Goal: Submit feedback/report problem: Submit feedback/report problem

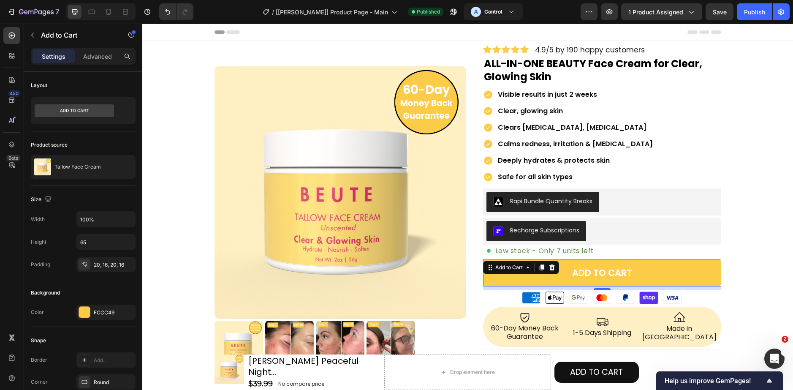
scroll to position [436, 0]
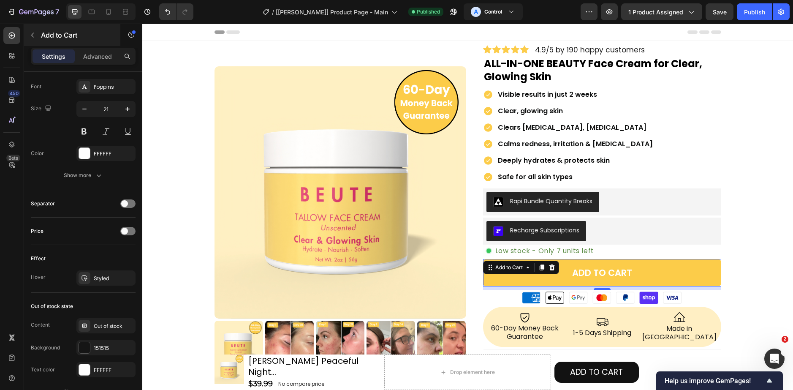
drag, startPoint x: 22, startPoint y: 27, endPoint x: 30, endPoint y: 30, distance: 8.3
click at [24, 28] on div "450 Beta rec Sections(1) Elements(11) Product Related Products Product List Pro…" at bounding box center [71, 207] width 142 height 366
click at [33, 31] on button "button" at bounding box center [33, 35] width 14 height 14
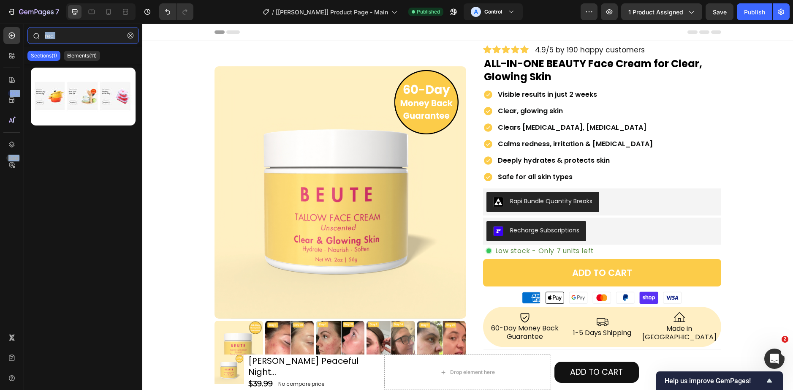
click at [65, 41] on input "rec" at bounding box center [82, 35] width 111 height 17
click at [65, 40] on input "rec" at bounding box center [82, 35] width 111 height 17
click at [68, 30] on input "rec" at bounding box center [82, 35] width 111 height 17
click at [68, 33] on input "rec" at bounding box center [82, 35] width 111 height 17
click at [136, 35] on button "button" at bounding box center [131, 36] width 14 height 14
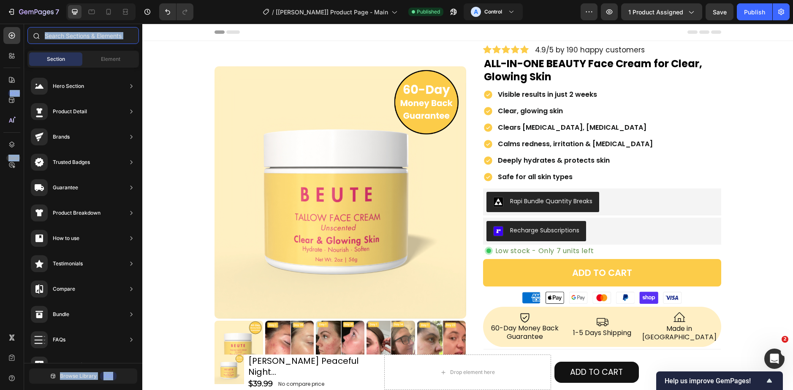
click at [125, 35] on input "text" at bounding box center [82, 35] width 111 height 17
click at [108, 33] on input "text" at bounding box center [82, 35] width 111 height 17
click at [99, 41] on input "text" at bounding box center [82, 35] width 111 height 17
click at [79, 55] on div "Section" at bounding box center [55, 59] width 53 height 14
click at [65, 38] on input "text" at bounding box center [82, 35] width 111 height 17
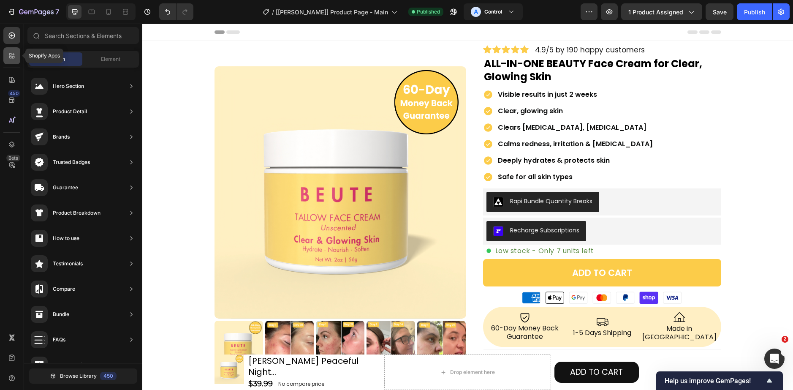
click at [12, 51] on div at bounding box center [11, 55] width 17 height 17
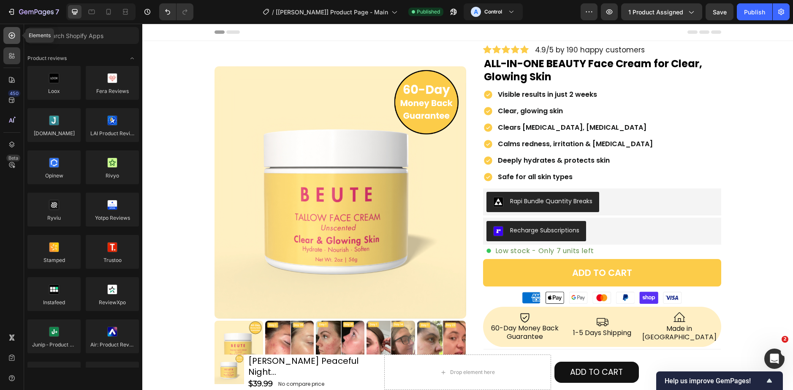
click at [13, 38] on icon at bounding box center [12, 35] width 8 height 8
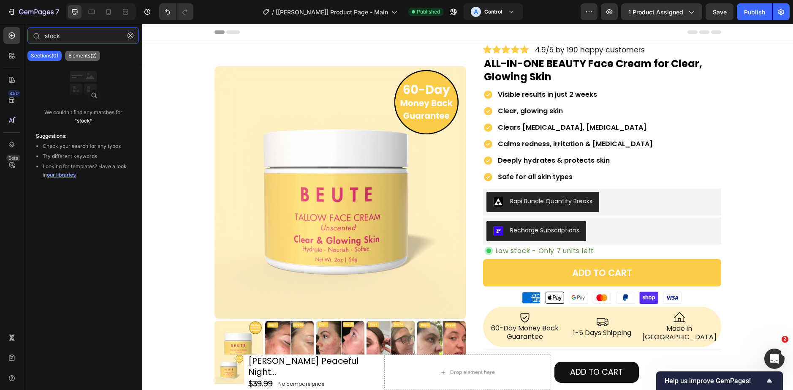
type input "stock"
click at [94, 53] on p "Elements(2)" at bounding box center [82, 55] width 28 height 7
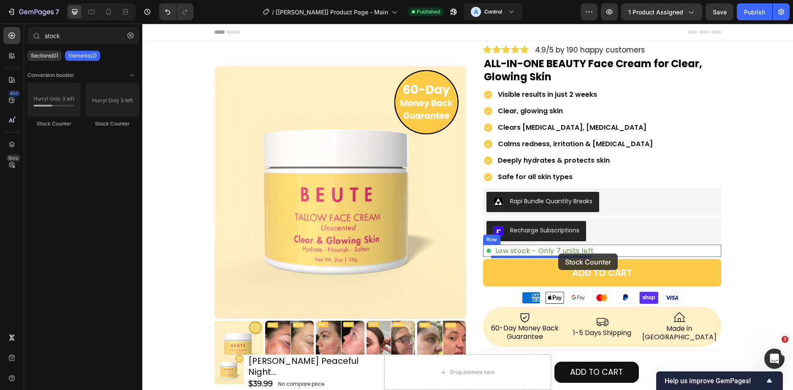
drag, startPoint x: 247, startPoint y: 123, endPoint x: 558, endPoint y: 253, distance: 337.4
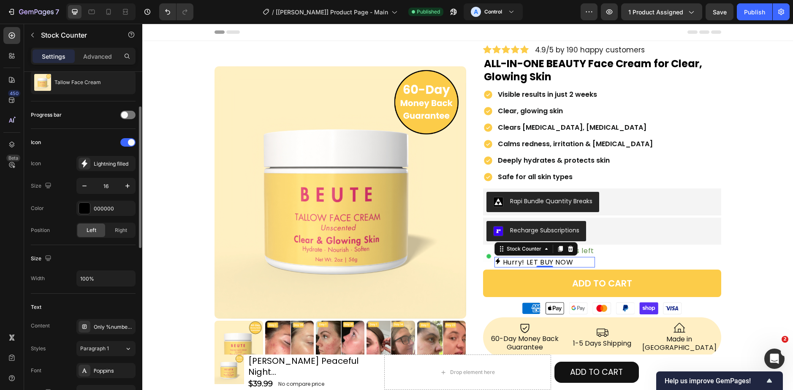
scroll to position [169, 0]
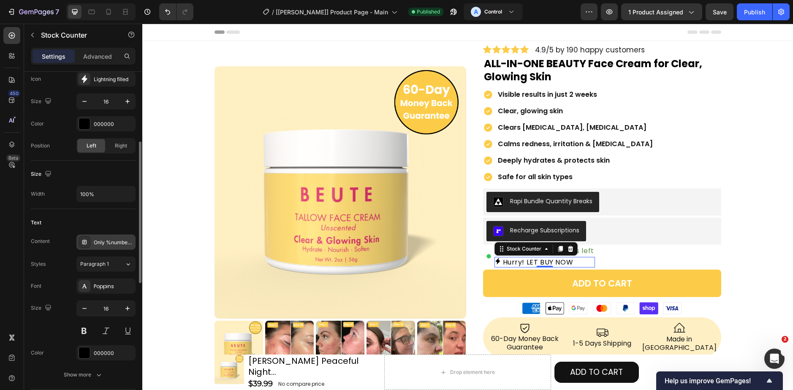
click at [113, 239] on div "Only %number% left" at bounding box center [114, 243] width 40 height 8
click at [568, 252] on icon at bounding box center [569, 249] width 5 height 6
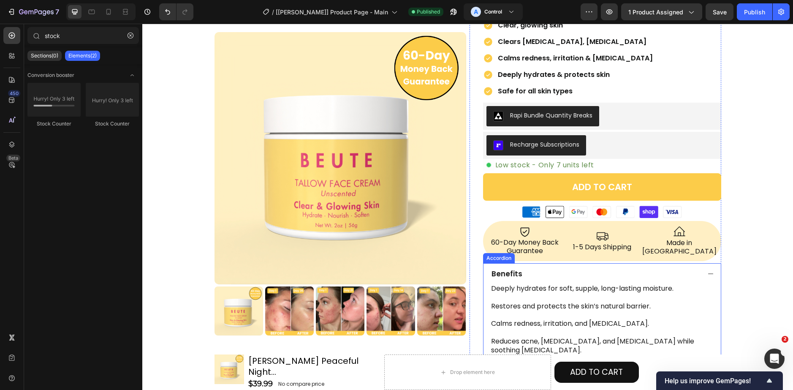
scroll to position [0, 0]
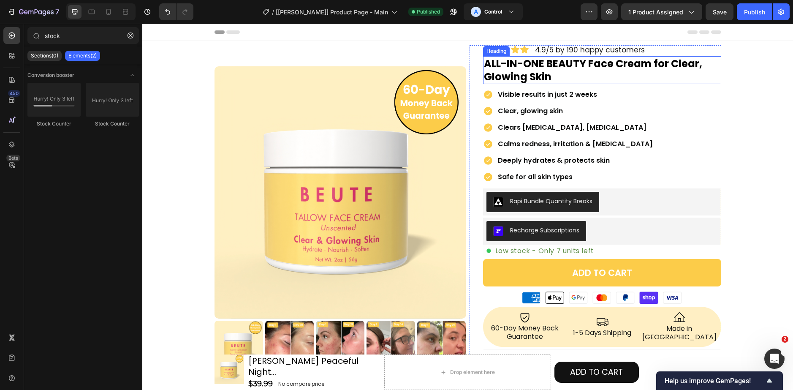
click at [563, 66] on h2 "ALL-IN-ONE BEAUTY Face Cream for Clear, Glowing Skin" at bounding box center [602, 70] width 238 height 28
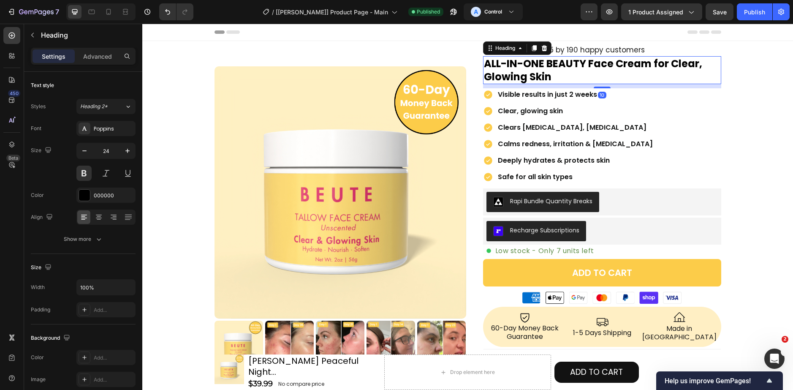
click at [562, 65] on h2 "ALL-IN-ONE BEAUTY Face Cream for Clear, Glowing Skin" at bounding box center [602, 70] width 238 height 28
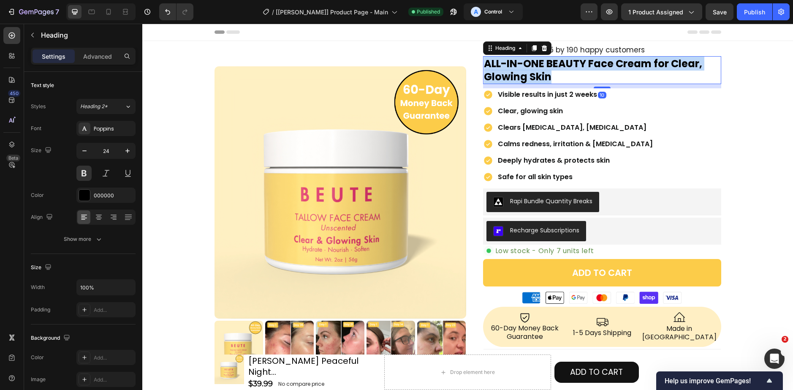
click at [562, 65] on p "ALL-IN-ONE BEAUTY Face Cream for Clear, Glowing Skin" at bounding box center [602, 70] width 236 height 26
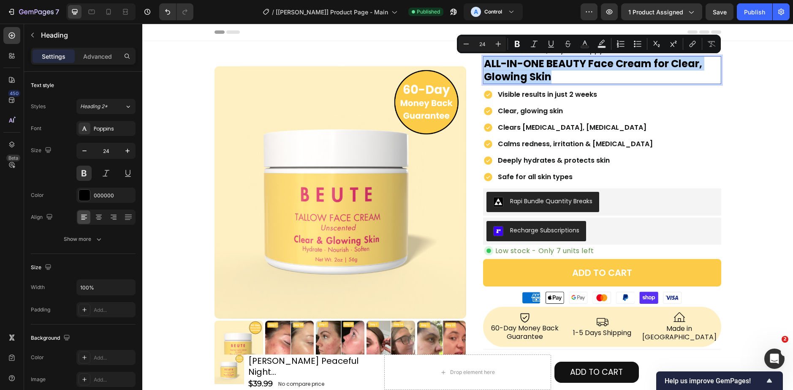
click at [568, 65] on p "ALL-IN-ONE BEAUTY Face Cream for Clear, Glowing Skin" at bounding box center [602, 70] width 236 height 26
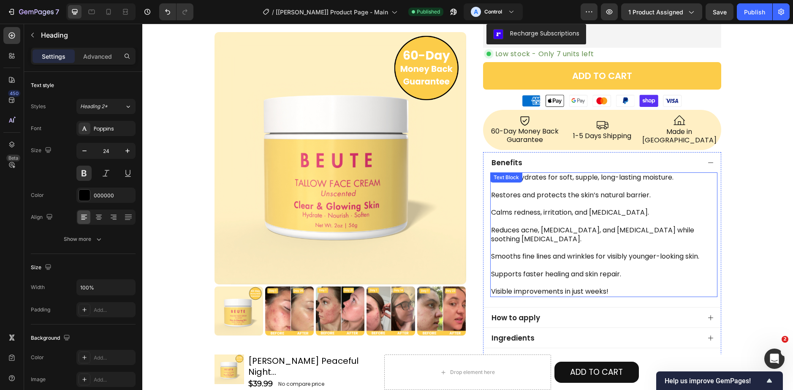
scroll to position [255, 0]
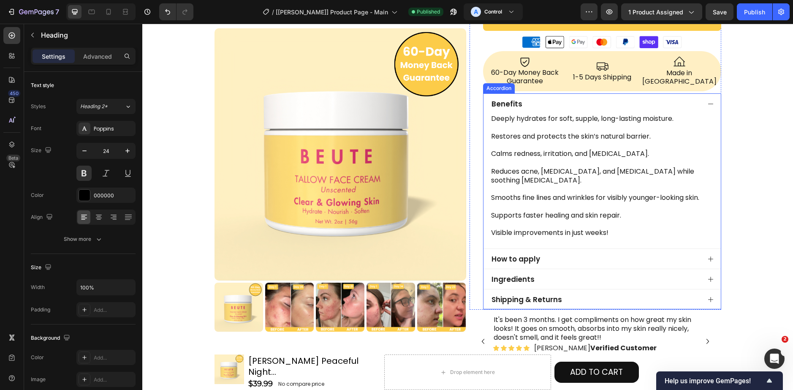
click at [565, 253] on div "How to apply" at bounding box center [595, 259] width 210 height 12
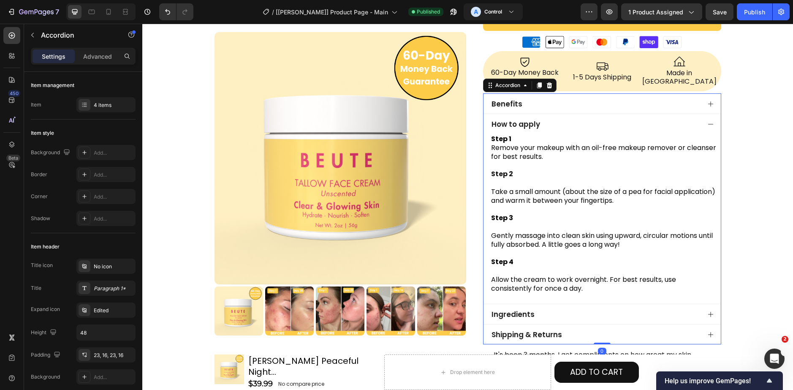
click at [559, 124] on div "How to apply" at bounding box center [601, 124] width 237 height 20
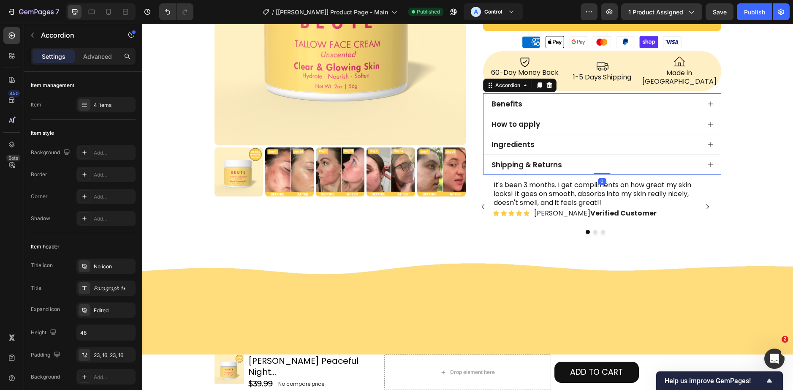
click at [548, 124] on div "How to apply" at bounding box center [601, 124] width 237 height 20
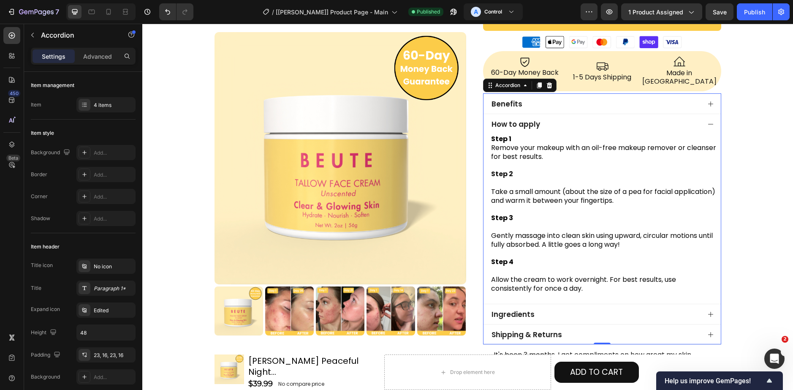
click at [542, 118] on div "How to apply" at bounding box center [595, 124] width 210 height 12
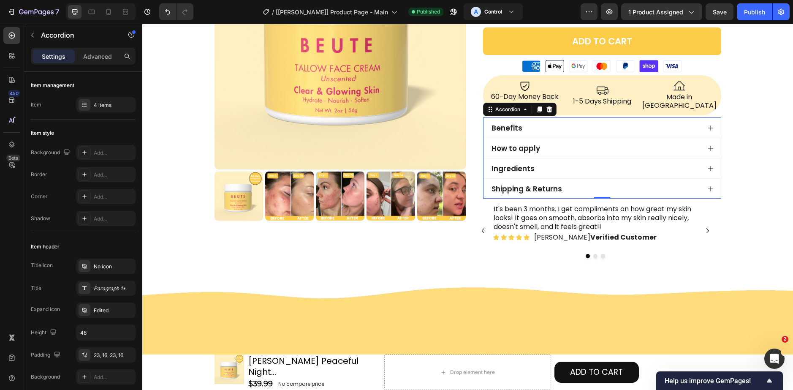
scroll to position [129, 0]
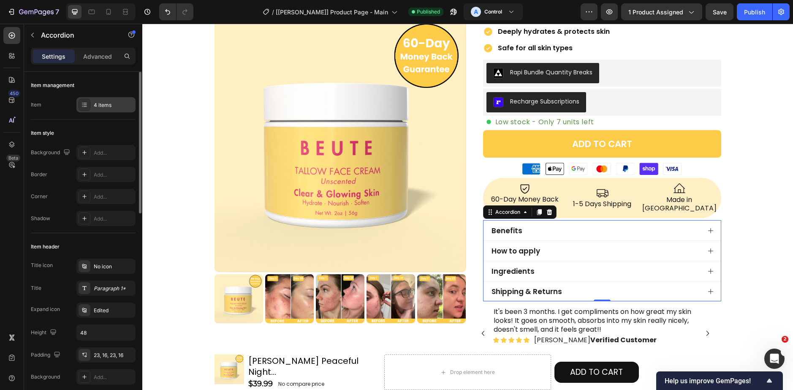
click at [107, 106] on div "4 items" at bounding box center [114, 105] width 40 height 8
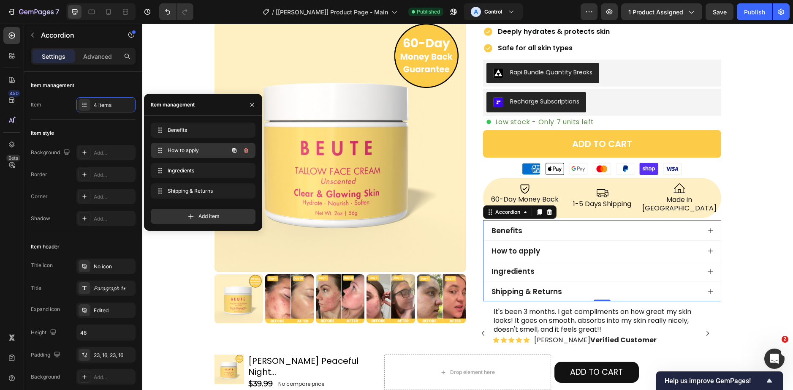
click at [233, 147] on icon "button" at bounding box center [234, 150] width 7 height 7
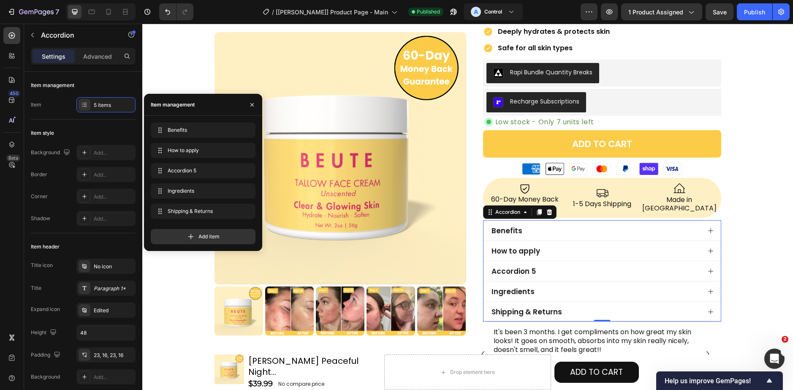
click at [519, 246] on p "How to apply" at bounding box center [515, 250] width 49 height 9
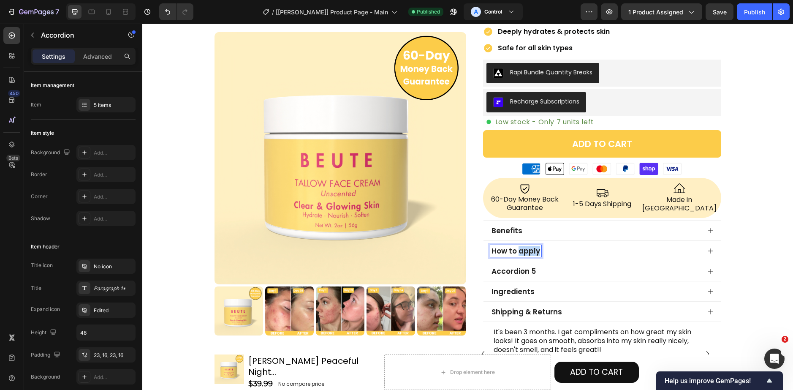
click at [519, 246] on p "How to apply" at bounding box center [515, 250] width 49 height 9
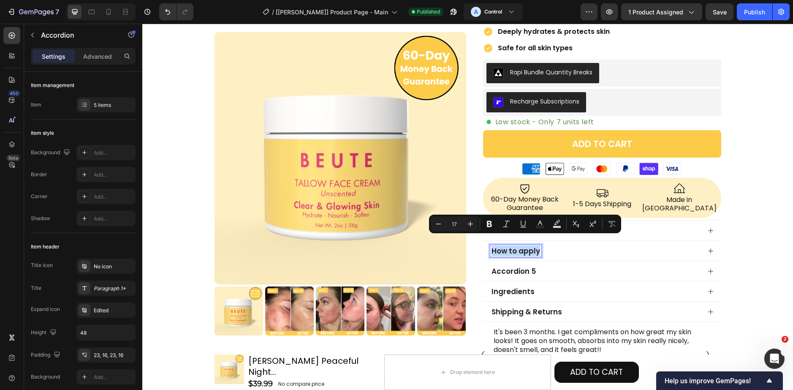
click at [519, 246] on p "How to apply" at bounding box center [515, 250] width 49 height 9
click at [523, 266] on p "Accordion 5" at bounding box center [513, 270] width 44 height 9
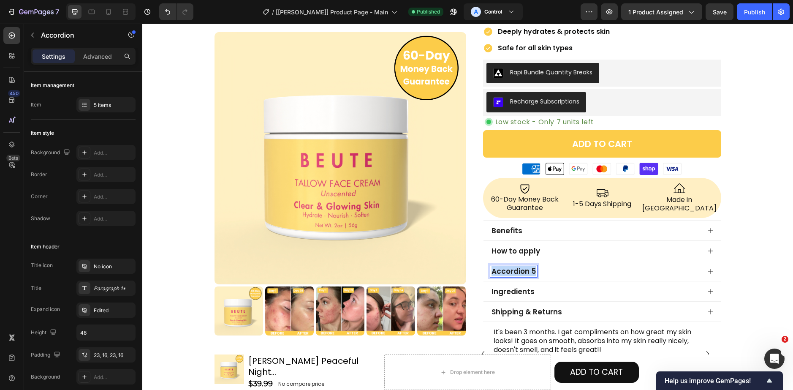
click at [523, 266] on p "Accordion 5" at bounding box center [513, 270] width 44 height 9
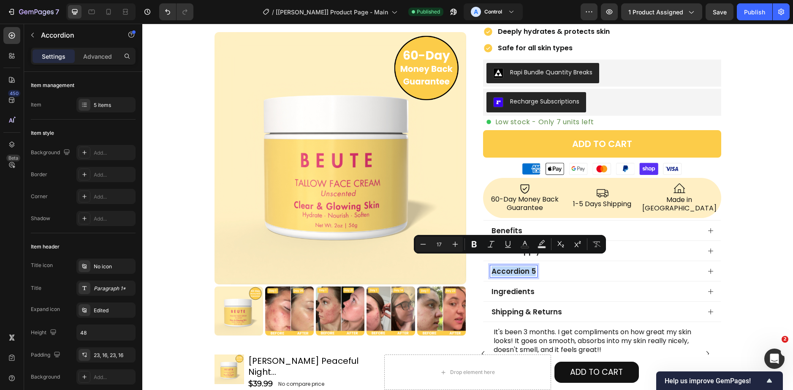
click at [552, 265] on div "Accordion 5" at bounding box center [595, 271] width 210 height 12
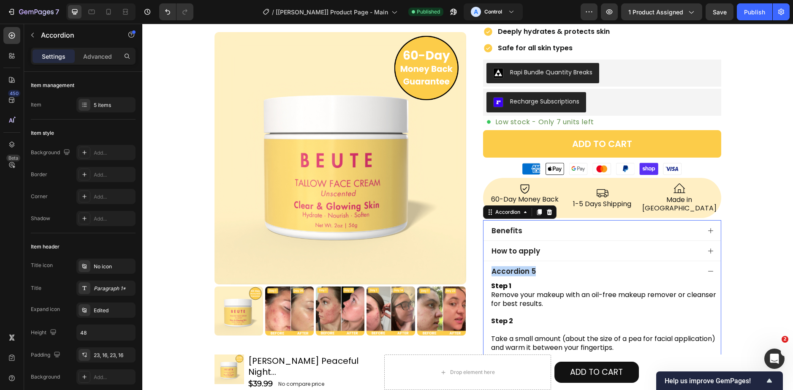
click at [552, 265] on div "Accordion 5" at bounding box center [595, 271] width 210 height 12
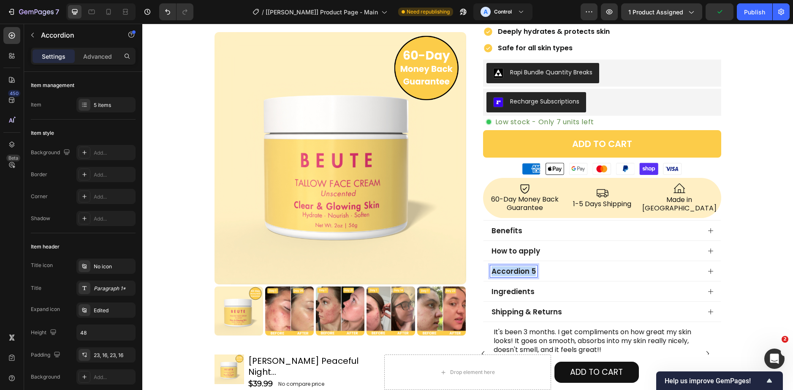
click at [518, 266] on p "Accordion 5" at bounding box center [513, 270] width 44 height 9
click at [523, 266] on p "Accordion 5" at bounding box center [513, 270] width 44 height 9
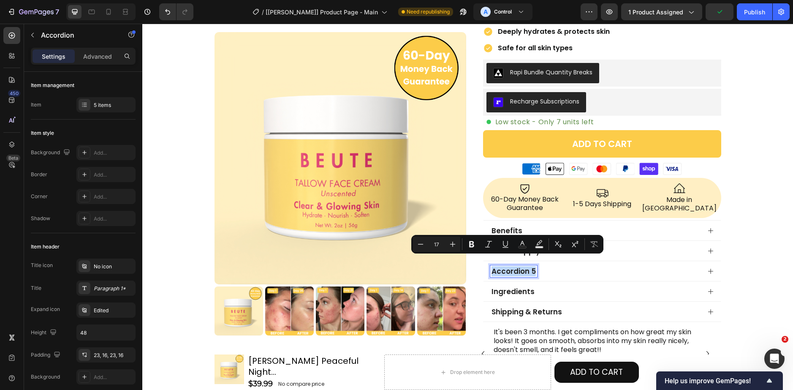
click at [524, 266] on p "Accordion 5" at bounding box center [513, 270] width 44 height 9
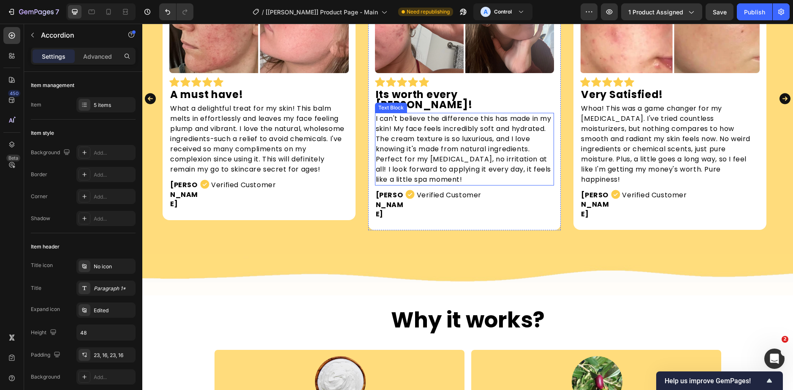
scroll to position [847, 0]
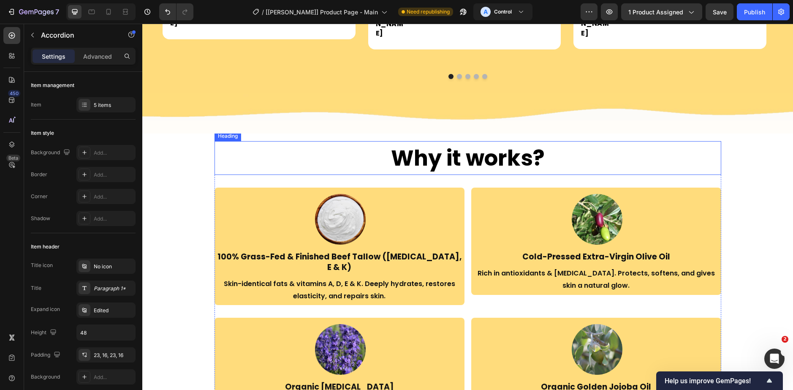
click at [463, 141] on h2 "Why it works?" at bounding box center [467, 158] width 507 height 34
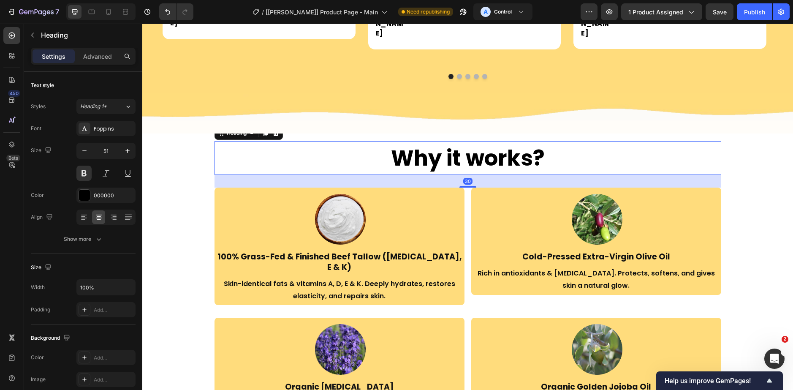
click at [463, 141] on h2 "Why it works?" at bounding box center [467, 158] width 507 height 34
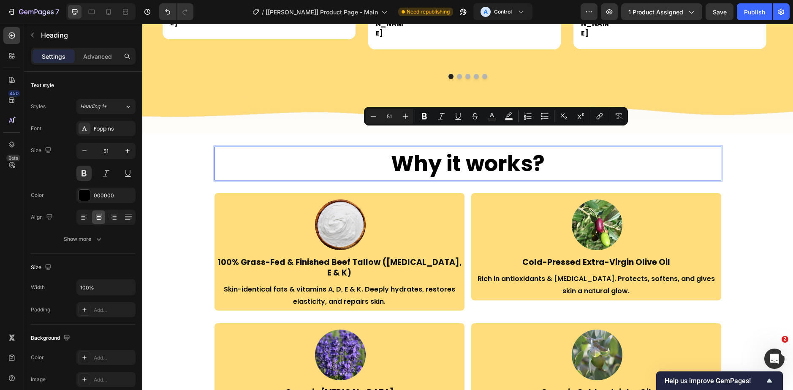
click at [451, 147] on p "Why it works?" at bounding box center [467, 163] width 505 height 33
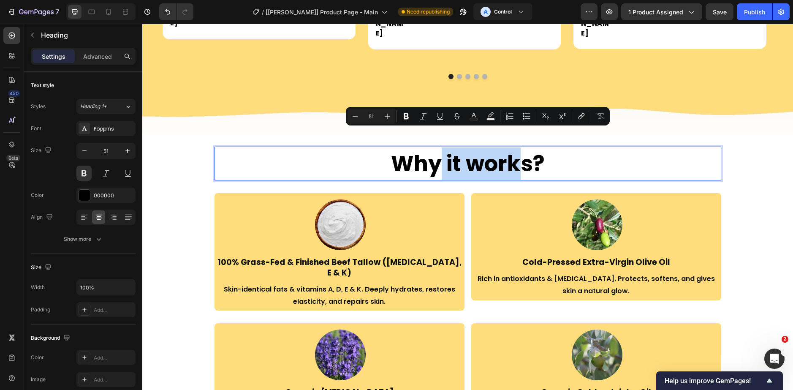
drag, startPoint x: 440, startPoint y: 147, endPoint x: 507, endPoint y: 146, distance: 66.3
click at [511, 149] on p "Why it works?" at bounding box center [467, 163] width 505 height 33
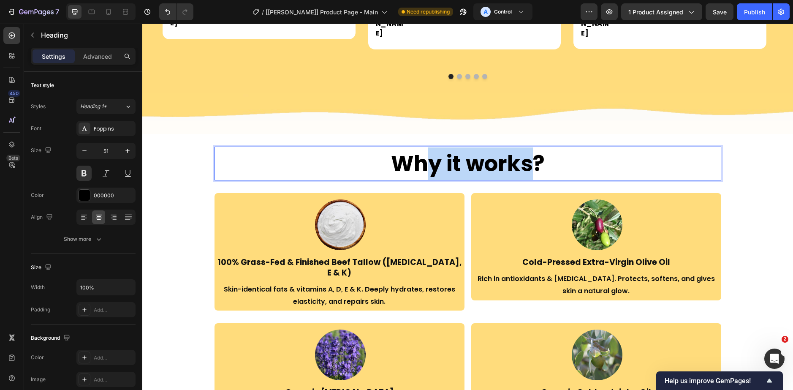
drag, startPoint x: 426, startPoint y: 142, endPoint x: 532, endPoint y: 145, distance: 106.0
click at [532, 147] on p "Why it works?" at bounding box center [467, 163] width 505 height 33
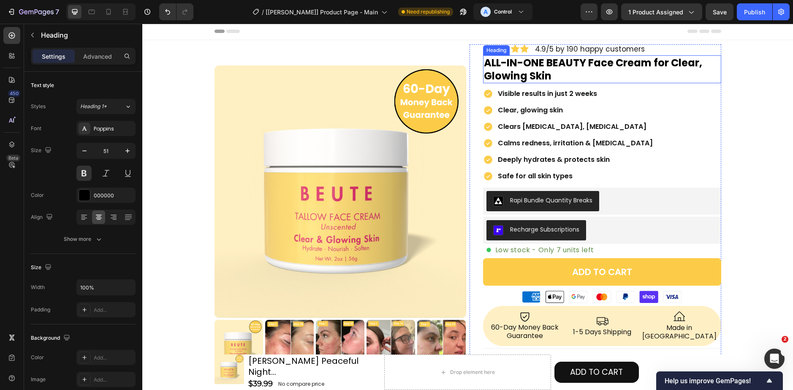
scroll to position [0, 0]
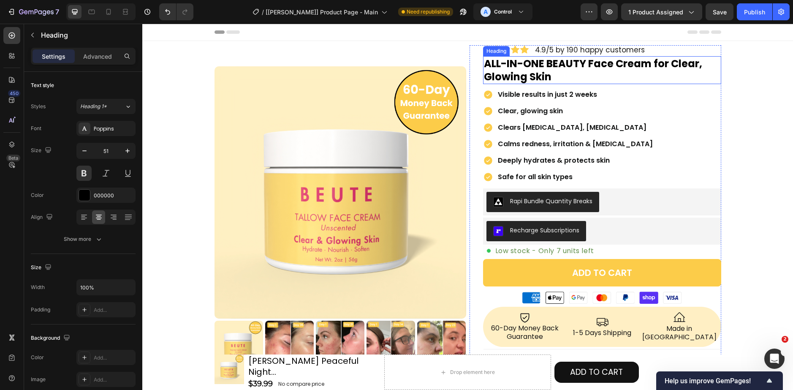
click at [572, 71] on h2 "ALL-IN-ONE BEAUTY Face Cream for Clear, Glowing Skin" at bounding box center [602, 70] width 238 height 28
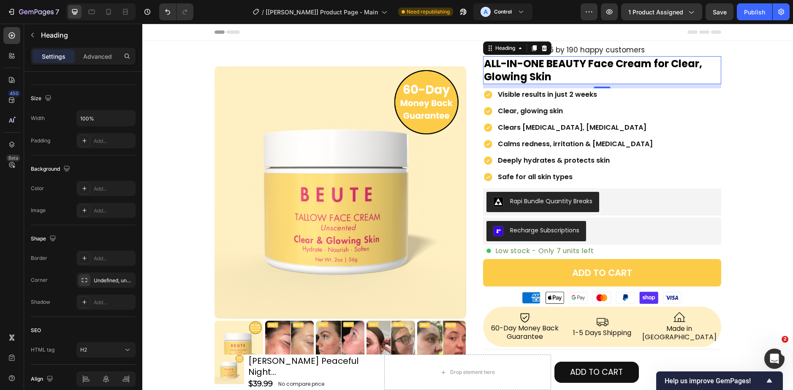
click at [572, 70] on h2 "ALL-IN-ONE BEAUTY Face Cream for Clear, Glowing Skin" at bounding box center [602, 70] width 238 height 28
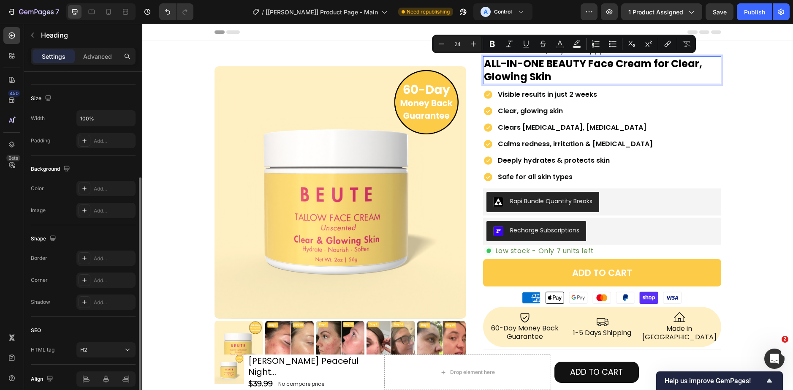
click at [597, 67] on p "ALL-IN-ONE BEAUTY Face Cream for Clear, Glowing Skin" at bounding box center [602, 70] width 236 height 26
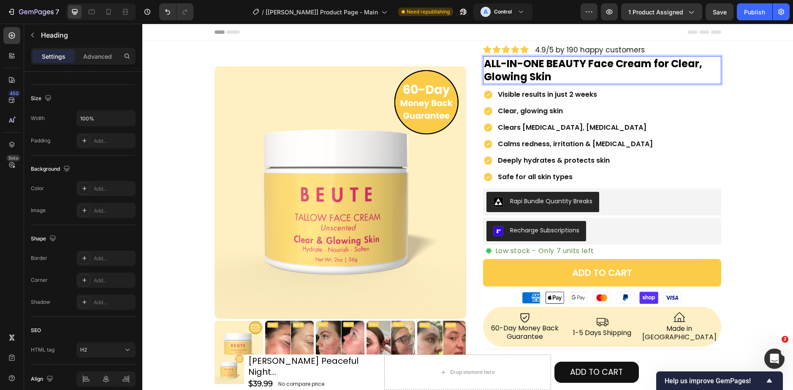
click at [666, 65] on p "ALL-IN-ONE BEAUTY Face Cream for Clear, Glowing Skin" at bounding box center [602, 70] width 236 height 26
click at [761, 16] on div "Publish" at bounding box center [754, 12] width 21 height 9
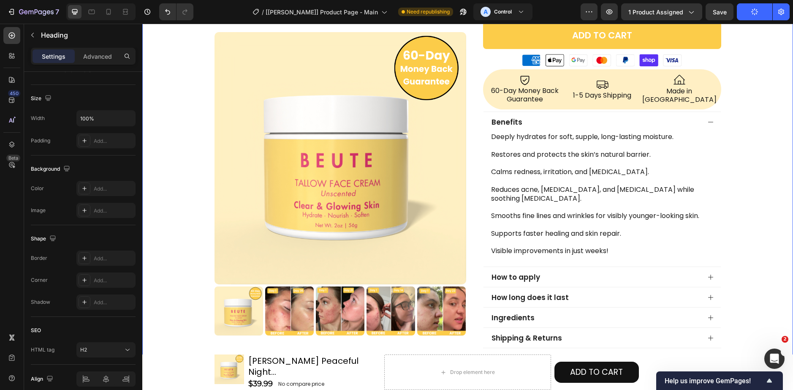
scroll to position [338, 0]
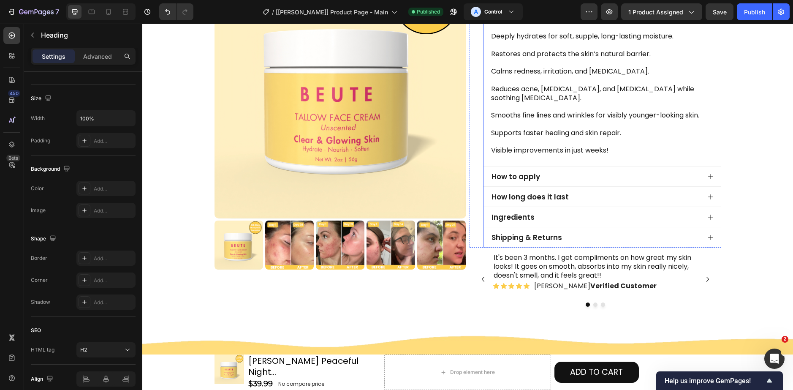
click at [529, 192] on p "How long does it last" at bounding box center [529, 196] width 77 height 9
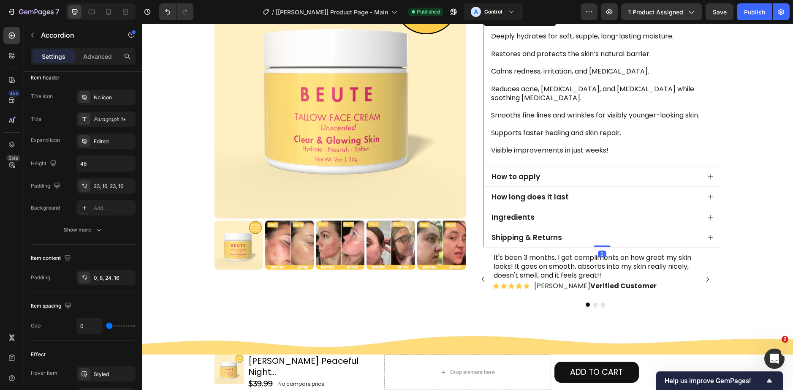
scroll to position [0, 0]
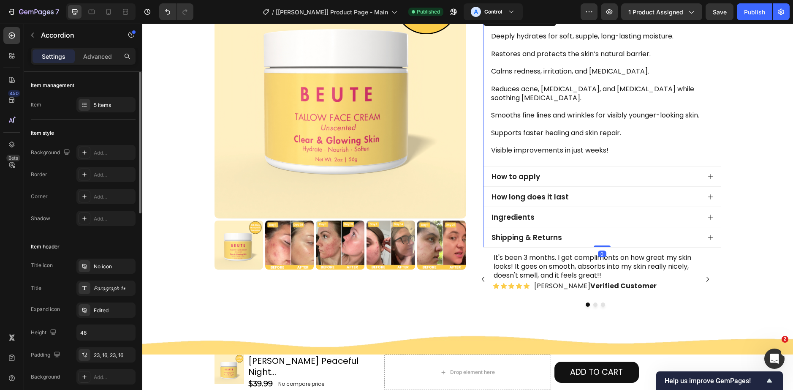
click at [538, 171] on div "How to apply" at bounding box center [595, 177] width 210 height 12
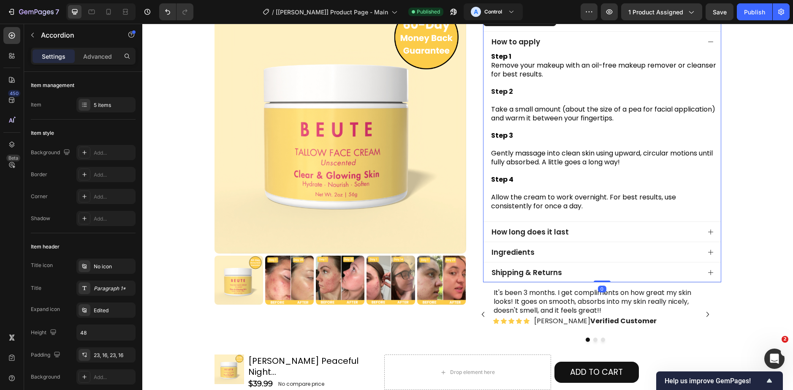
click at [529, 37] on p "How to apply" at bounding box center [515, 41] width 49 height 9
click at [536, 36] on div "How to apply" at bounding box center [515, 42] width 51 height 12
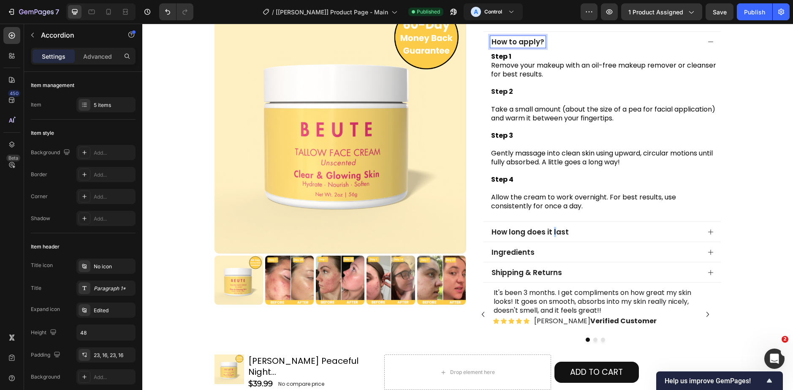
click at [551, 227] on p "How long does it last" at bounding box center [529, 231] width 77 height 9
click at [562, 227] on p "How long does it last" at bounding box center [529, 231] width 77 height 9
drag, startPoint x: 564, startPoint y: 223, endPoint x: 480, endPoint y: 227, distance: 83.7
click at [483, 227] on div "How long does it last" at bounding box center [601, 231] width 237 height 20
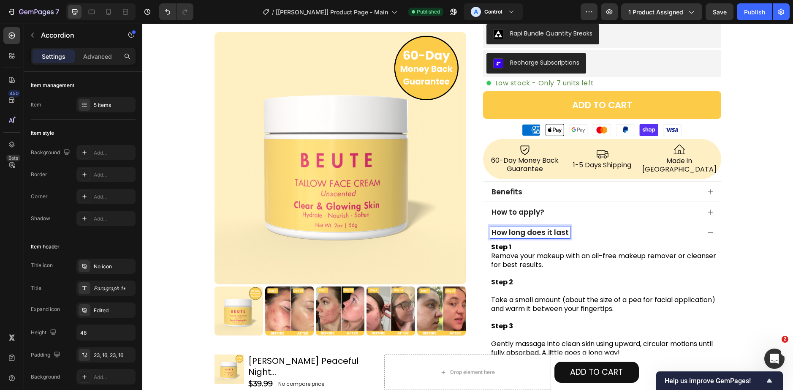
scroll to position [168, 0]
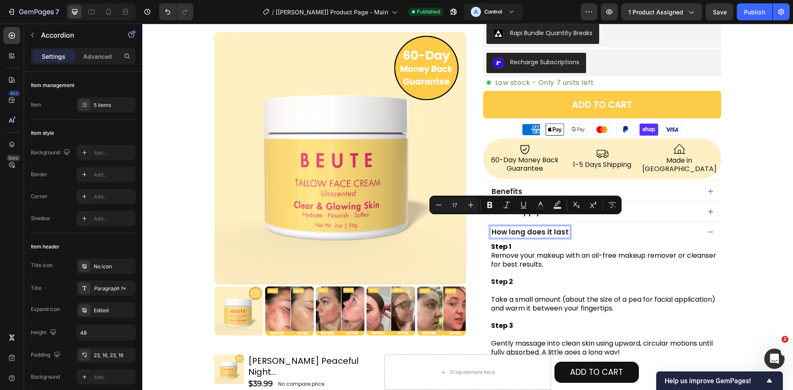
click at [563, 226] on div "How long does it last" at bounding box center [530, 232] width 80 height 12
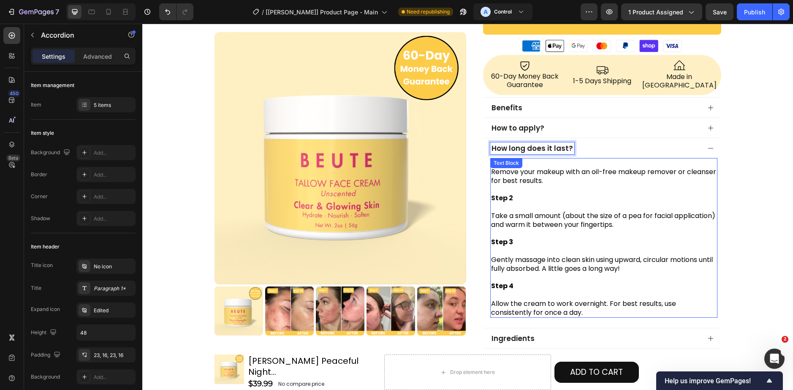
scroll to position [252, 0]
click at [534, 228] on p at bounding box center [603, 232] width 225 height 9
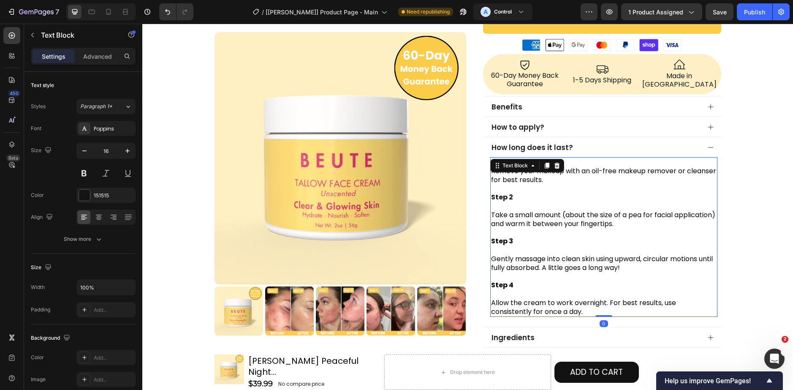
click at [534, 228] on p at bounding box center [603, 232] width 225 height 9
click at [534, 228] on p "Rich Text Editor. Editing area: main" at bounding box center [603, 232] width 225 height 9
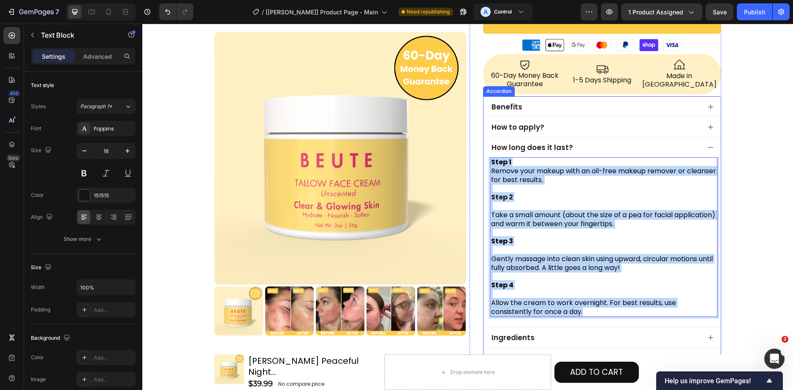
drag, startPoint x: 599, startPoint y: 288, endPoint x: 481, endPoint y: 149, distance: 181.8
click at [483, 157] on div "Step 1 Remove your makeup with an oil-free makeup remover or cleanser for best …" at bounding box center [601, 242] width 237 height 170
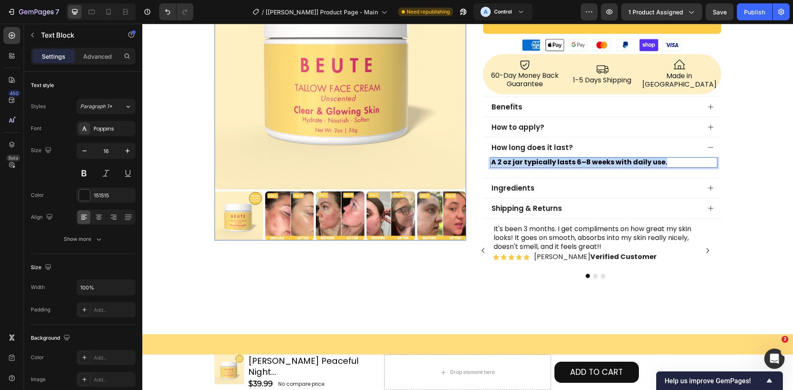
drag, startPoint x: 662, startPoint y: 156, endPoint x: 462, endPoint y: 148, distance: 200.3
click at [462, 148] on div "Product Images Row Icon Icon Icon Icon Icon Icon List 4.9/5 by 190 happy custom…" at bounding box center [467, 35] width 507 height 485
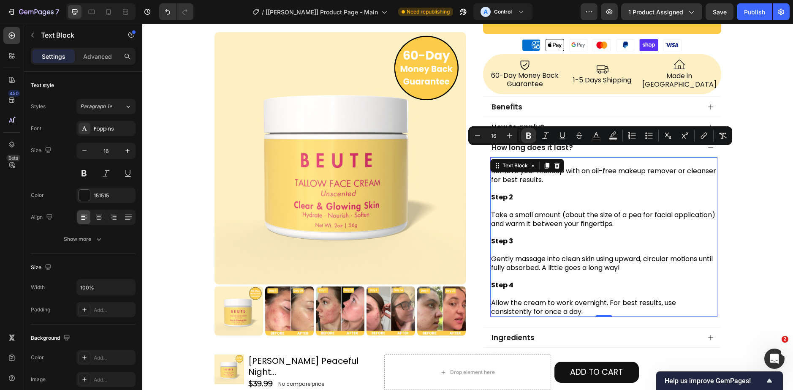
click at [559, 216] on span "Take a small amount (about the size of a pea for facial application) and warm i…" at bounding box center [603, 219] width 224 height 19
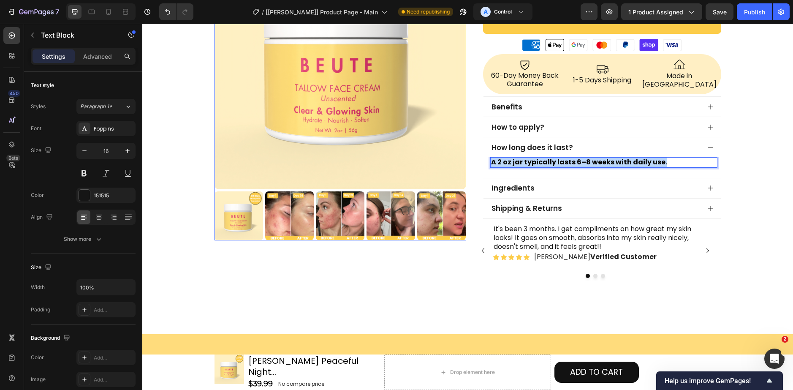
drag, startPoint x: 658, startPoint y: 158, endPoint x: 334, endPoint y: 149, distance: 324.8
click at [351, 150] on div "Product Images Row Icon Icon Icon Icon Icon Icon List 4.9/5 by 190 happy custom…" at bounding box center [467, 35] width 507 height 485
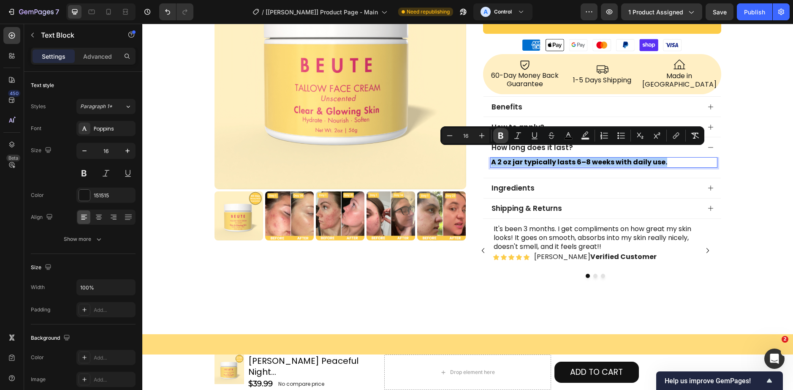
click at [503, 137] on icon "Editor contextual toolbar" at bounding box center [500, 136] width 5 height 6
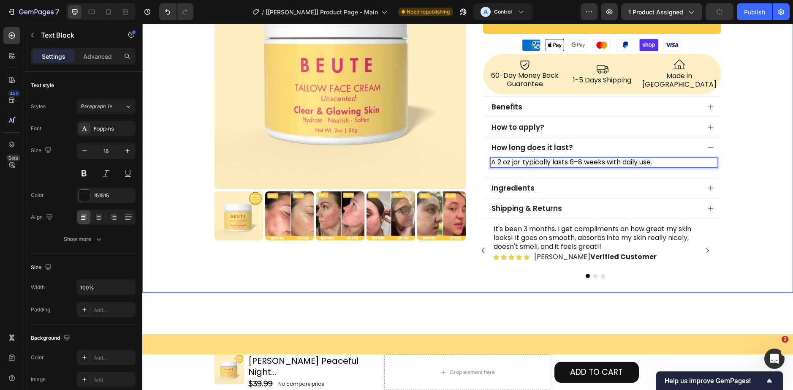
click at [744, 168] on div "Product Images Row Icon Icon Icon Icon Icon Icon List 4.9/5 by 190 happy custom…" at bounding box center [467, 43] width 651 height 500
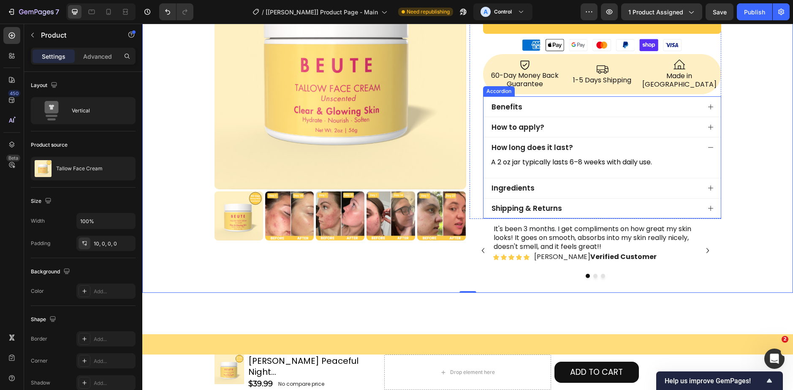
click at [660, 143] on div "How long does it last?" at bounding box center [595, 147] width 210 height 12
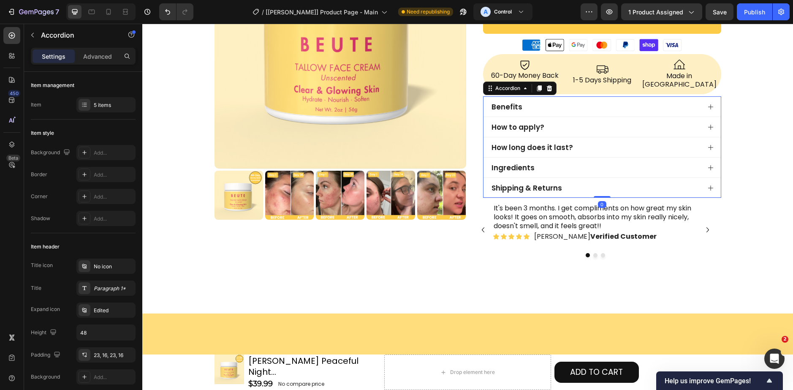
click at [656, 144] on div "How long does it last?" at bounding box center [601, 147] width 237 height 20
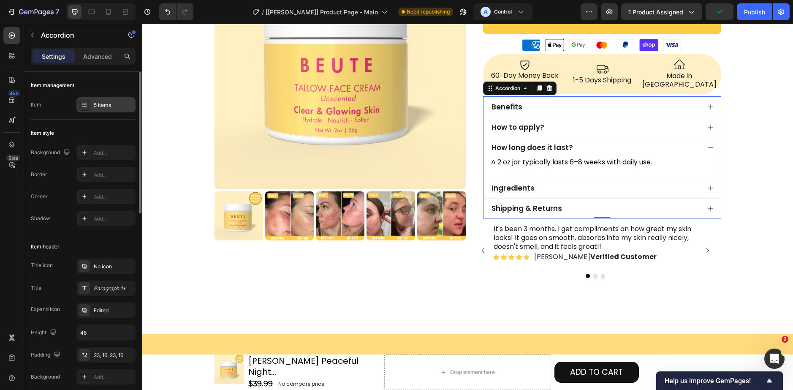
click at [104, 110] on div "5 items" at bounding box center [105, 104] width 59 height 15
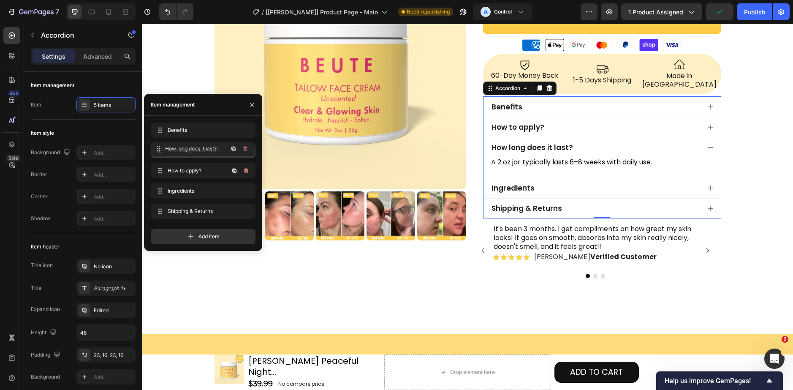
drag, startPoint x: 165, startPoint y: 168, endPoint x: 163, endPoint y: 149, distance: 19.2
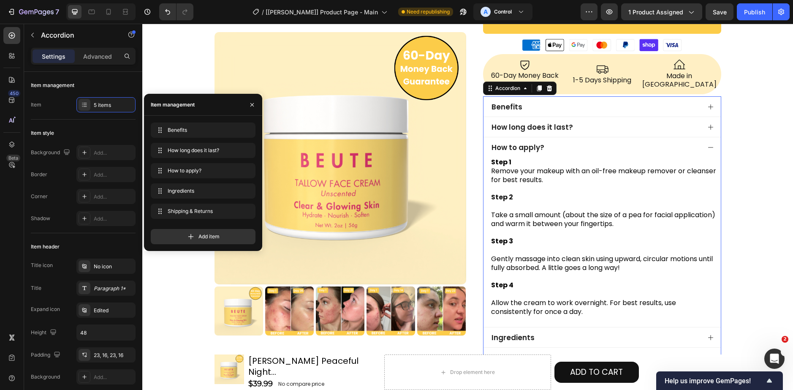
click at [633, 121] on div "How long does it last?" at bounding box center [595, 127] width 210 height 12
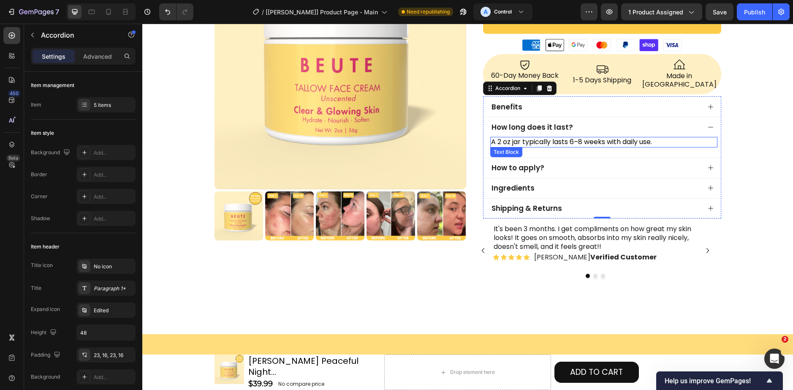
click at [531, 137] on span "A 2 oz jar typically lasts 6–8 weeks with daily use." at bounding box center [571, 142] width 161 height 10
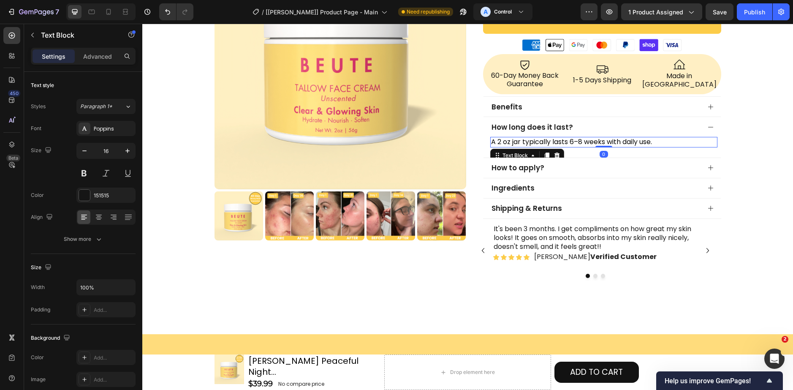
click at [531, 137] on span "A 2 oz jar typically lasts 6–8 weeks with daily use." at bounding box center [571, 142] width 161 height 10
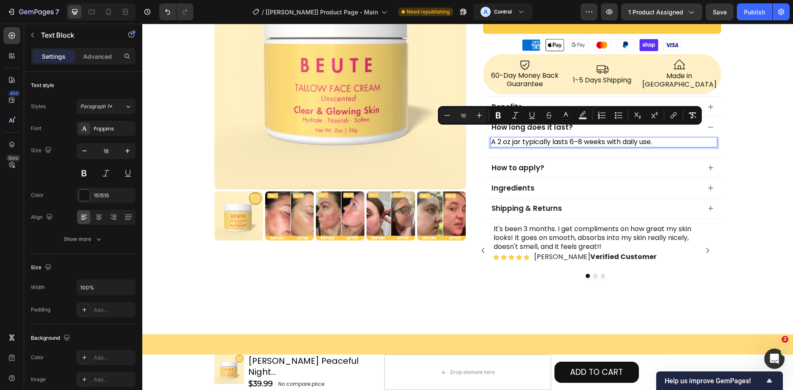
click at [491, 137] on span "A 2 oz jar typically lasts 6–8 weeks with daily use." at bounding box center [571, 142] width 161 height 10
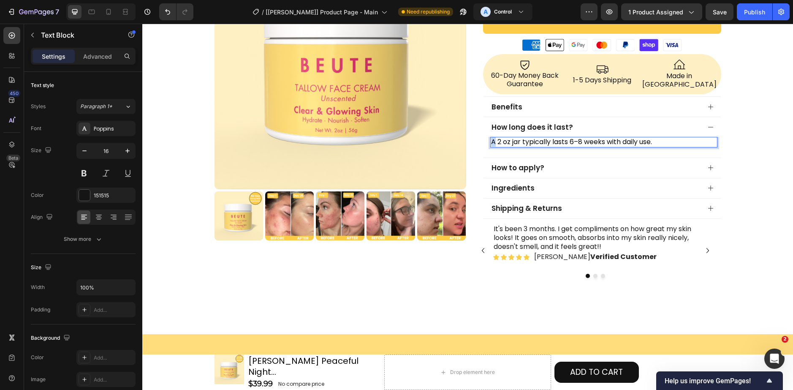
drag, startPoint x: 493, startPoint y: 133, endPoint x: 486, endPoint y: 133, distance: 7.2
click at [485, 137] on div "A 2 oz jar typically lasts 6–8 weeks with daily use. Text Block 0" at bounding box center [601, 147] width 237 height 21
click at [577, 137] on span "Our 2 oz jar typically lasts 6–8 weeks with daily use." at bounding box center [575, 142] width 168 height 10
click at [703, 120] on div "How long does it last?" at bounding box center [601, 127] width 237 height 20
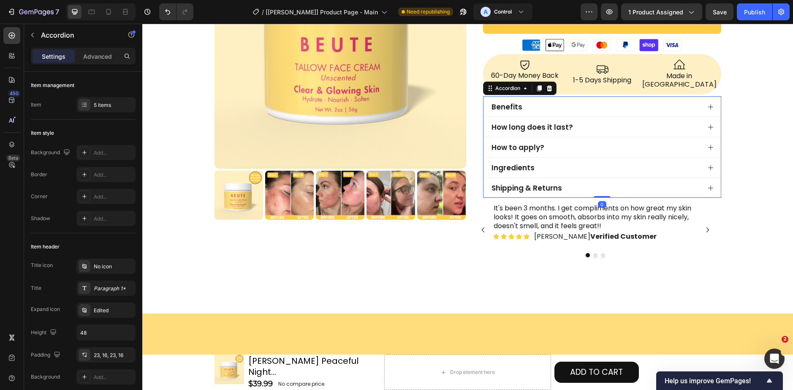
click at [679, 101] on div "Benefits" at bounding box center [595, 107] width 210 height 12
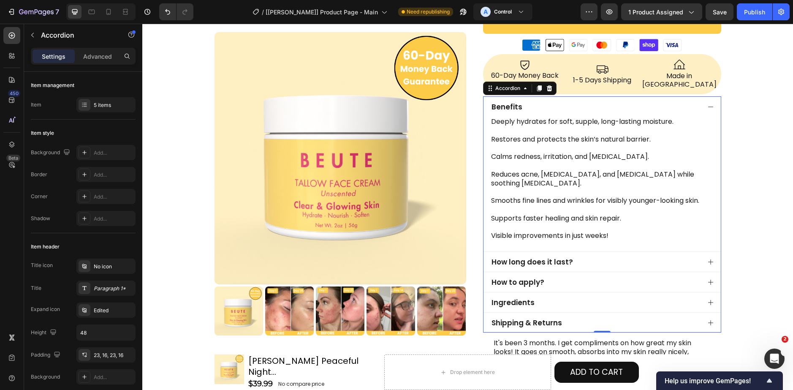
click at [679, 101] on div "Benefits" at bounding box center [595, 107] width 210 height 12
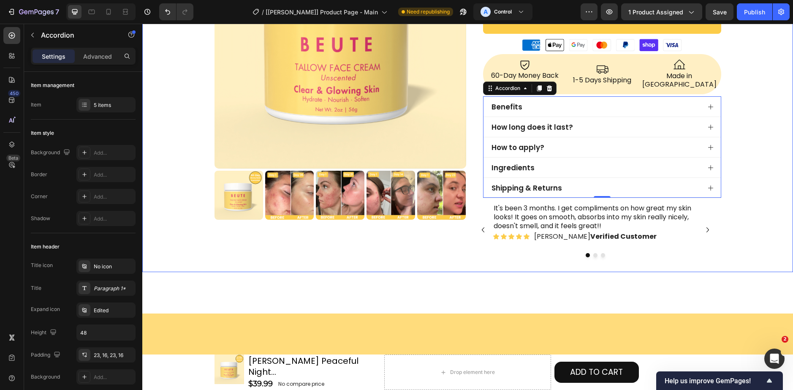
click at [786, 134] on div "Product Images Row Icon Icon Icon Icon Icon Icon List 4.9/5 by 190 happy custom…" at bounding box center [467, 32] width 651 height 479
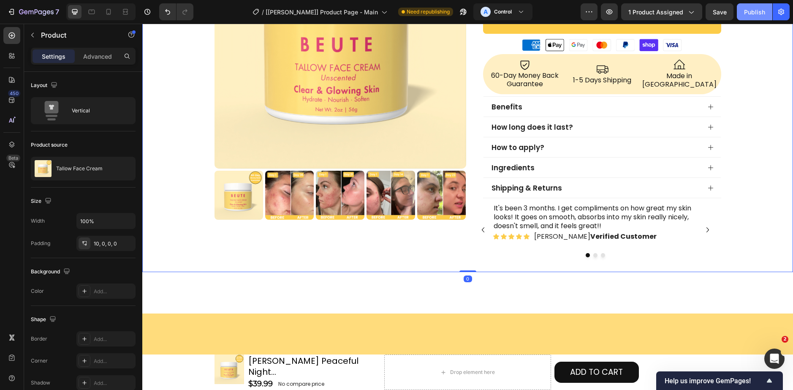
click at [747, 11] on div "Publish" at bounding box center [754, 12] width 21 height 9
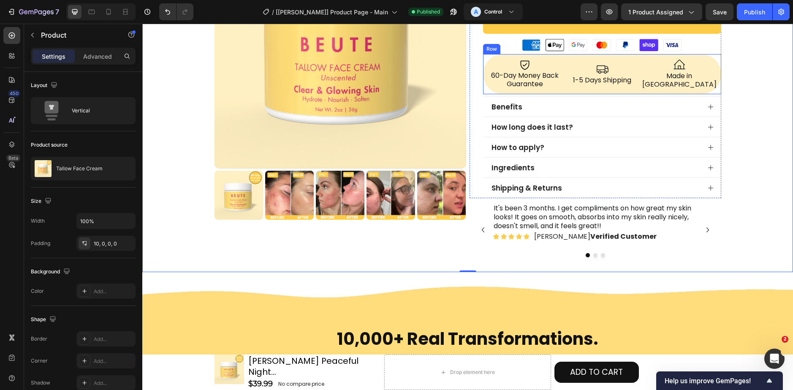
scroll to position [0, 0]
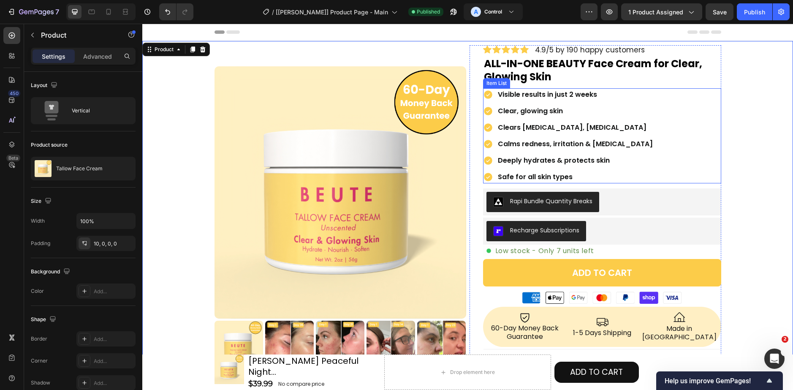
click at [547, 142] on p "Calms redness, irritation & [MEDICAL_DATA]" at bounding box center [575, 144] width 155 height 10
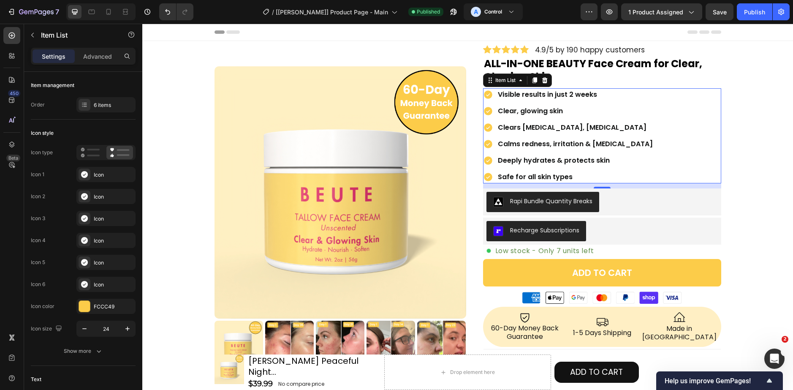
click at [539, 174] on p "Safe for all skin types" at bounding box center [575, 177] width 155 height 10
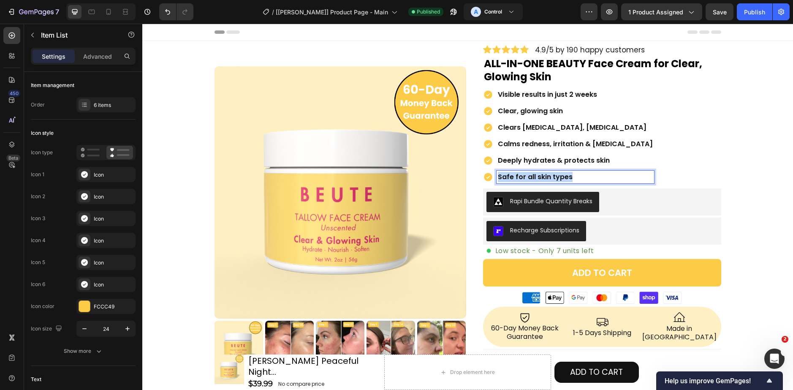
click at [539, 174] on p "Safe for all skin types" at bounding box center [575, 177] width 155 height 10
click at [604, 158] on p "Deeply hydrates & protects skin" at bounding box center [575, 160] width 155 height 10
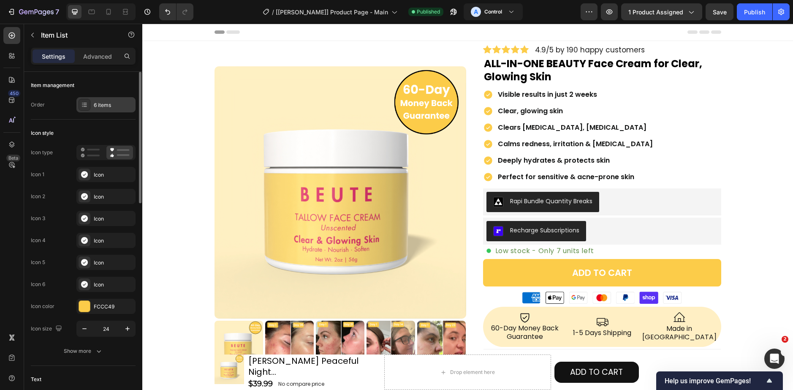
click at [103, 111] on div "6 items" at bounding box center [105, 104] width 59 height 15
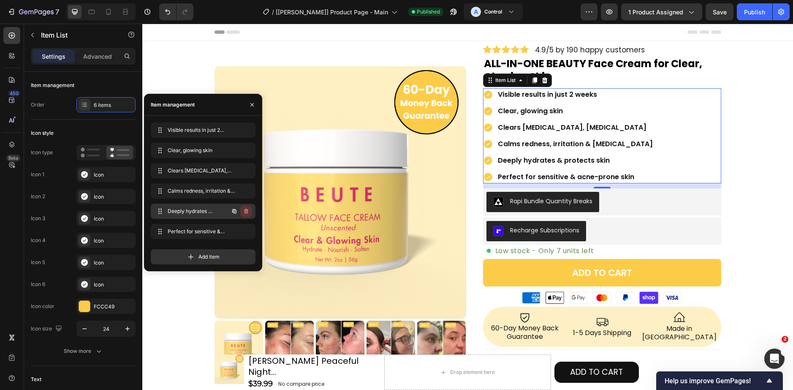
click at [242, 209] on button "button" at bounding box center [246, 211] width 12 height 12
click at [242, 209] on div "Delete" at bounding box center [241, 211] width 16 height 8
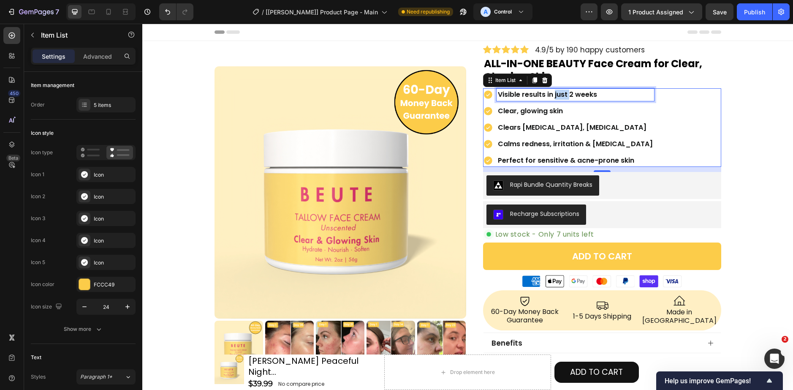
click at [552, 92] on p "Visible results in just 2 weeks" at bounding box center [575, 95] width 155 height 10
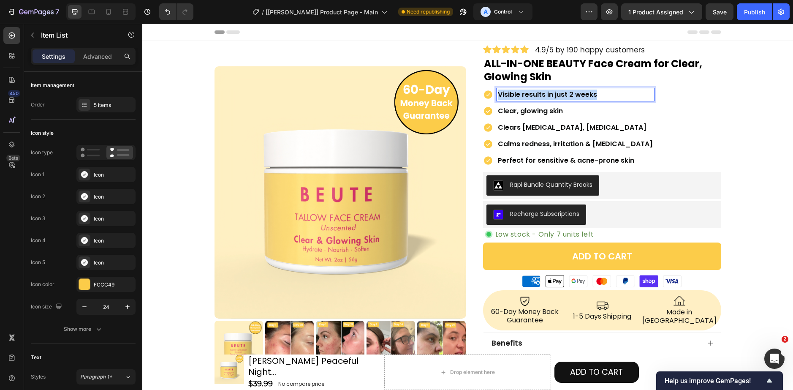
click at [552, 92] on p "Visible results in just 2 weeks" at bounding box center [575, 95] width 155 height 10
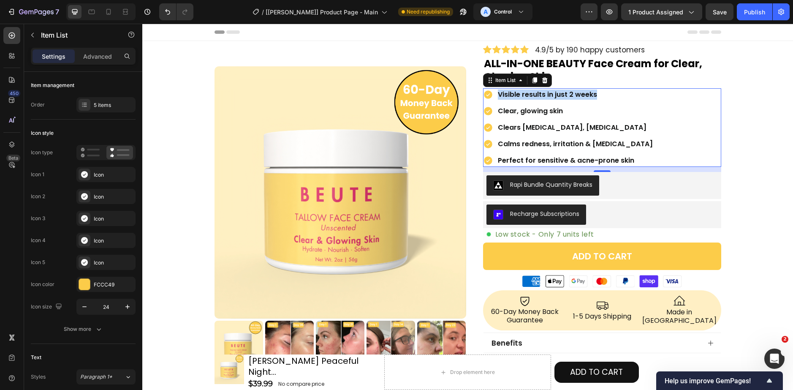
click at [524, 95] on p "Visible results in just 2 weeks" at bounding box center [575, 95] width 155 height 10
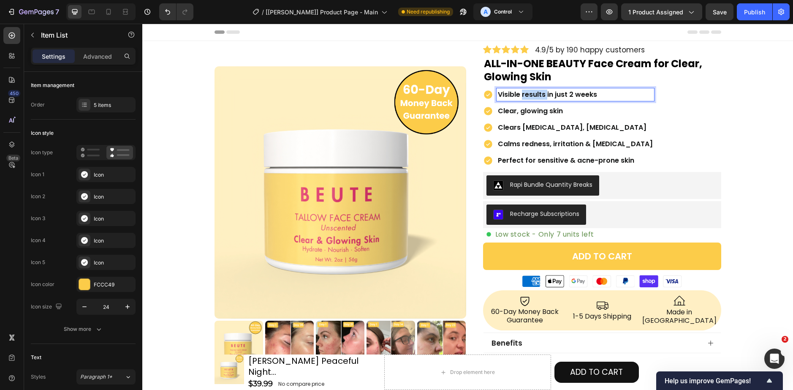
click at [524, 95] on p "Visible results in just 2 weeks" at bounding box center [575, 95] width 155 height 10
click at [615, 98] on p "Radiant, silky-smooth skin in just 14 days" at bounding box center [575, 95] width 155 height 10
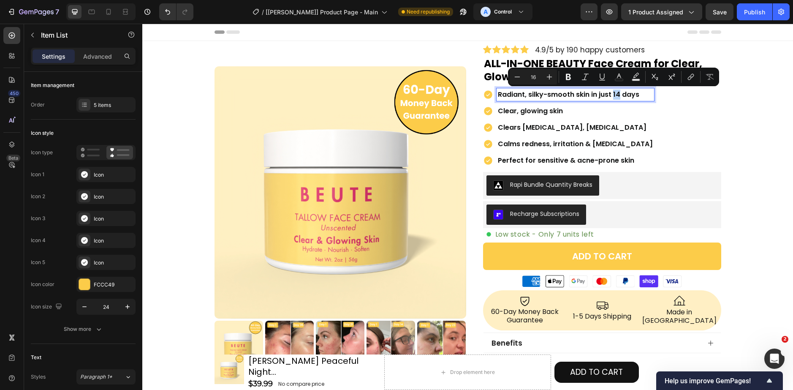
click at [611, 97] on p "Radiant, silky-smooth skin in just 14 days" at bounding box center [575, 95] width 155 height 10
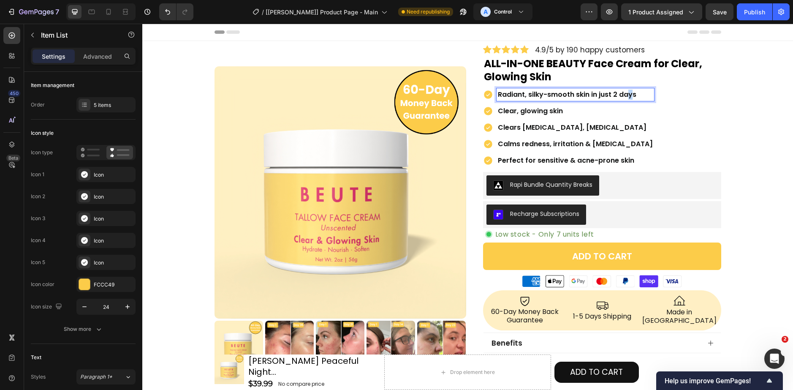
drag, startPoint x: 630, startPoint y: 98, endPoint x: 624, endPoint y: 98, distance: 5.5
click at [624, 98] on p "Radiant, silky-smooth skin in just 2 days" at bounding box center [575, 95] width 155 height 10
drag, startPoint x: 631, startPoint y: 94, endPoint x: 618, endPoint y: 95, distance: 13.6
click at [618, 95] on p "Radiant, silky-smooth skin in just 2 days" at bounding box center [575, 95] width 155 height 10
click at [698, 114] on div "Radiant, silky-smooth skin in just 2 weeks Clear, glowing skin Clears [MEDICAL_…" at bounding box center [602, 127] width 238 height 79
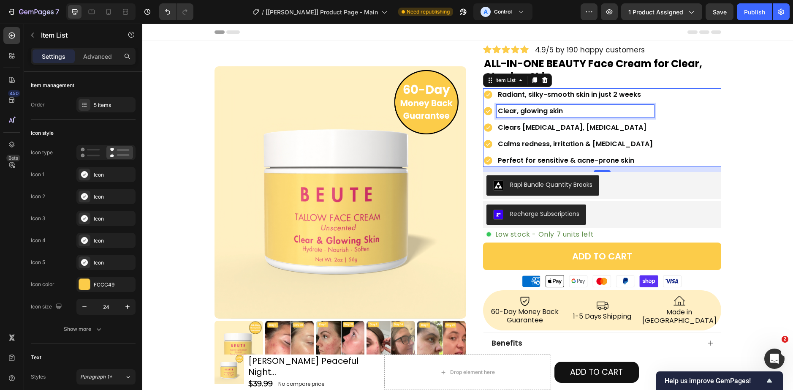
click at [608, 111] on p "Clear, glowing skin" at bounding box center [575, 111] width 155 height 10
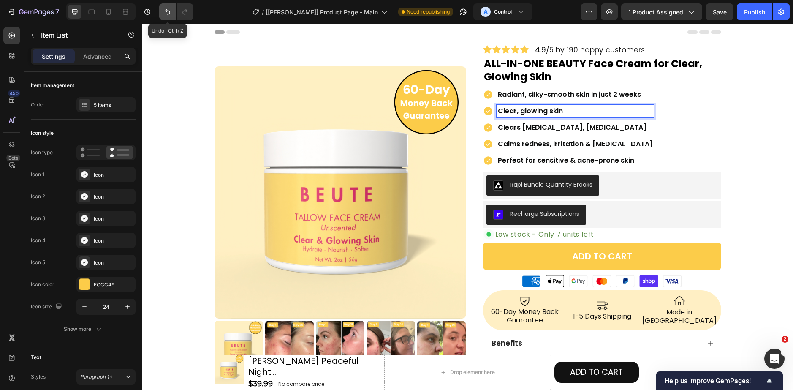
click at [171, 12] on icon "Undo/Redo" at bounding box center [167, 12] width 8 height 8
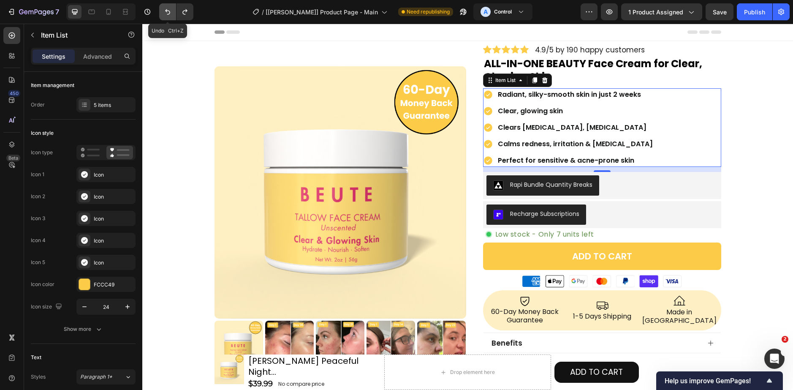
click at [171, 12] on icon "Undo/Redo" at bounding box center [167, 12] width 8 height 8
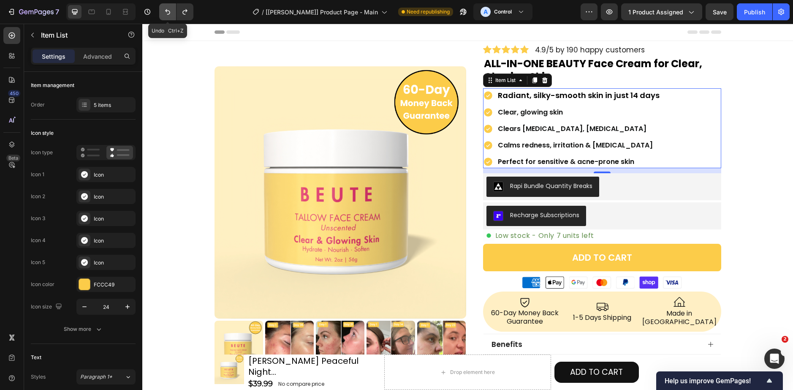
click at [171, 12] on icon "Undo/Redo" at bounding box center [167, 12] width 8 height 8
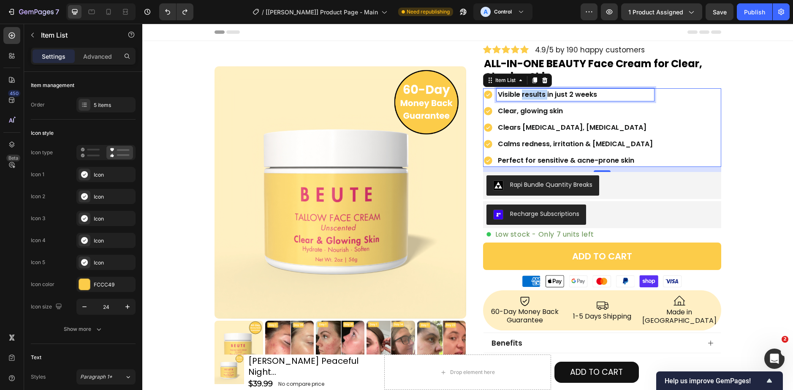
click at [540, 94] on p "Visible results in just 2 weeks" at bounding box center [575, 95] width 155 height 10
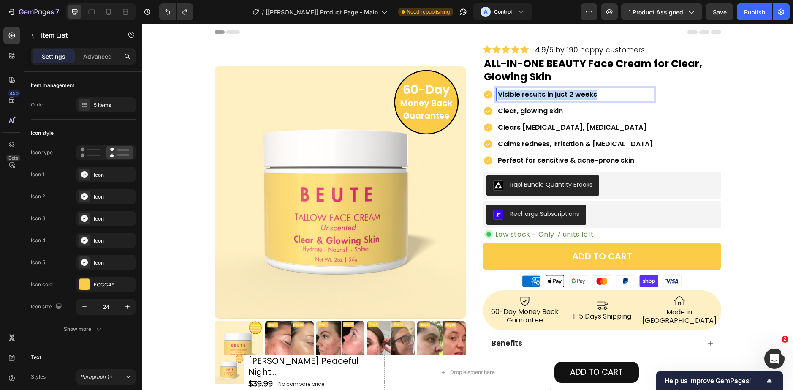
click at [540, 94] on p "Visible results in just 2 weeks" at bounding box center [575, 95] width 155 height 10
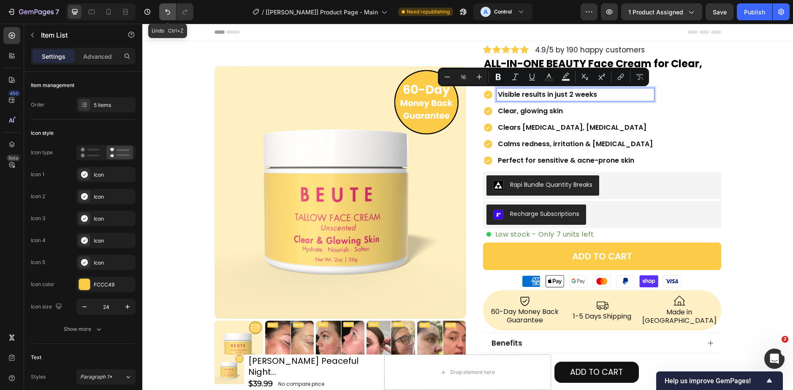
click at [173, 16] on button "Undo/Redo" at bounding box center [167, 11] width 17 height 17
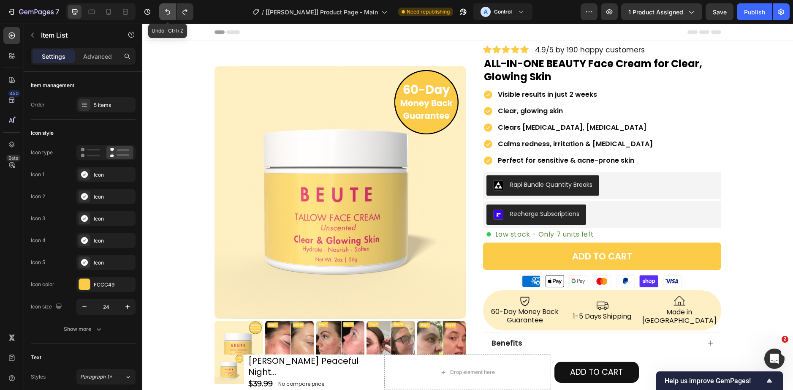
click at [173, 16] on button "Undo/Redo" at bounding box center [167, 11] width 17 height 17
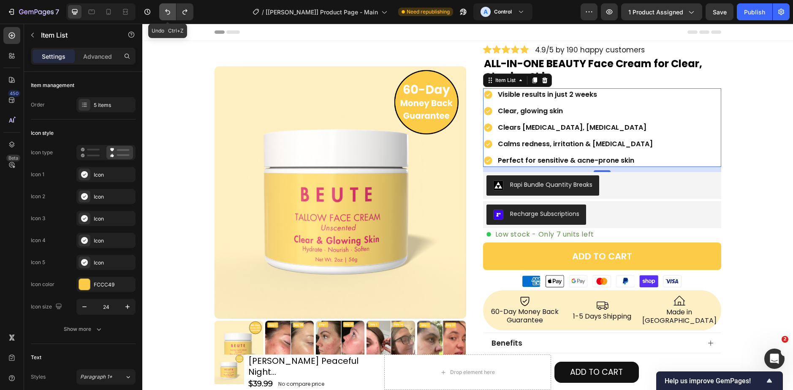
click at [173, 16] on button "Undo/Redo" at bounding box center [167, 11] width 17 height 17
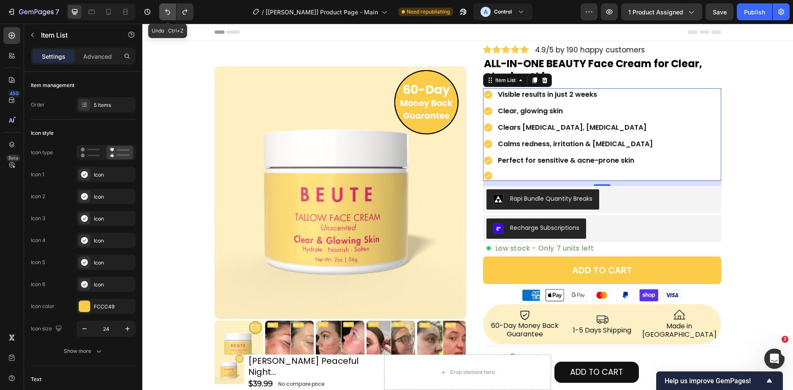
click at [173, 16] on button "Undo/Redo" at bounding box center [167, 11] width 17 height 17
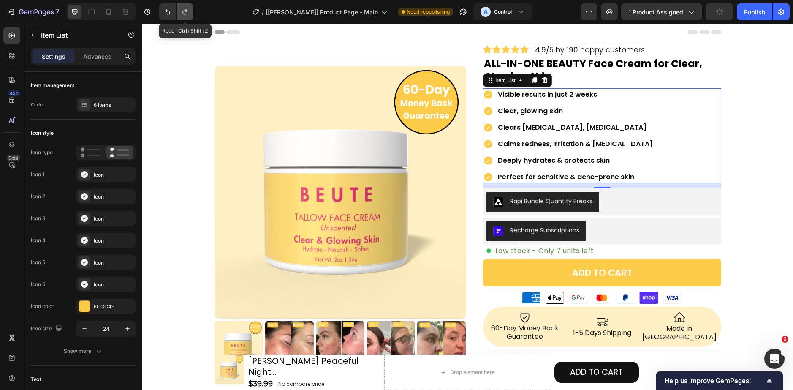
click at [190, 18] on button "Undo/Redo" at bounding box center [184, 11] width 17 height 17
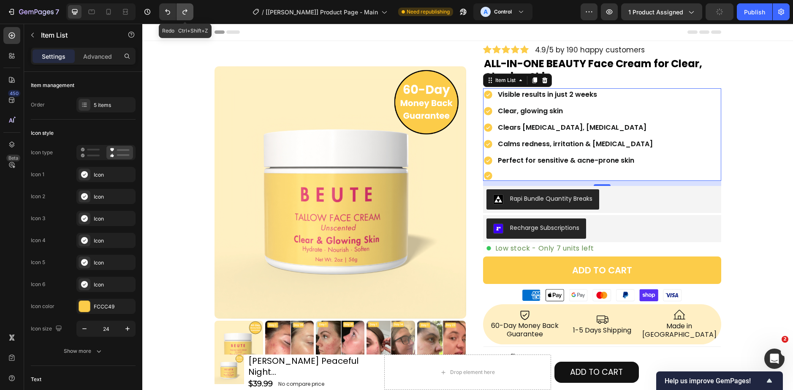
click at [190, 18] on button "Undo/Redo" at bounding box center [184, 11] width 17 height 17
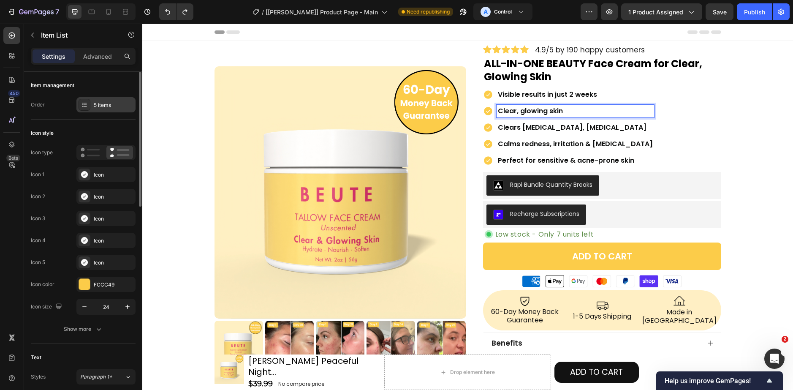
click at [122, 103] on div "5 items" at bounding box center [114, 105] width 40 height 8
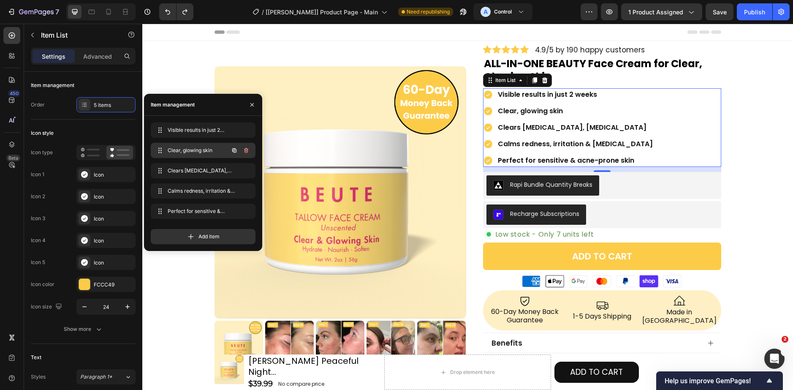
click at [250, 148] on button "button" at bounding box center [246, 150] width 12 height 12
click at [250, 148] on button "Delete" at bounding box center [240, 150] width 23 height 12
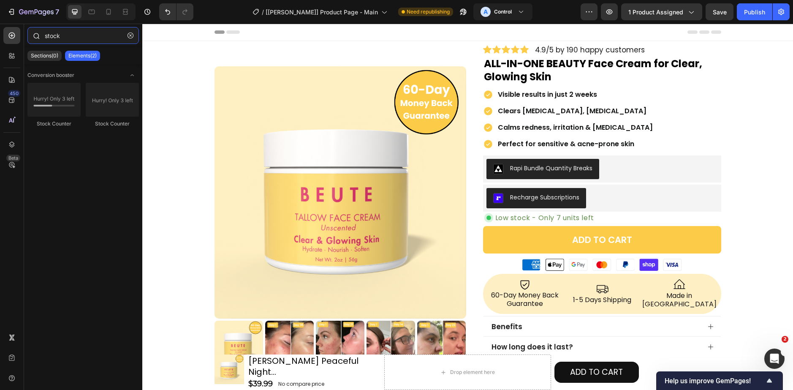
click at [138, 36] on input "stock" at bounding box center [82, 35] width 111 height 17
click at [132, 36] on icon "button" at bounding box center [131, 36] width 6 height 6
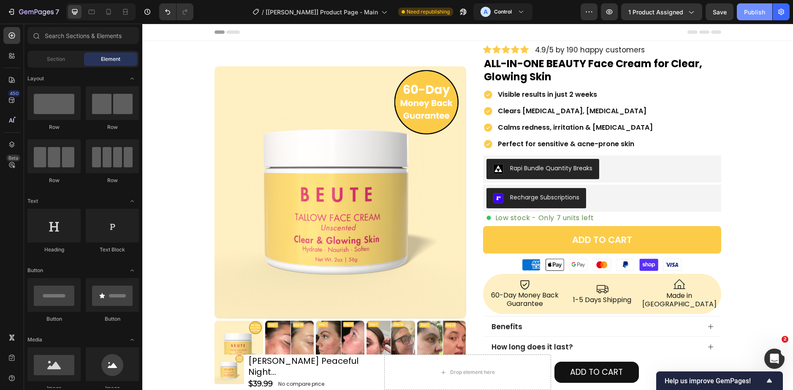
click at [761, 10] on div "Publish" at bounding box center [754, 12] width 21 height 9
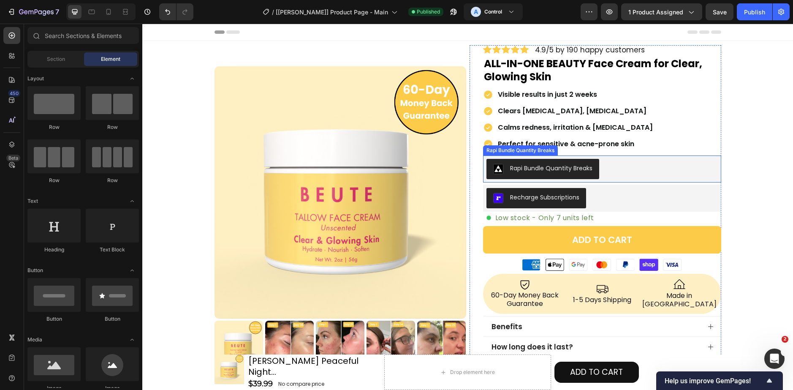
click at [610, 170] on div "Rapi Bundle Quantity Breaks" at bounding box center [601, 169] width 231 height 20
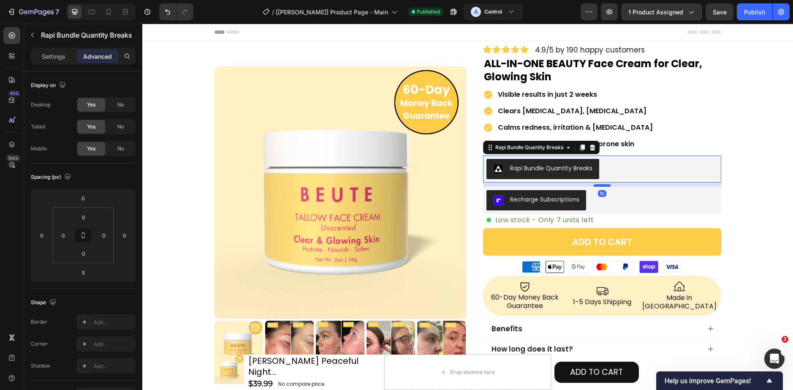
click at [599, 185] on div at bounding box center [602, 185] width 17 height 3
type input "10"
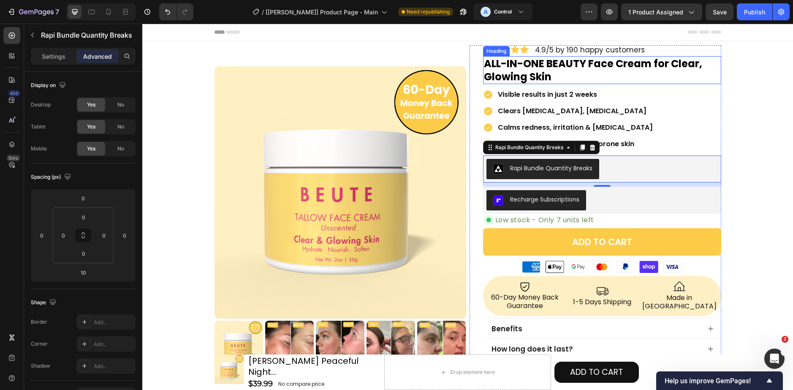
click at [547, 66] on p "ALL-IN-ONE BEAUTY Face Cream for Clear, Glowing Skin" at bounding box center [602, 70] width 236 height 26
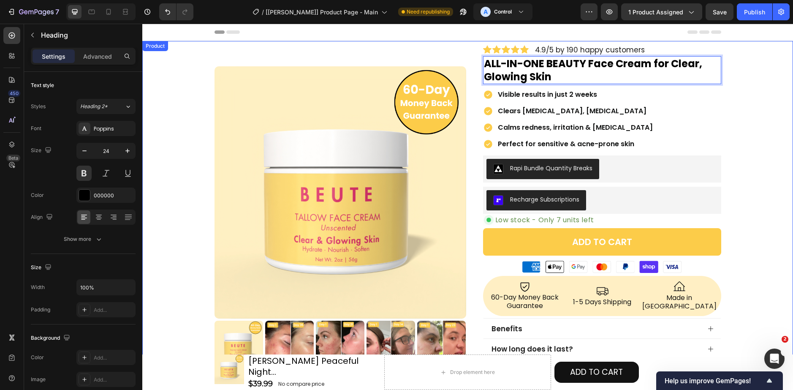
click at [735, 91] on div "Product Images Row Icon Icon Icon Icon Icon Icon List 4.9/5 by 190 happy custom…" at bounding box center [467, 269] width 651 height 448
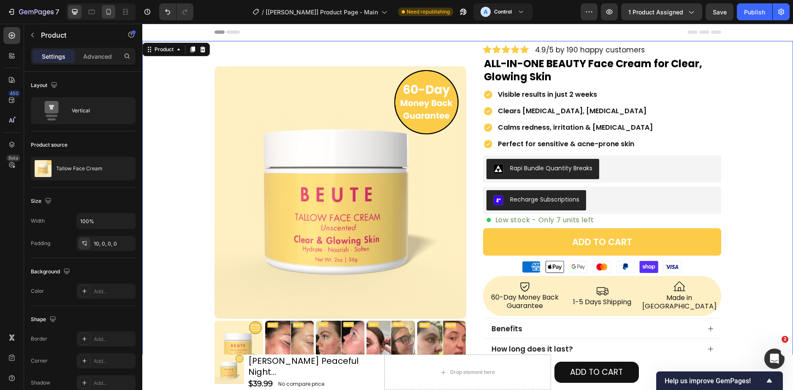
click at [104, 14] on div at bounding box center [109, 12] width 14 height 14
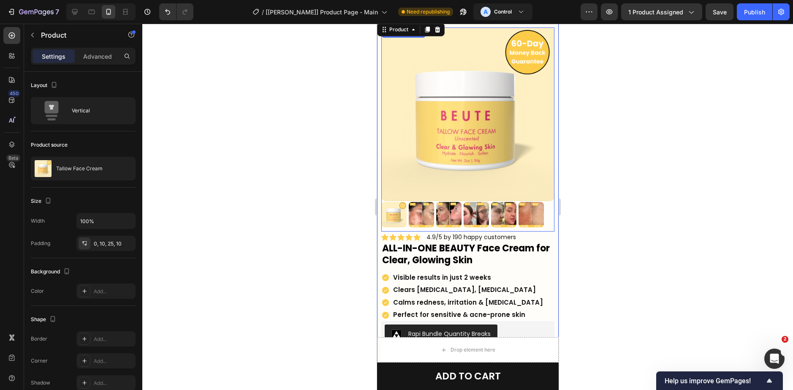
scroll to position [42, 0]
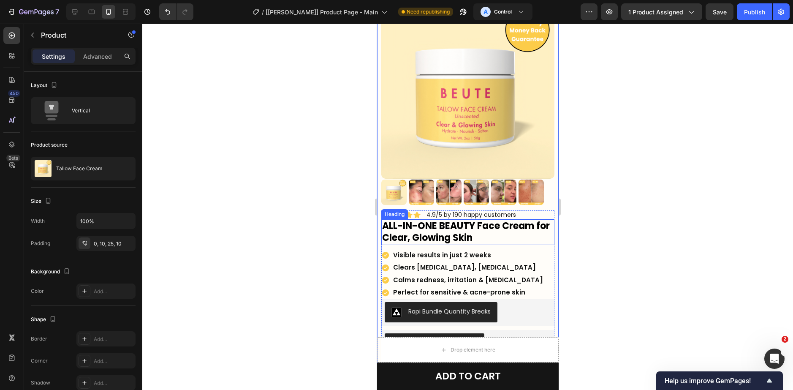
click at [481, 222] on p "ALL-IN-ONE BEAUTY Face Cream for Clear, Glowing Skin" at bounding box center [467, 232] width 171 height 24
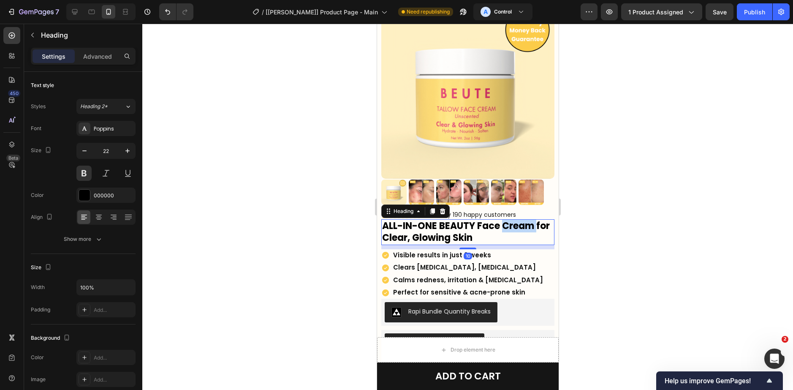
click at [519, 223] on p "ALL-IN-ONE BEAUTY Face Cream for Clear, Glowing Skin" at bounding box center [467, 232] width 171 height 24
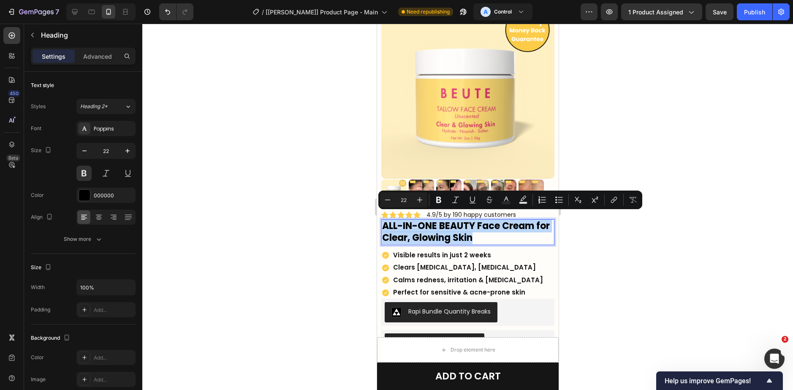
copy p "ALL-IN-ONE BEAUTY Face Cream for Clear, Glowing Skin"
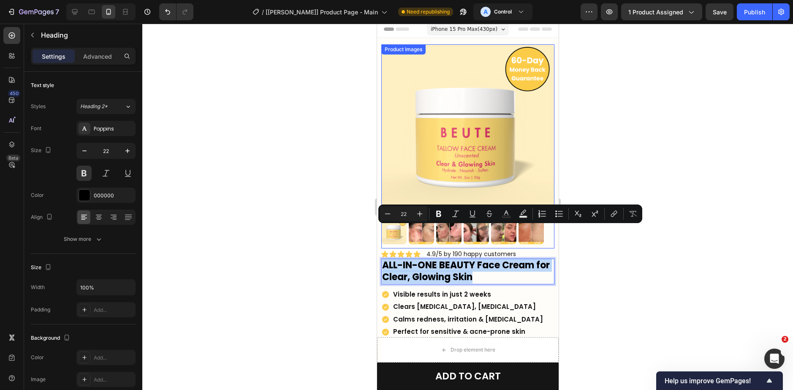
scroll to position [0, 0]
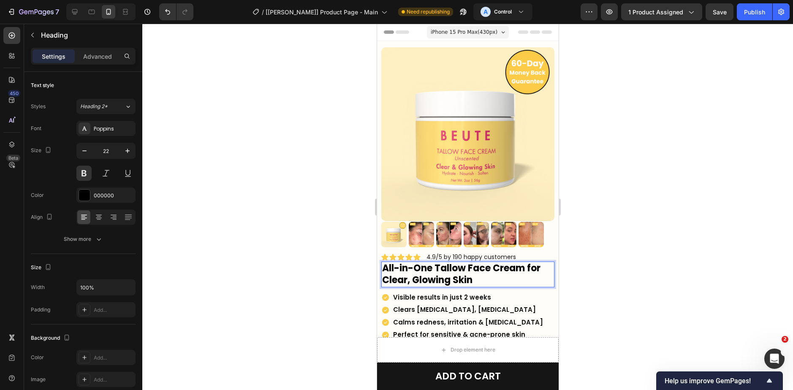
click at [603, 263] on div at bounding box center [467, 207] width 651 height 366
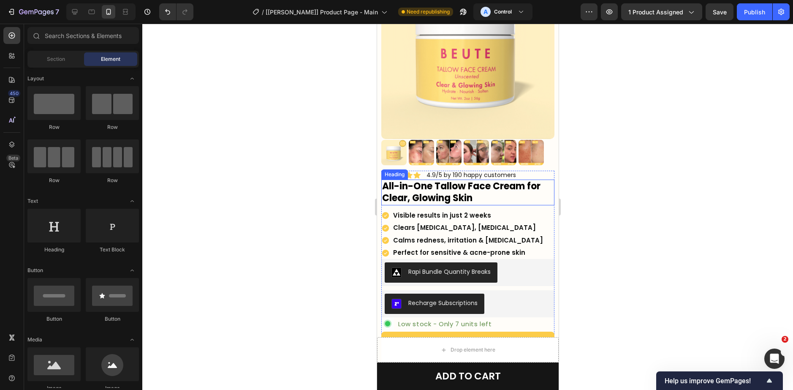
scroll to position [84, 0]
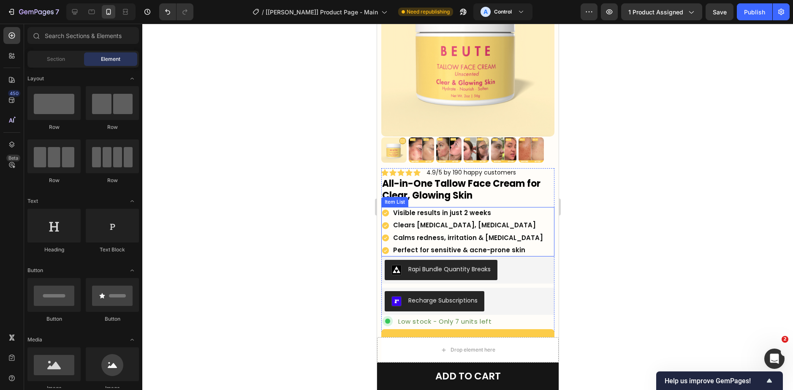
click at [527, 211] on div "Visible results in just 2 weeks Clears [MEDICAL_DATA], [MEDICAL_DATA] Calms red…" at bounding box center [467, 231] width 173 height 49
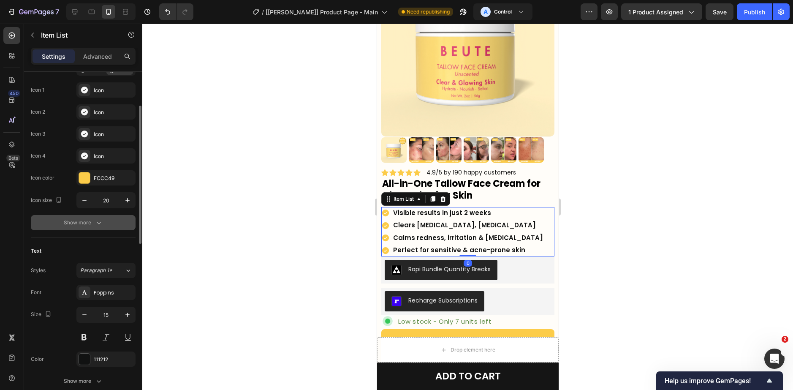
click at [85, 221] on div "Show more" at bounding box center [83, 222] width 39 height 8
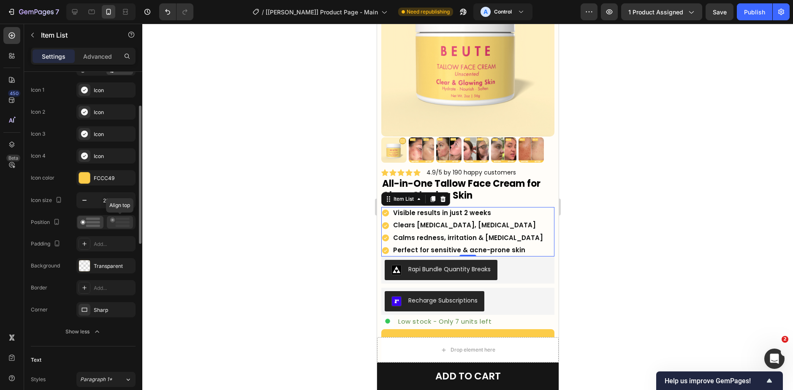
click at [116, 220] on icon at bounding box center [119, 221] width 19 height 9
click at [100, 225] on div at bounding box center [90, 222] width 26 height 13
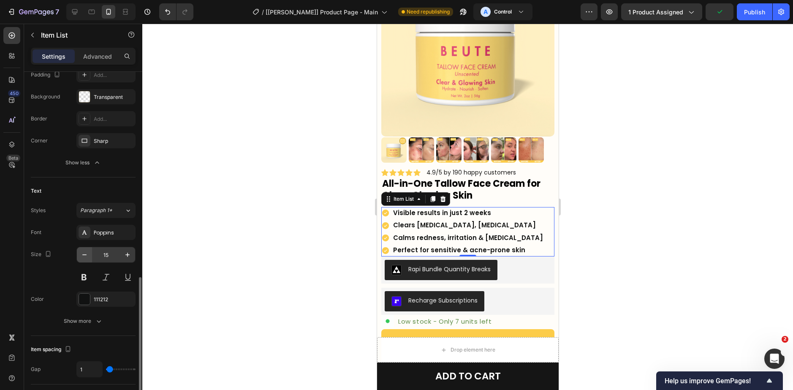
scroll to position [338, 0]
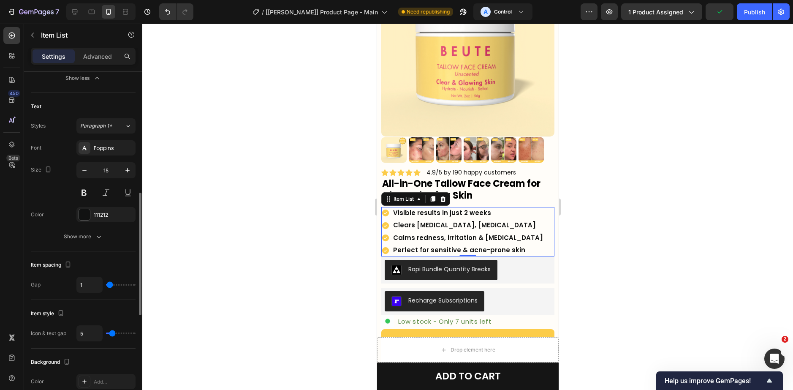
type input "2"
type input "4"
type input "5"
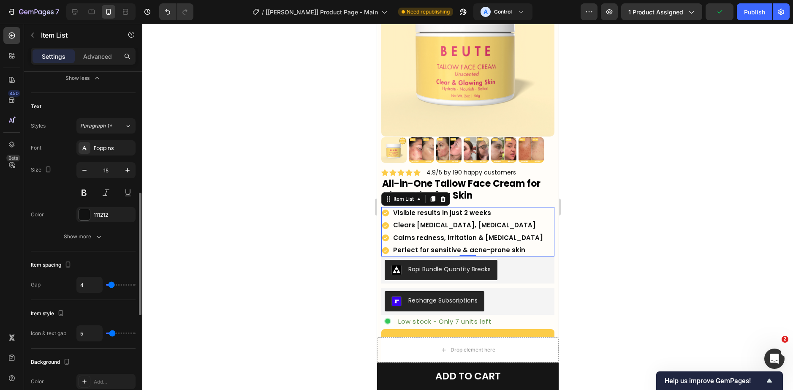
type input "5"
type input "6"
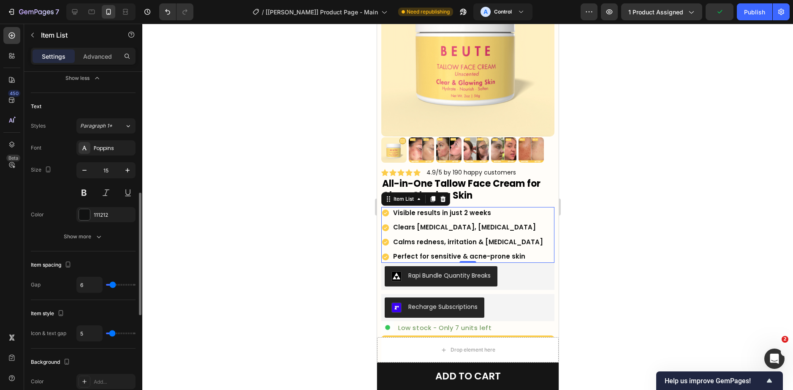
type input "5"
type input "4"
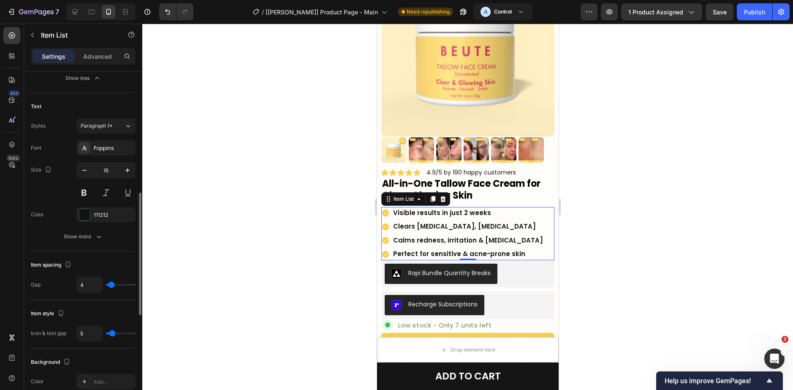
type input "3"
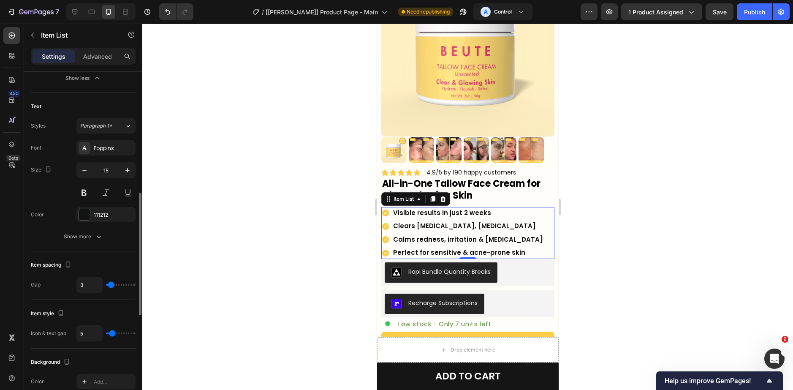
type input "2"
type input "1"
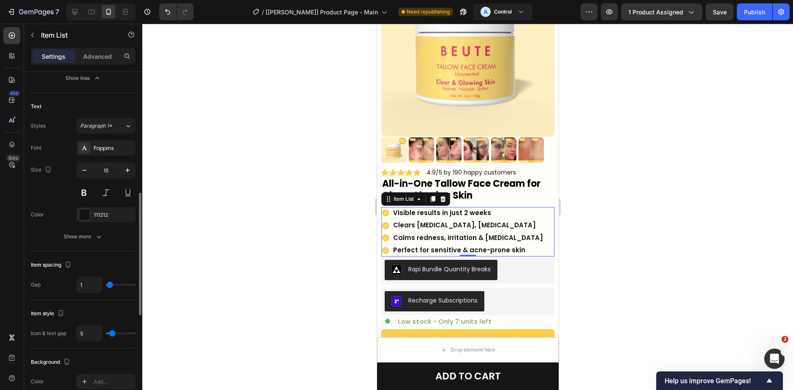
type input "0"
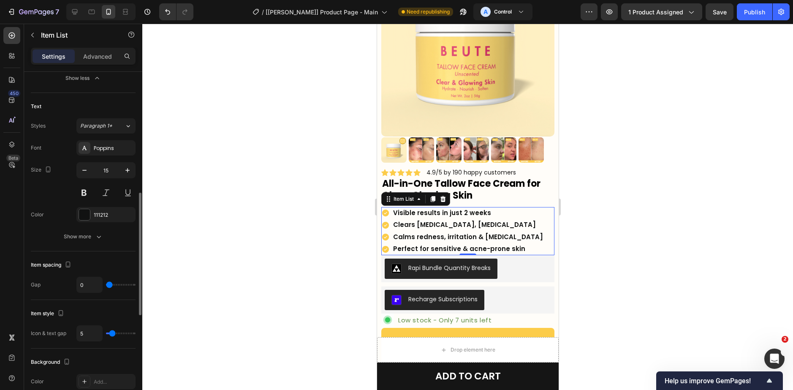
type input "1"
type input "2"
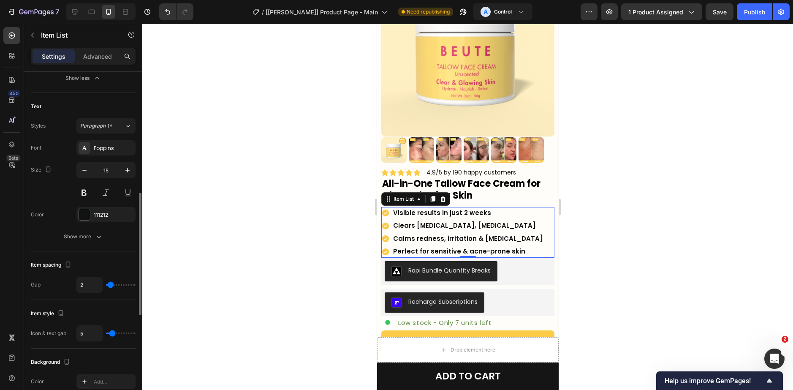
type input "3"
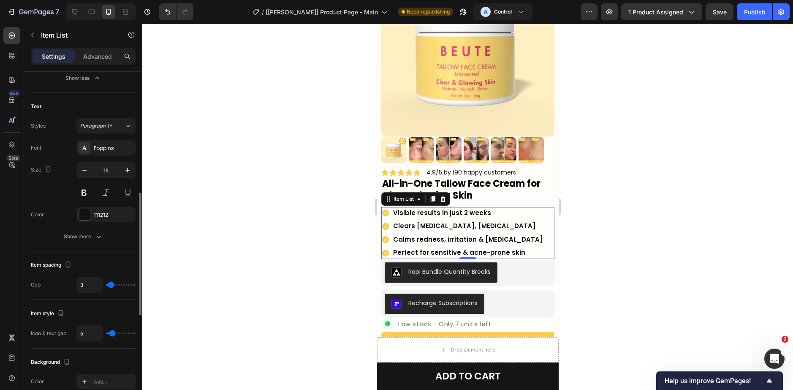
type input "2"
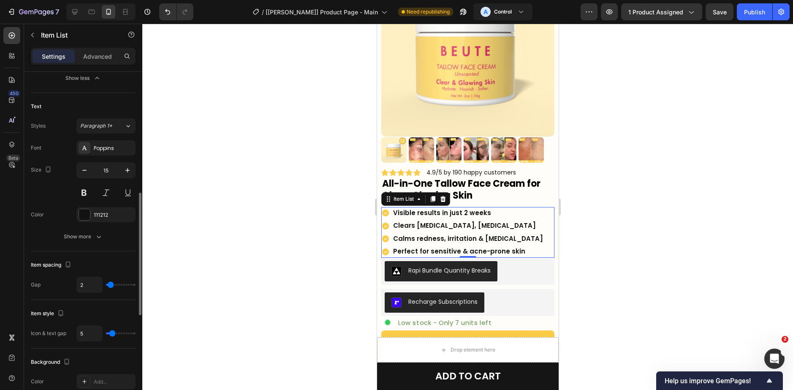
type input "2"
click at [110, 285] on input "range" at bounding box center [121, 285] width 30 height 2
drag, startPoint x: 591, startPoint y: 214, endPoint x: 598, endPoint y: 214, distance: 6.8
click at [598, 214] on div at bounding box center [467, 207] width 651 height 366
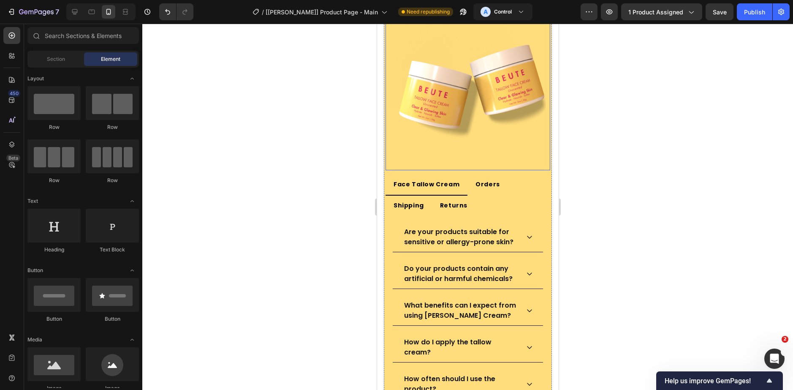
scroll to position [2449, 0]
click at [482, 187] on p "Orders" at bounding box center [487, 184] width 24 height 11
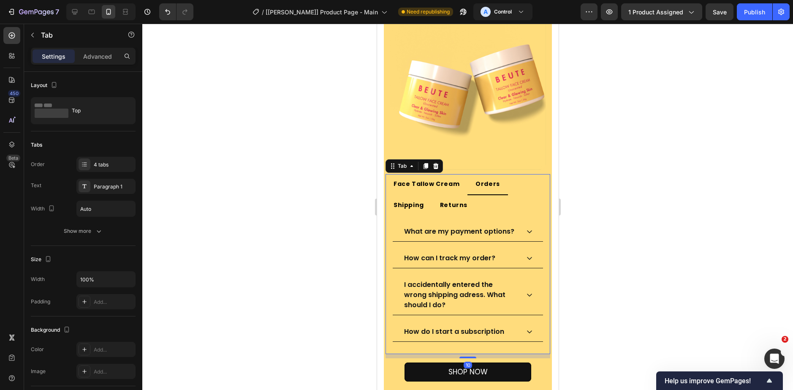
click at [490, 184] on p "Orders" at bounding box center [487, 184] width 24 height 11
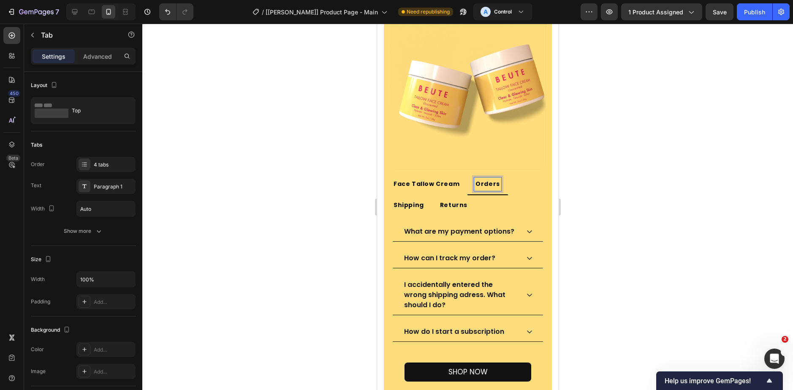
click at [491, 184] on p "Orders" at bounding box center [487, 184] width 24 height 11
click at [432, 211] on li "Returns" at bounding box center [453, 205] width 43 height 21
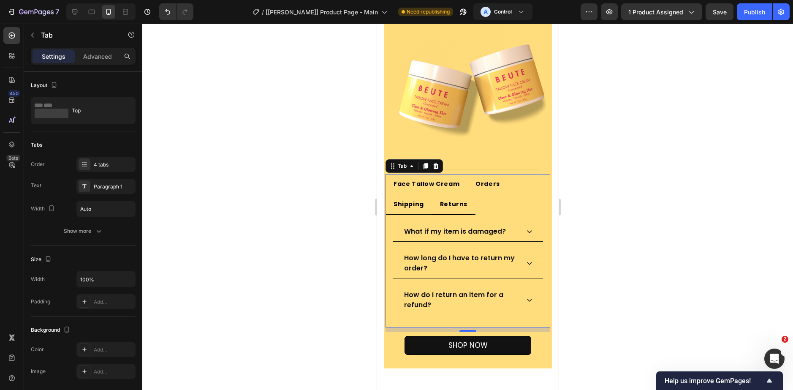
click at [416, 214] on li "Shipping" at bounding box center [408, 204] width 46 height 21
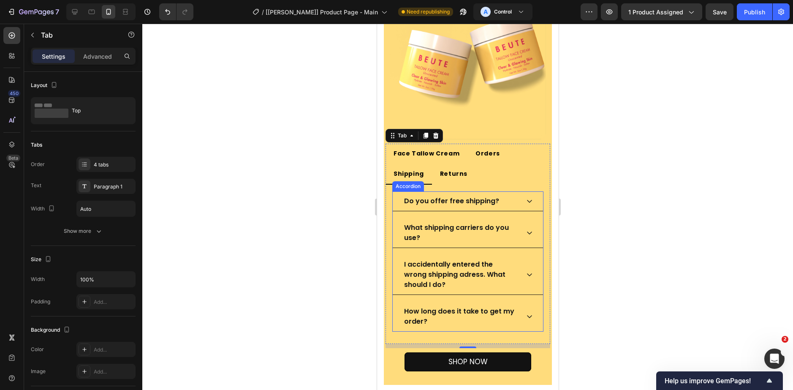
scroll to position [2533, 0]
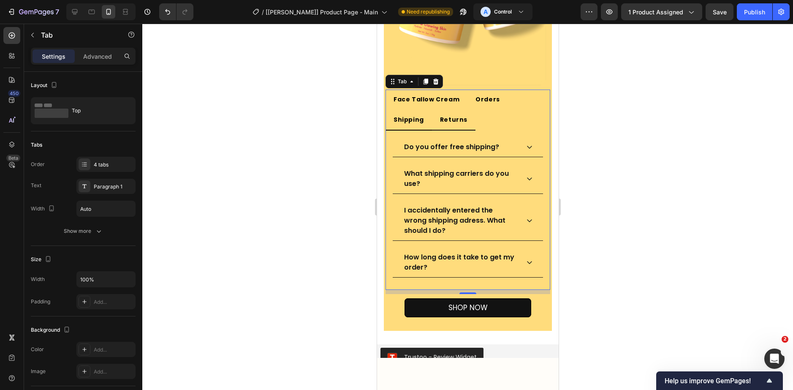
click at [440, 129] on li "Returns" at bounding box center [453, 120] width 43 height 21
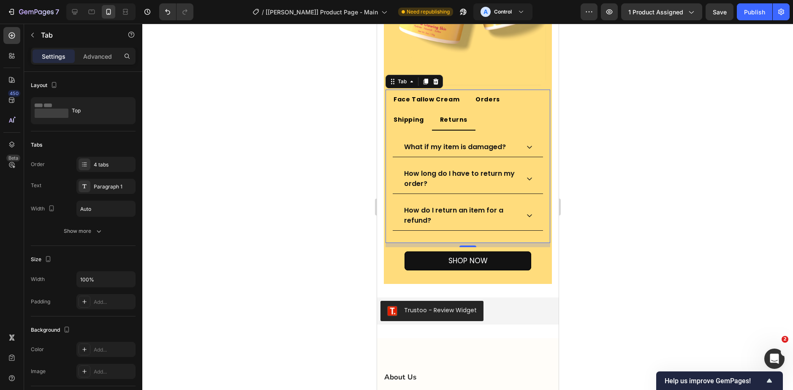
click at [434, 111] on li "Returns" at bounding box center [453, 120] width 43 height 21
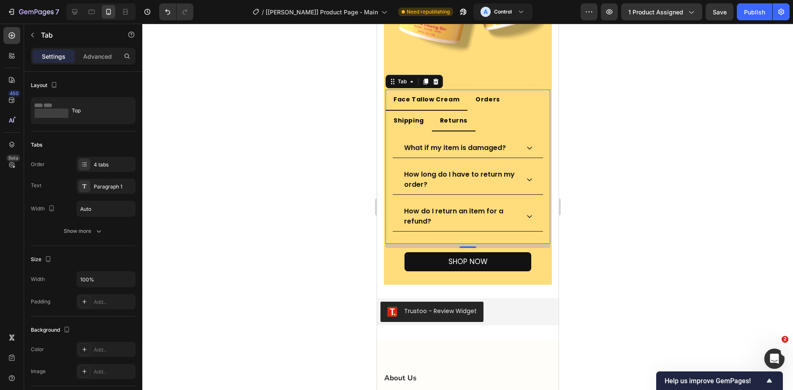
click at [433, 109] on li "Face Tallow Cream" at bounding box center [426, 100] width 82 height 21
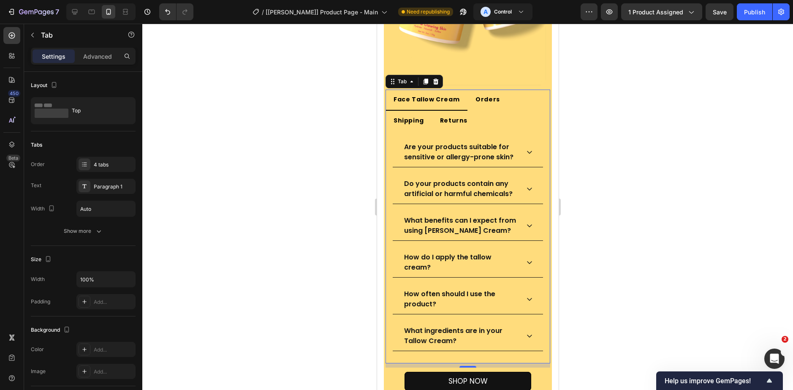
click at [512, 121] on ul "Face Tallow Cream Orders Shipping Returns" at bounding box center [467, 110] width 165 height 41
click at [426, 122] on li "Shipping" at bounding box center [408, 121] width 46 height 21
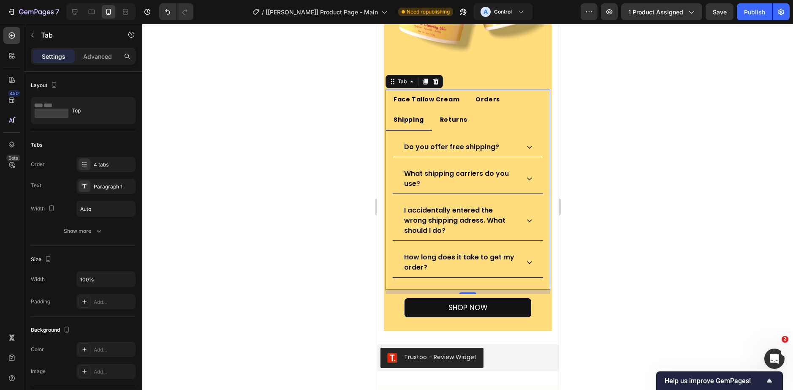
click at [416, 122] on p "Shipping" at bounding box center [408, 119] width 30 height 11
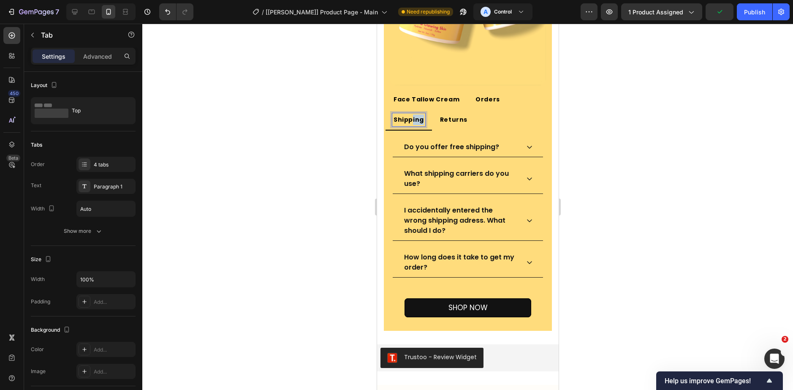
drag, startPoint x: 421, startPoint y: 121, endPoint x: 413, endPoint y: 121, distance: 8.5
click at [413, 121] on p "Shipping" at bounding box center [408, 119] width 30 height 11
click at [488, 115] on ul "Face Tallow Cream Orders Shipping Returns" at bounding box center [467, 110] width 165 height 41
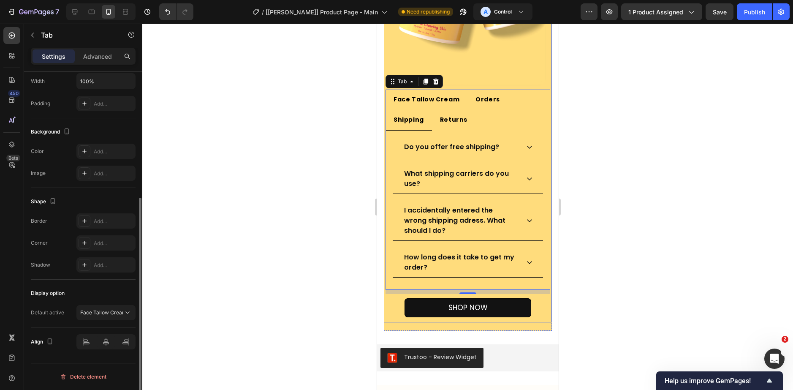
scroll to position [0, 0]
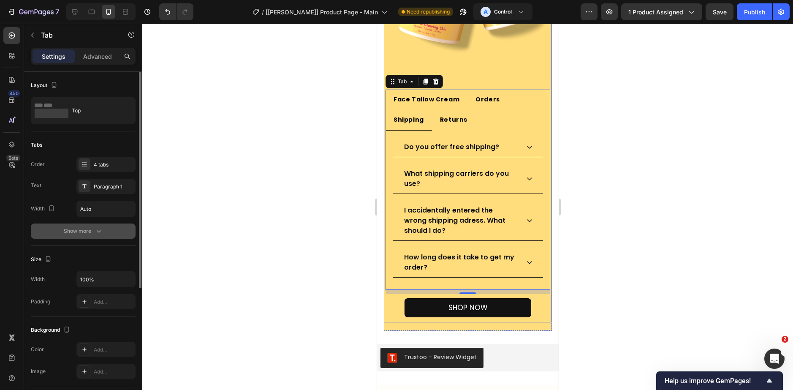
click at [101, 234] on icon "button" at bounding box center [99, 231] width 8 height 8
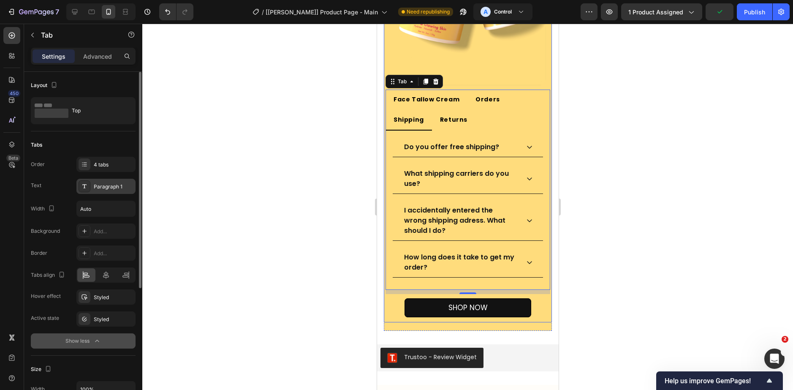
click at [94, 190] on div "Paragraph 1" at bounding box center [114, 187] width 40 height 8
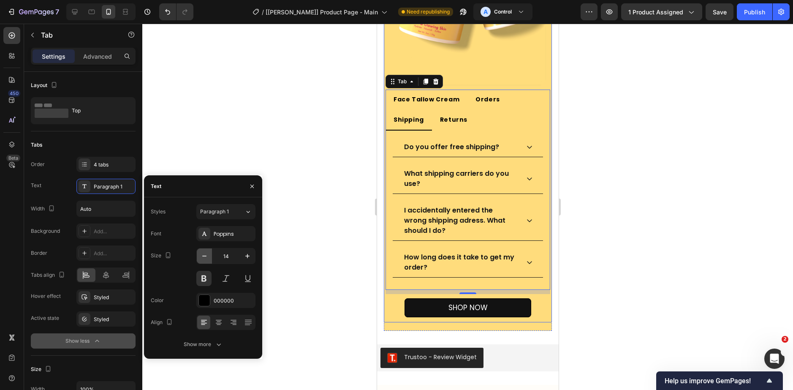
click at [203, 255] on icon "button" at bounding box center [204, 256] width 8 height 8
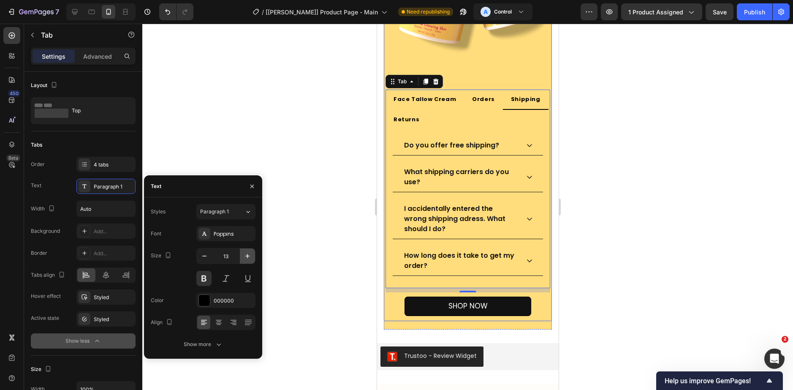
click at [243, 259] on button "button" at bounding box center [247, 255] width 15 height 15
type input "14"
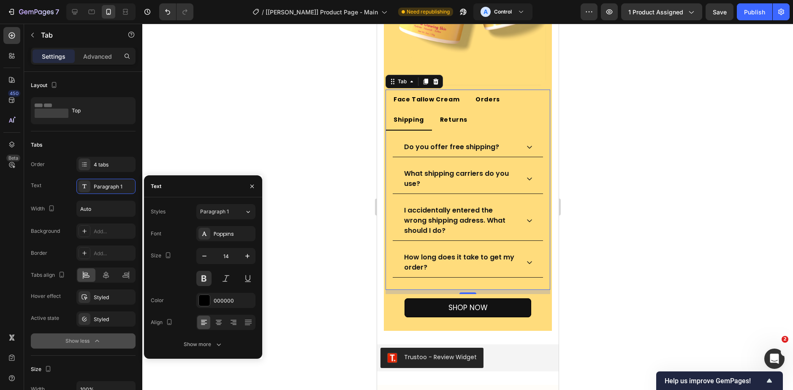
click at [633, 71] on div at bounding box center [467, 207] width 651 height 366
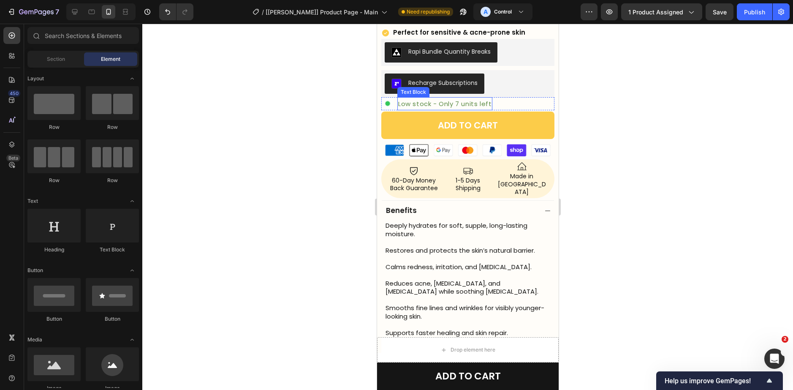
scroll to position [219, 0]
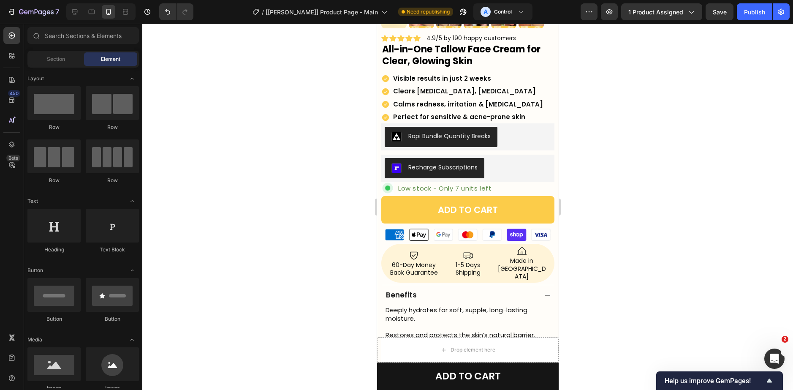
click at [82, 10] on div at bounding box center [100, 11] width 69 height 17
click at [74, 12] on icon at bounding box center [74, 11] width 5 height 5
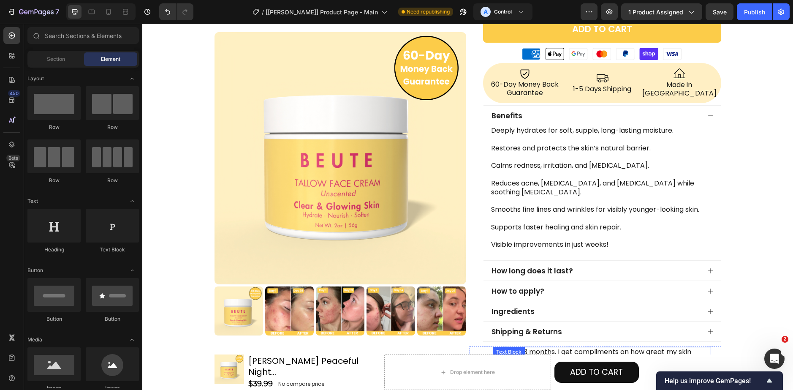
scroll to position [345, 0]
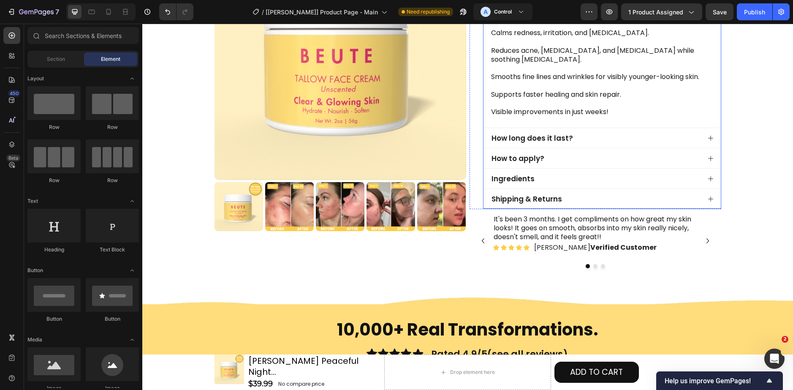
click at [520, 194] on p "Shipping & Returns" at bounding box center [526, 198] width 71 height 9
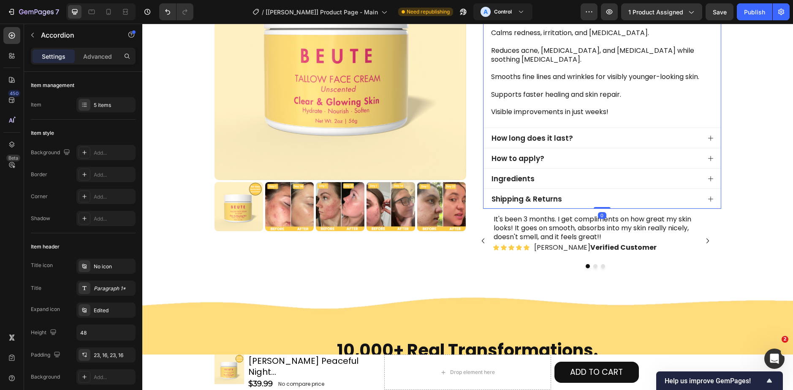
click at [575, 193] on div "Shipping & Returns" at bounding box center [595, 199] width 210 height 12
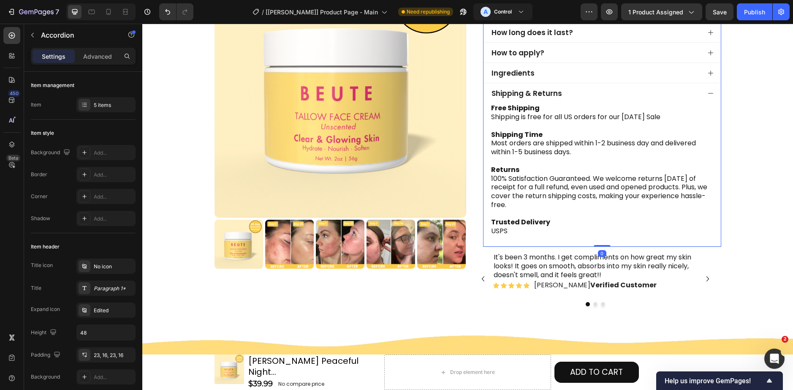
scroll to position [261, 0]
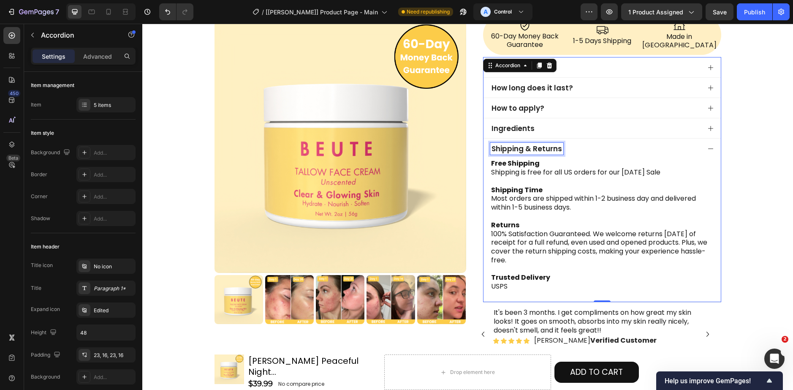
click at [534, 144] on p "Shipping & Returns" at bounding box center [526, 148] width 71 height 9
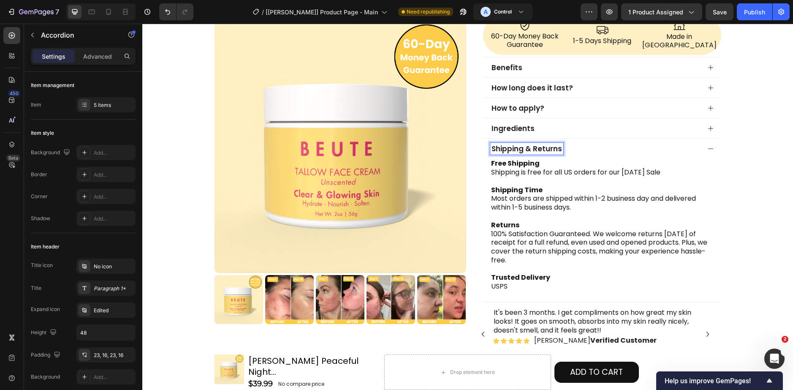
click at [531, 144] on p "Shipping & Returns" at bounding box center [526, 148] width 71 height 9
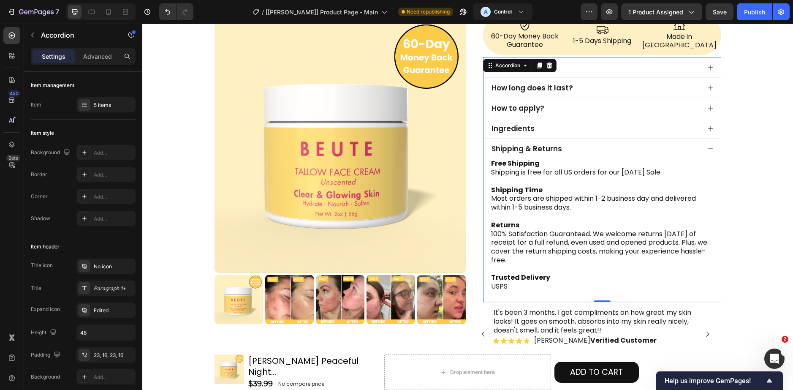
click at [528, 144] on p "Shipping & Returns" at bounding box center [526, 148] width 71 height 9
click at [282, 359] on div "Product Images Row Icon Icon Icon Icon Icon Icon List 4.9/5 by 190 happy custom…" at bounding box center [467, 80] width 651 height 592
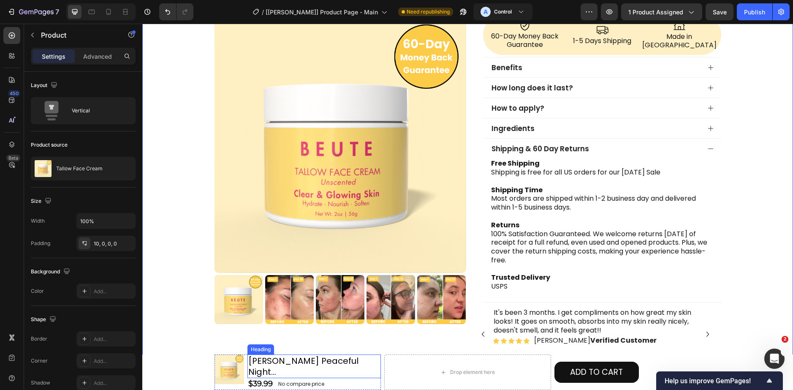
click at [285, 367] on h2 "[PERSON_NAME] Peaceful Night..." at bounding box center [314, 366] width 134 height 24
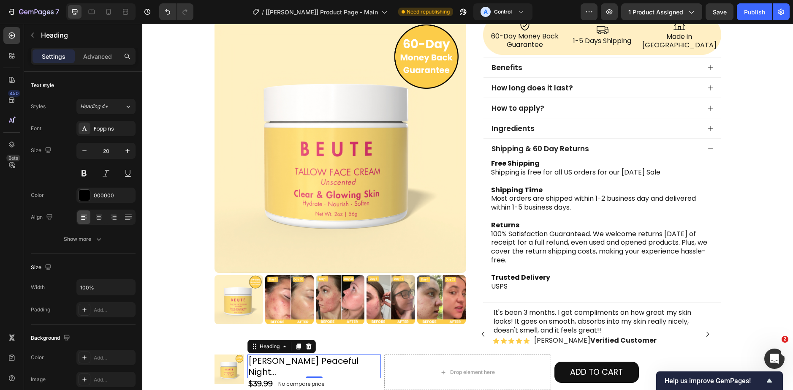
click at [285, 367] on h2 "[PERSON_NAME] Peaceful Night..." at bounding box center [314, 366] width 134 height 24
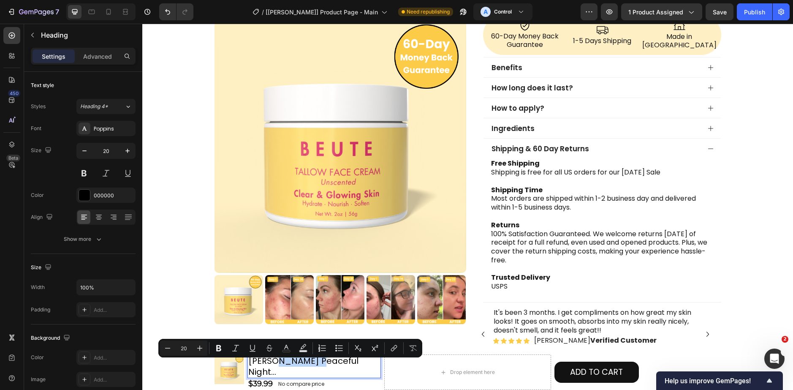
click at [270, 365] on p "[PERSON_NAME] Peaceful Night..." at bounding box center [314, 366] width 132 height 22
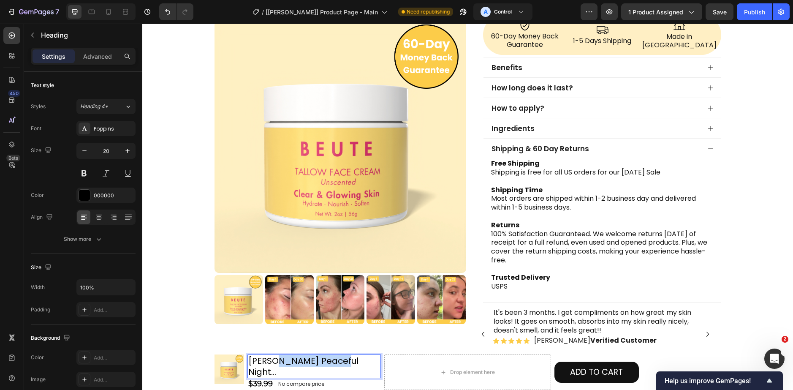
drag, startPoint x: 273, startPoint y: 366, endPoint x: 331, endPoint y: 365, distance: 58.3
click at [331, 365] on p "[PERSON_NAME] Peaceful Night..." at bounding box center [314, 366] width 132 height 22
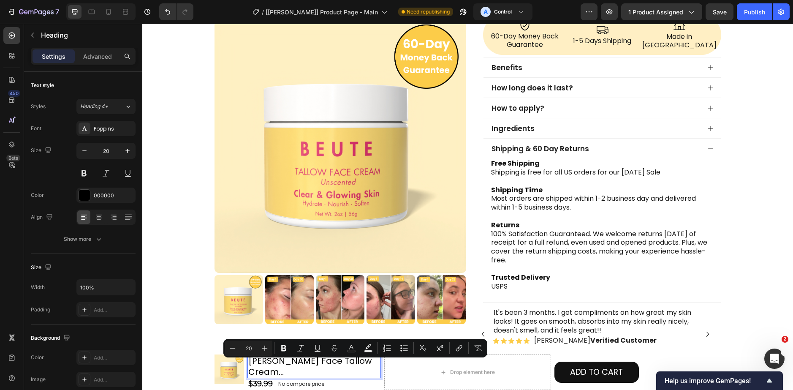
drag, startPoint x: 362, startPoint y: 369, endPoint x: 353, endPoint y: 371, distance: 9.4
click at [353, 371] on p "[PERSON_NAME] Face Tallow Cream..." at bounding box center [314, 366] width 132 height 22
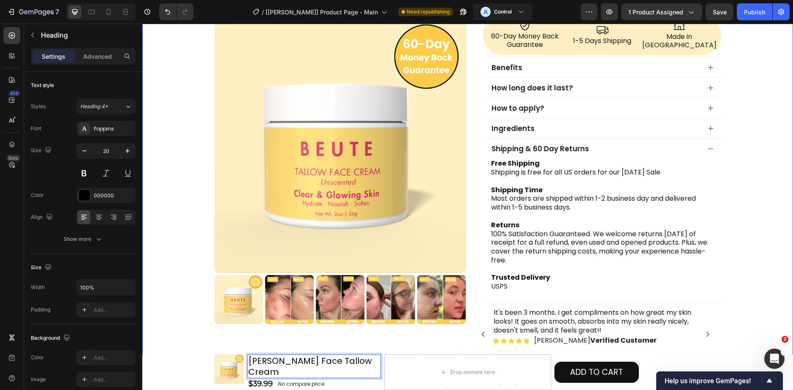
click at [356, 331] on div "Product Images Row" at bounding box center [340, 72] width 252 height 577
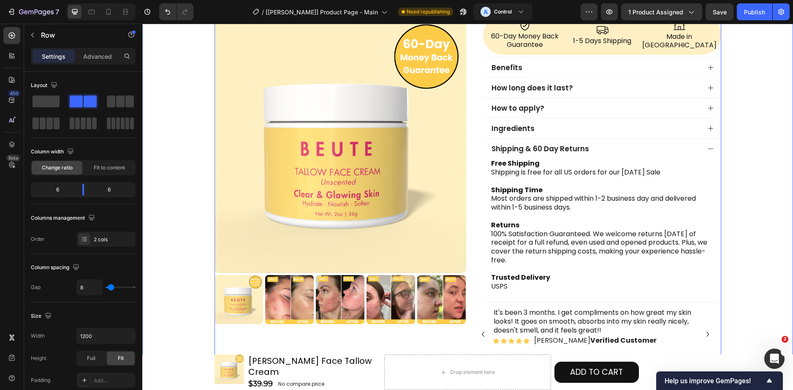
click at [198, 334] on div "Product Images Row Icon Icon Icon Icon Icon Icon List 4.9/5 by 190 happy custom…" at bounding box center [467, 80] width 651 height 592
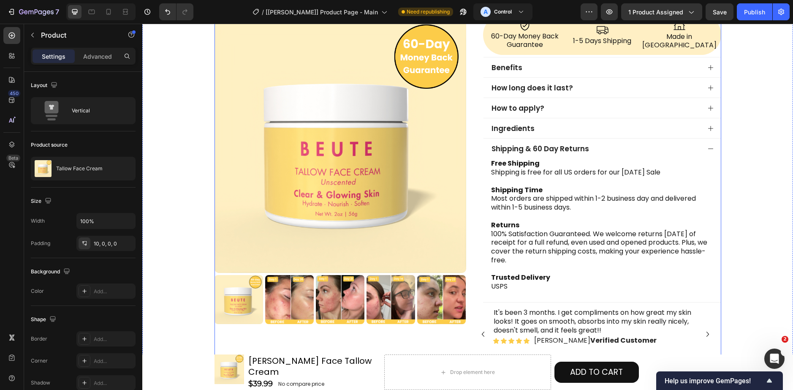
scroll to position [388, 0]
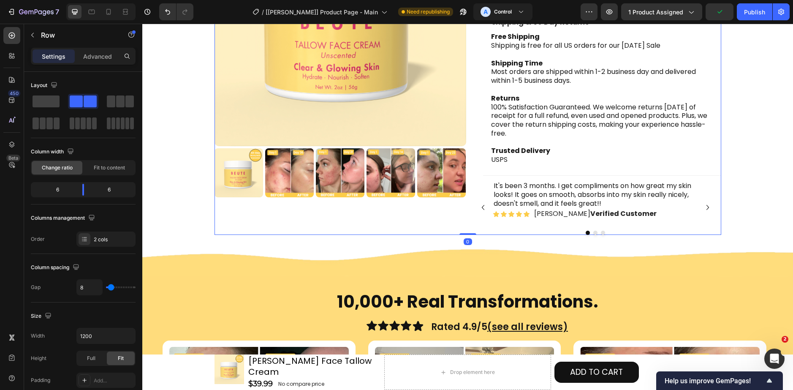
drag, startPoint x: 464, startPoint y: 232, endPoint x: 396, endPoint y: 211, distance: 70.7
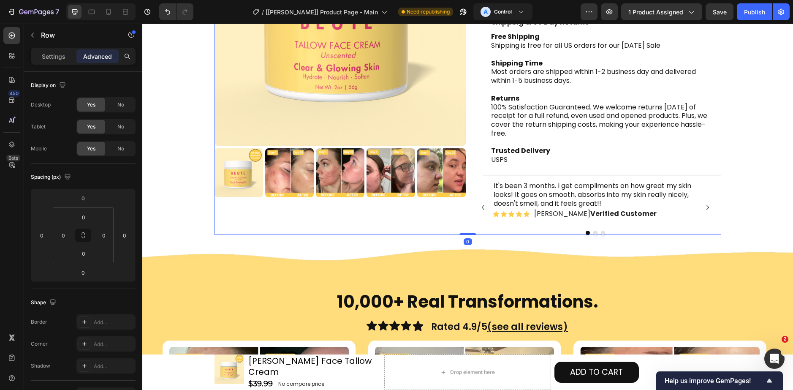
click at [304, 248] on img at bounding box center [467, 262] width 651 height 28
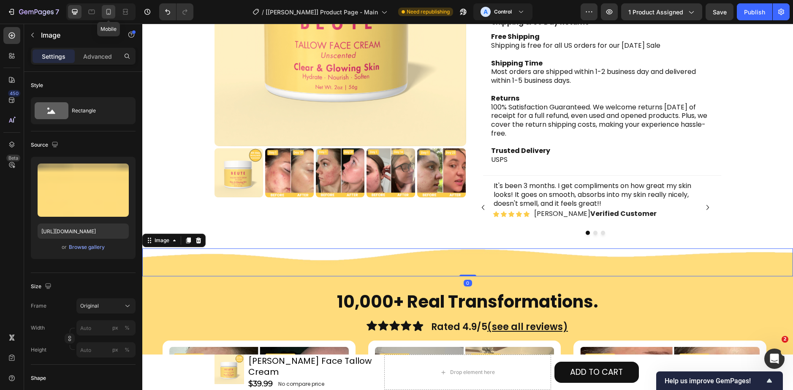
click at [106, 12] on icon at bounding box center [108, 12] width 8 height 8
type input "[URL][DOMAIN_NAME]"
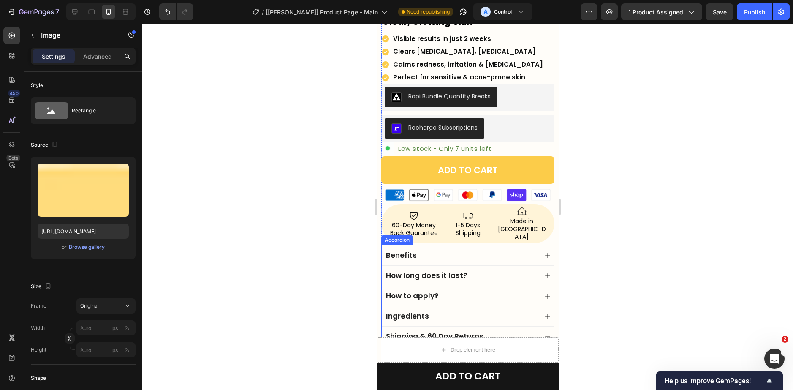
scroll to position [239, 0]
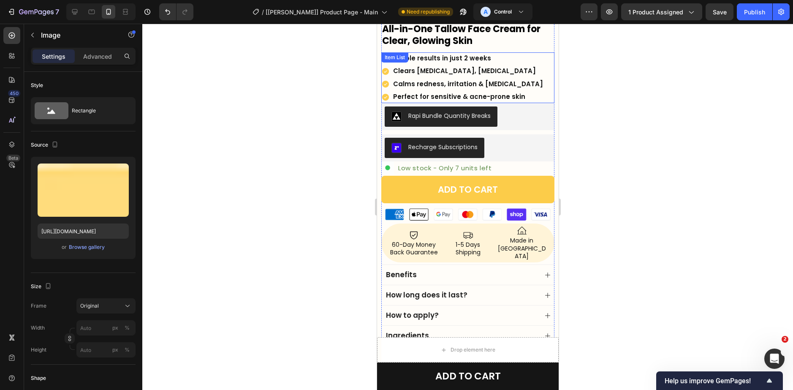
click at [523, 81] on div "Visible results in just 2 weeks Clears [MEDICAL_DATA], [MEDICAL_DATA] Calms red…" at bounding box center [467, 77] width 173 height 51
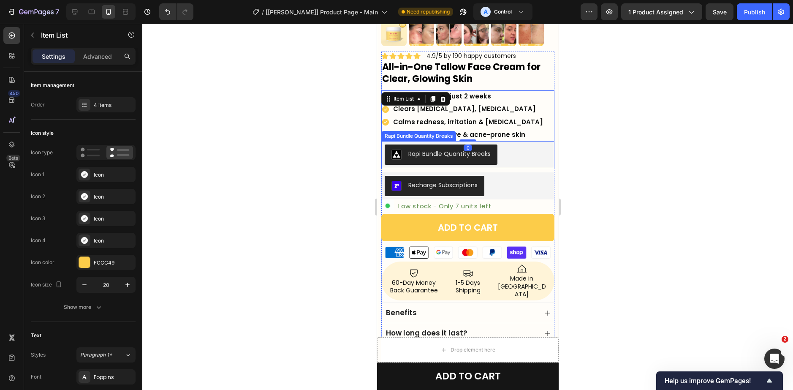
scroll to position [155, 0]
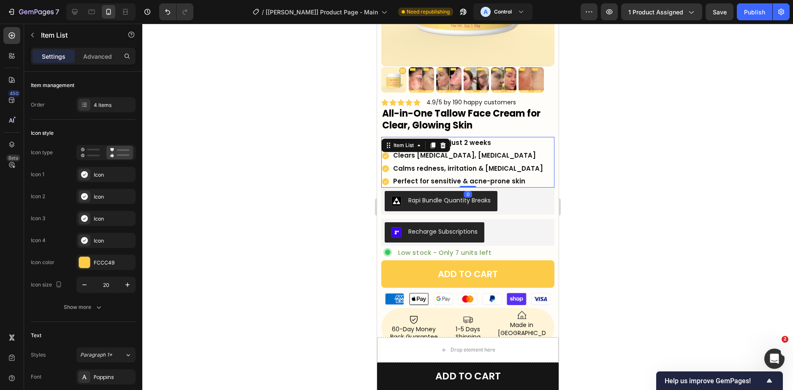
click at [510, 116] on h2 "All-in-One Tallow Face Cream for Clear, Glowing Skin" at bounding box center [467, 120] width 173 height 26
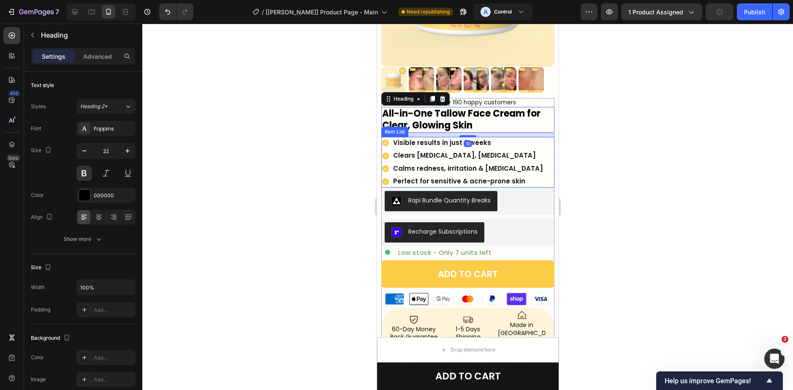
click at [534, 159] on div "Visible results in just 2 weeks Clears [MEDICAL_DATA], [MEDICAL_DATA] Calms red…" at bounding box center [467, 162] width 173 height 51
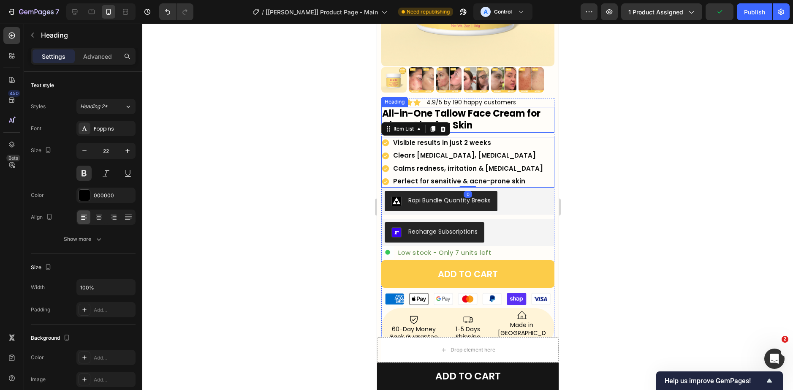
click at [497, 119] on h2 "All-in-One Tallow Face Cream for Clear, Glowing Skin" at bounding box center [467, 120] width 173 height 26
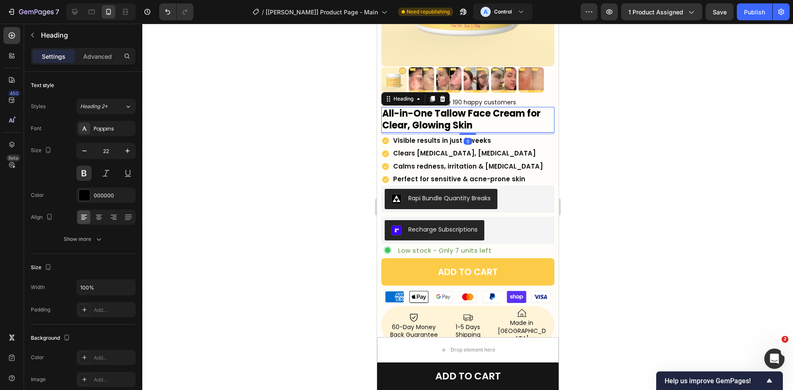
drag, startPoint x: 463, startPoint y: 130, endPoint x: 546, endPoint y: 156, distance: 87.6
click at [465, 133] on div at bounding box center [467, 134] width 17 height 2
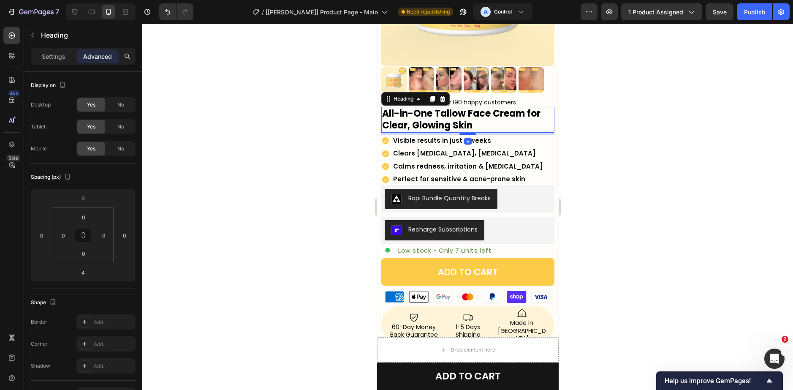
click at [467, 133] on div at bounding box center [467, 134] width 17 height 2
type input "5"
click at [534, 153] on div "Visible results in just 2 weeks Clears [MEDICAL_DATA], [MEDICAL_DATA] Calms red…" at bounding box center [467, 160] width 173 height 51
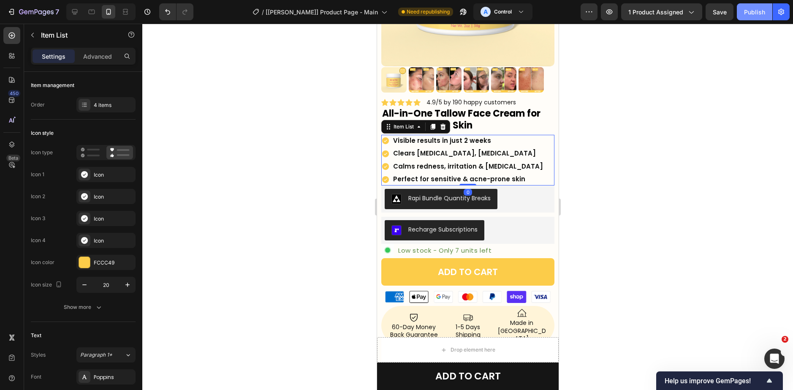
click at [762, 14] on div "Publish" at bounding box center [754, 12] width 21 height 9
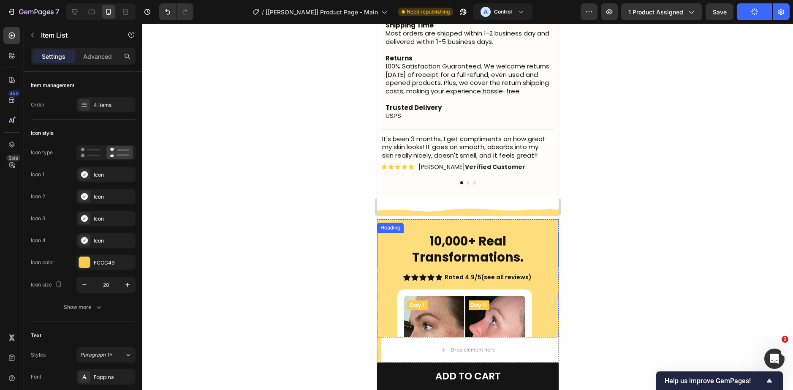
scroll to position [450, 0]
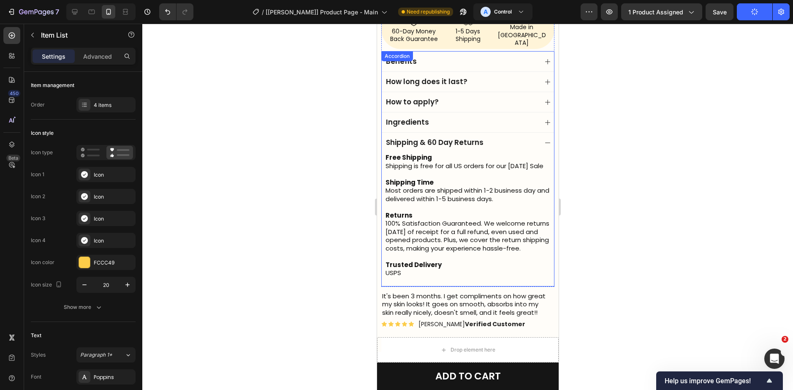
click at [501, 136] on div "Shipping & 60 Day Returns" at bounding box center [460, 142] width 153 height 12
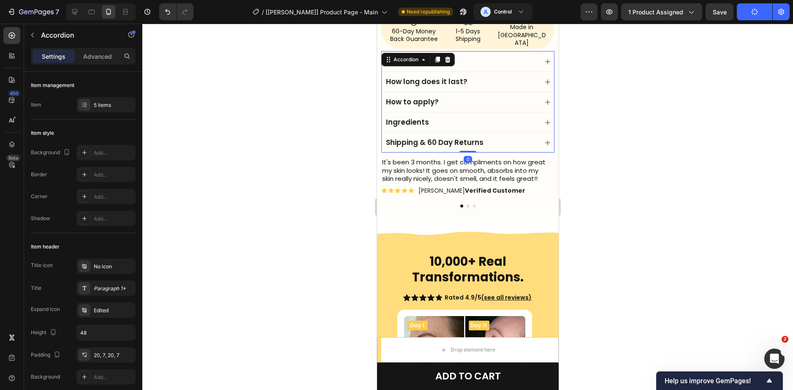
scroll to position [408, 0]
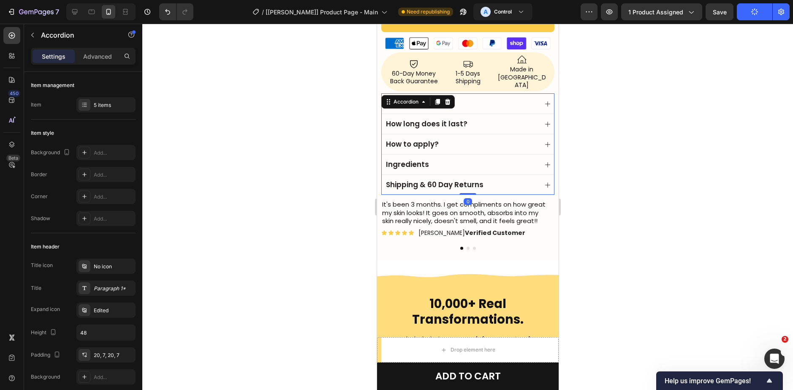
click at [461, 138] on div "How to apply?" at bounding box center [460, 144] width 153 height 12
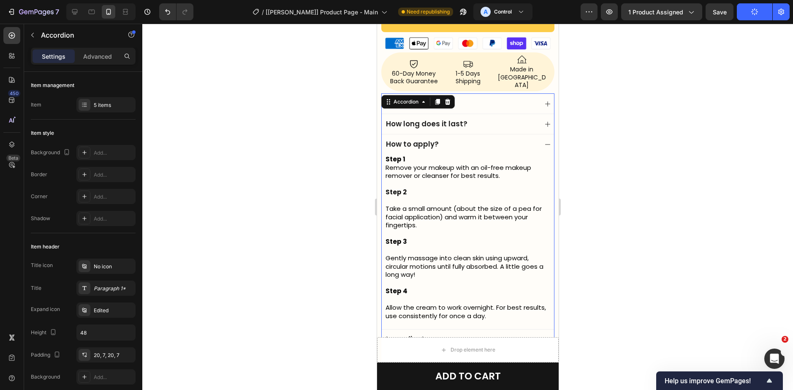
click at [461, 138] on div "How to apply?" at bounding box center [460, 144] width 153 height 12
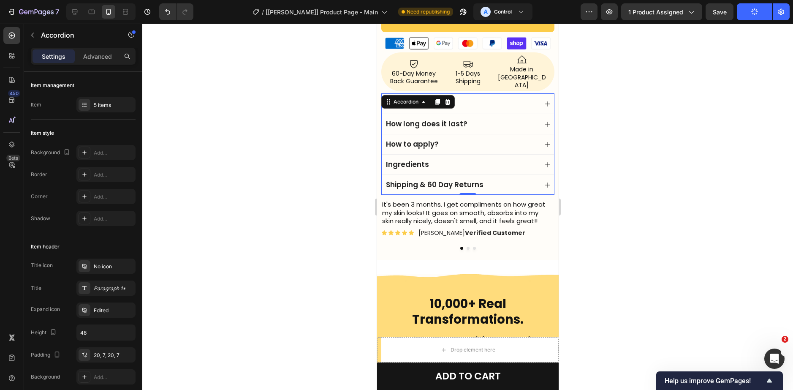
click at [476, 118] on div "How long does it last?" at bounding box center [460, 124] width 153 height 12
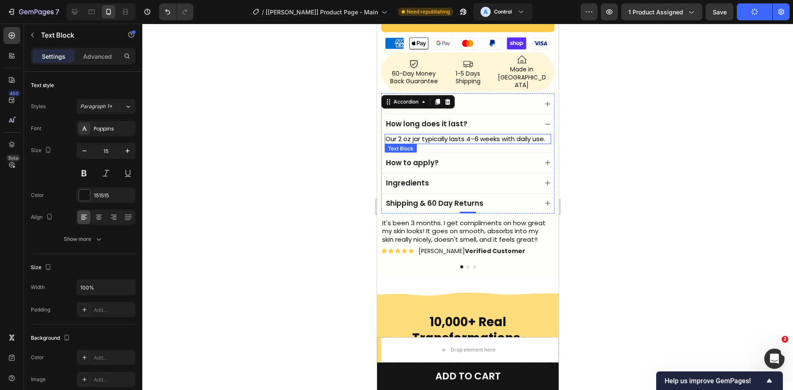
click at [401, 134] on span "Our 2 oz jar typically lasts 4–6 weeks with daily use." at bounding box center [465, 138] width 160 height 9
click at [409, 134] on span "Our 2 oz jar typically lasts 4–6 weeks with daily use." at bounding box center [465, 138] width 160 height 9
click at [431, 134] on span "Our 2 oz jar typically lasts 4–6 weeks with daily use." at bounding box center [465, 138] width 160 height 9
click at [483, 135] on p "Our 2 oz jar typically lasts 4–6 weeks with daily use." at bounding box center [467, 139] width 165 height 8
click at [421, 134] on span "Our 2 oz jar typically lasts 4–6 weeks with daily use." at bounding box center [465, 138] width 160 height 9
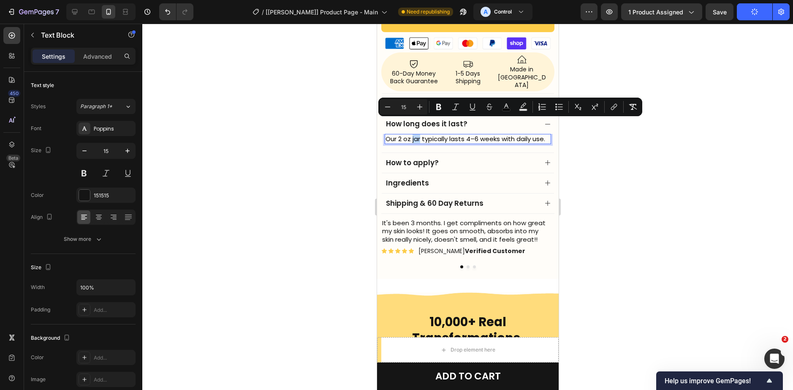
drag, startPoint x: 419, startPoint y: 123, endPoint x: 411, endPoint y: 125, distance: 8.2
click at [411, 134] on span "Our 2 oz jar typically lasts 4–6 weeks with daily use." at bounding box center [465, 138] width 160 height 9
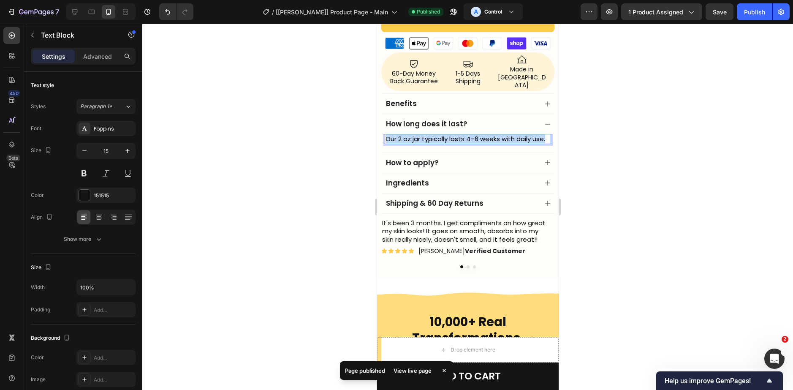
drag, startPoint x: 407, startPoint y: 133, endPoint x: 371, endPoint y: 117, distance: 39.3
copy span "Our 2 oz jar typically lasts 4–6 weeks with daily use."
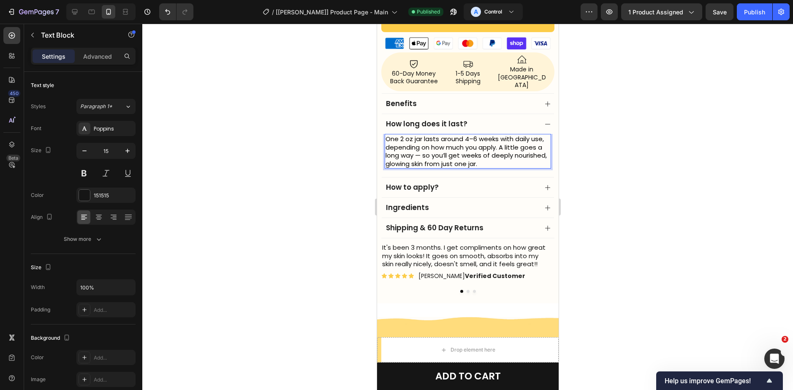
click at [514, 134] on span "One 2 oz jar lasts around 4–6 weeks with daily use, depending on how much you a…" at bounding box center [465, 151] width 161 height 34
click at [516, 134] on span "One 2 oz jar lasts around 4–6 weeks with daily use, depending on how much you a…" at bounding box center [465, 151] width 161 height 34
click at [411, 134] on span "One 2 oz jar lasts around 4–6 weeks with daily use, depending on how much you a…" at bounding box center [465, 151] width 161 height 34
click at [398, 134] on span "One 2 oz jar lasts around 4–6 weeks with daily use, depending on how much you a…" at bounding box center [465, 151] width 161 height 34
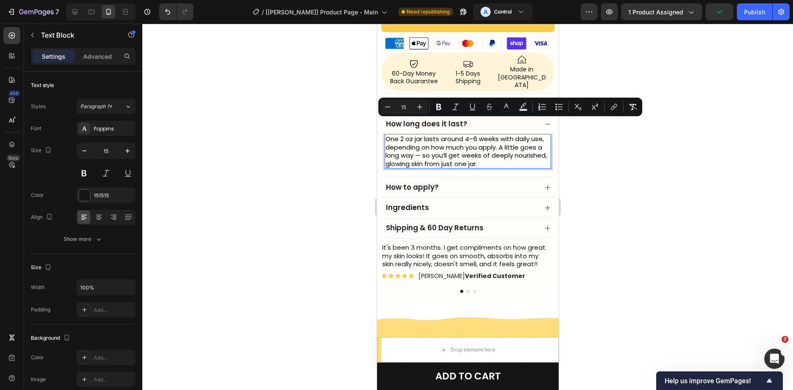
click at [438, 134] on span "One 2 oz jar lasts around 4–6 weeks with daily use, depending on how much you a…" at bounding box center [465, 151] width 161 height 34
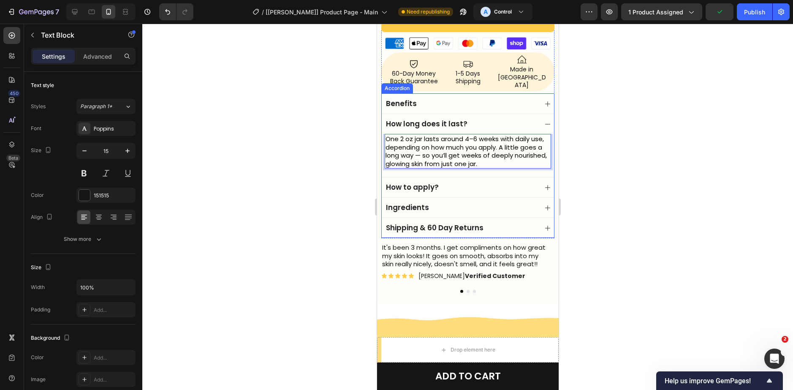
click at [530, 118] on div "How long does it last?" at bounding box center [460, 124] width 153 height 12
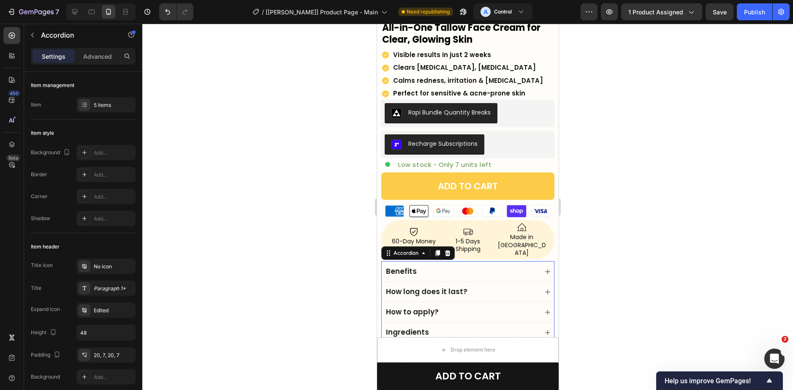
scroll to position [239, 0]
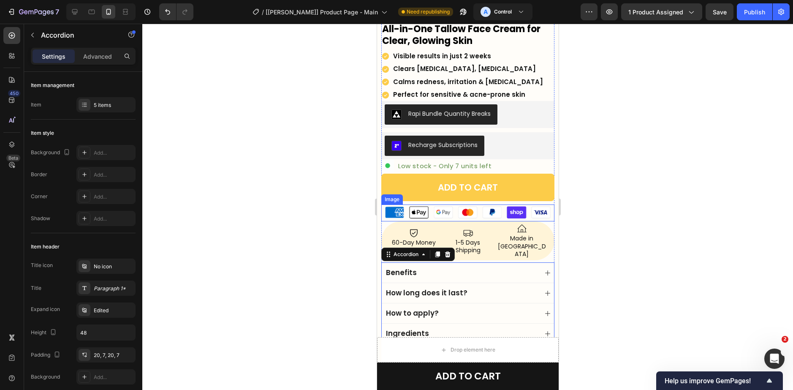
click at [512, 211] on img at bounding box center [467, 212] width 173 height 17
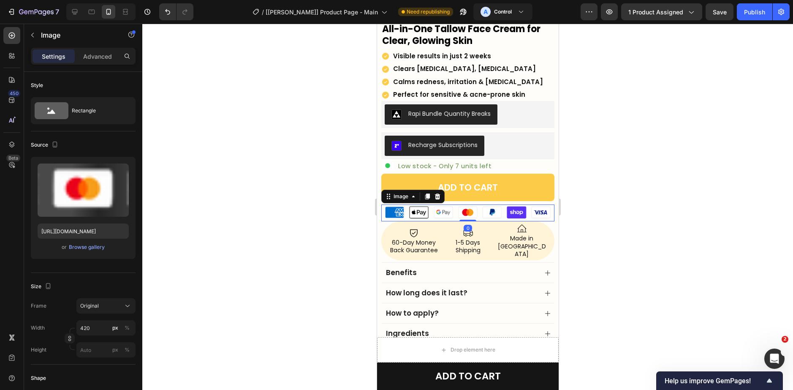
click at [611, 185] on div at bounding box center [467, 207] width 651 height 366
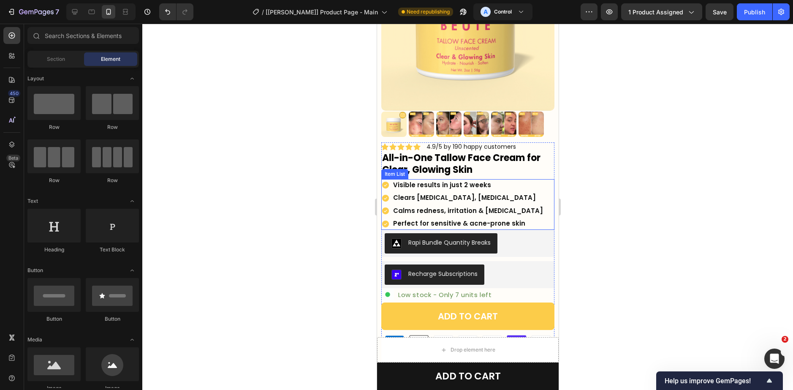
scroll to position [112, 0]
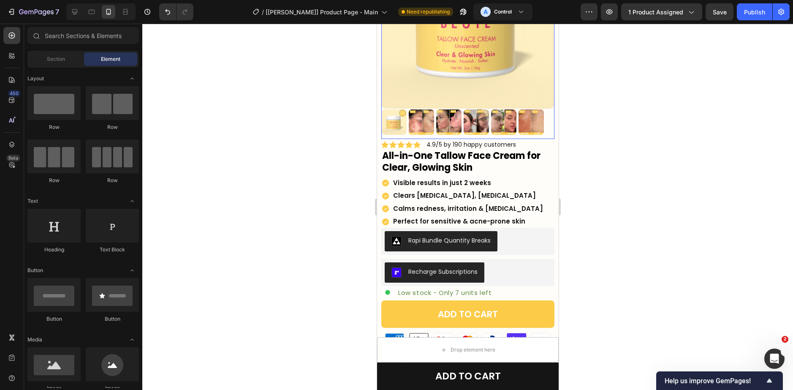
click at [427, 117] on img at bounding box center [420, 121] width 25 height 25
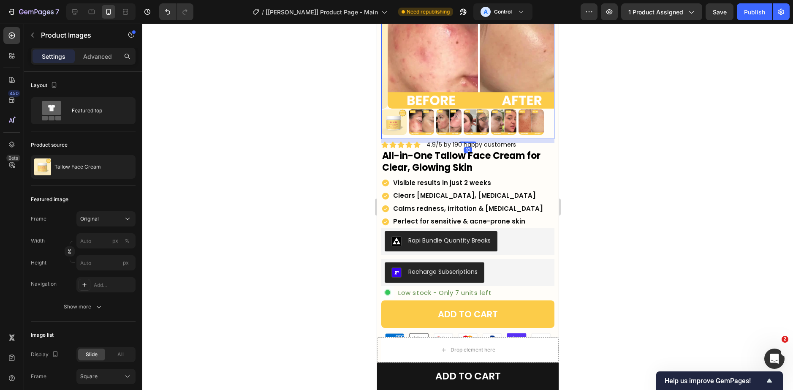
scroll to position [0, 0]
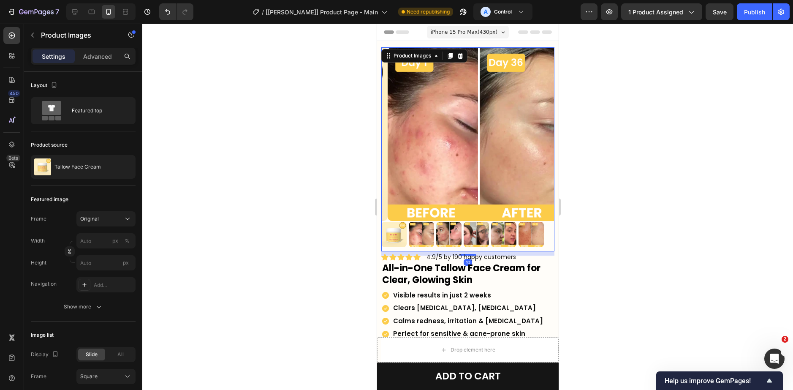
click at [401, 229] on img at bounding box center [393, 234] width 25 height 25
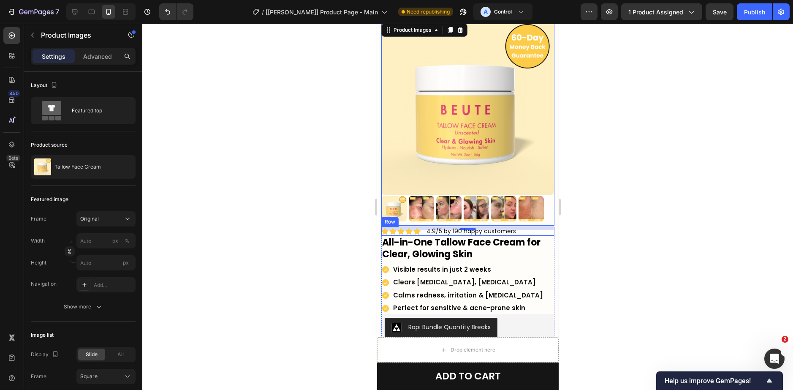
scroll to position [42, 0]
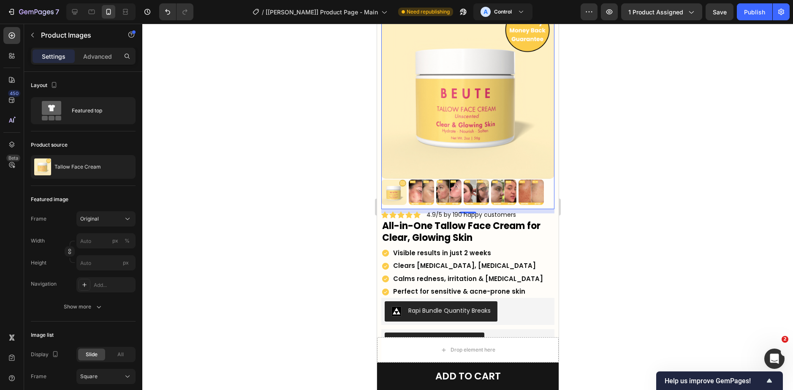
click at [636, 230] on div at bounding box center [467, 207] width 651 height 366
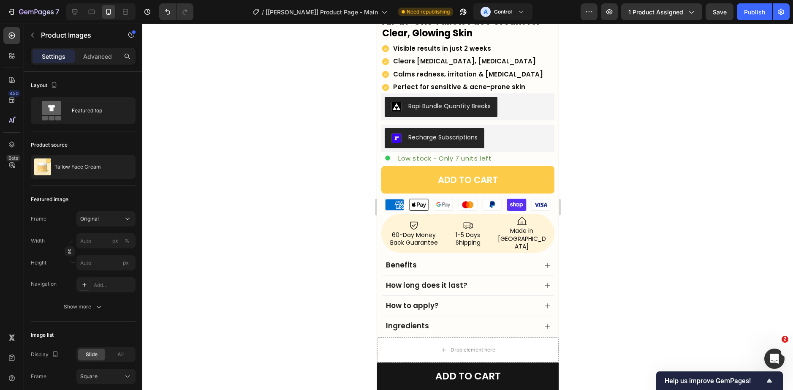
scroll to position [296, 0]
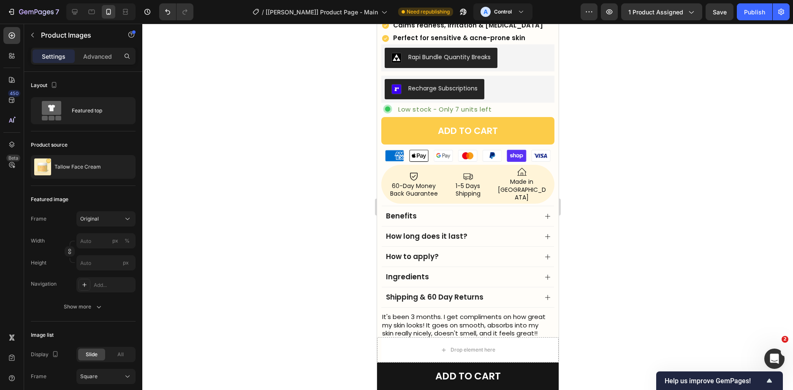
click at [11, 46] on div "450 Beta" at bounding box center [11, 178] width 17 height 302
click at [35, 40] on button "button" at bounding box center [33, 35] width 14 height 14
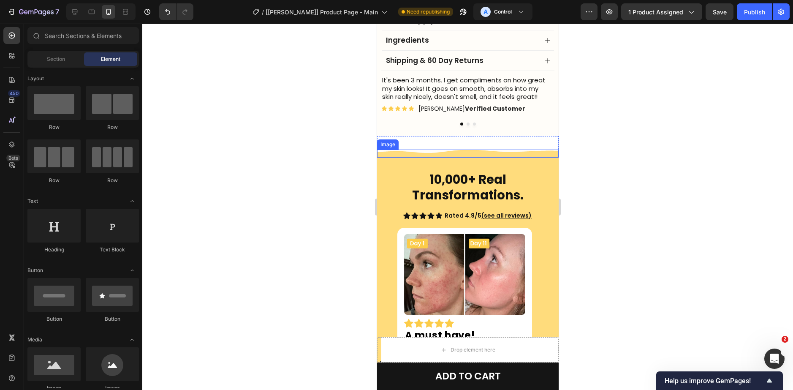
scroll to position [549, 0]
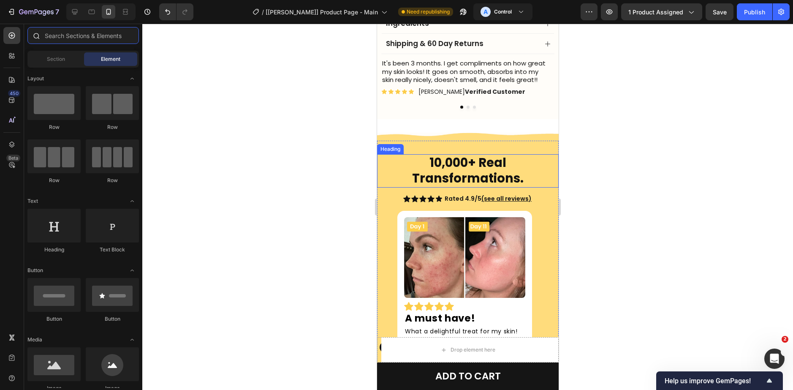
click at [70, 32] on input "text" at bounding box center [82, 35] width 111 height 17
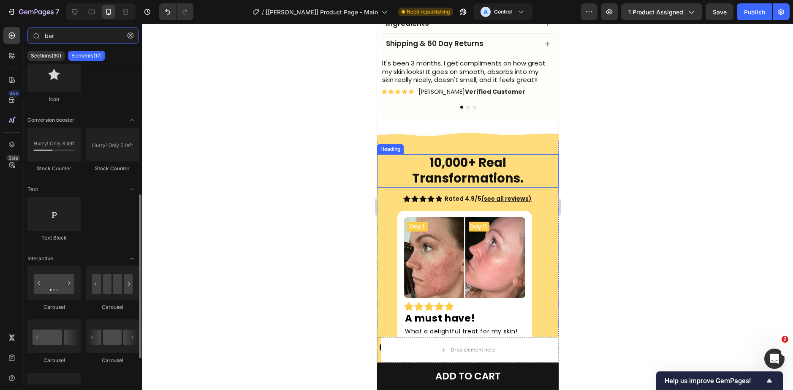
scroll to position [211, 0]
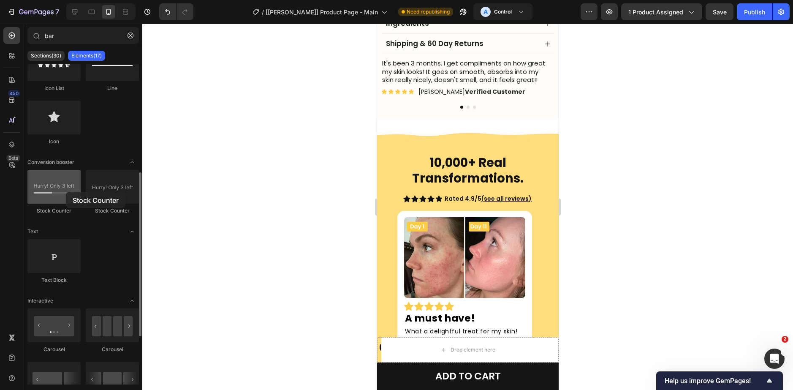
click at [66, 192] on div at bounding box center [53, 187] width 53 height 34
click at [73, 164] on span "Conversion booster" at bounding box center [50, 162] width 47 height 8
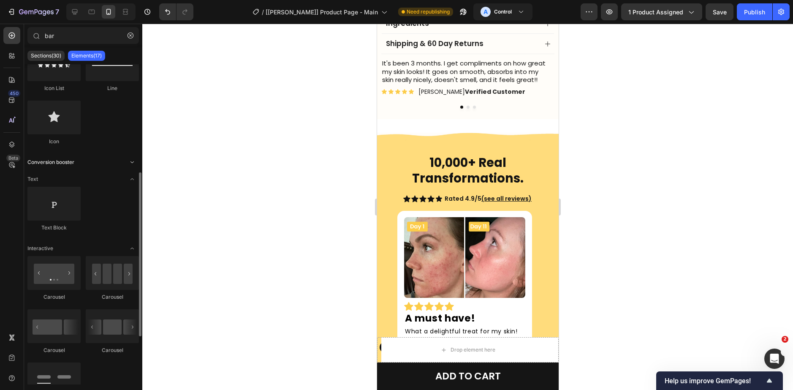
click at [73, 164] on span "Conversion booster" at bounding box center [50, 162] width 47 height 8
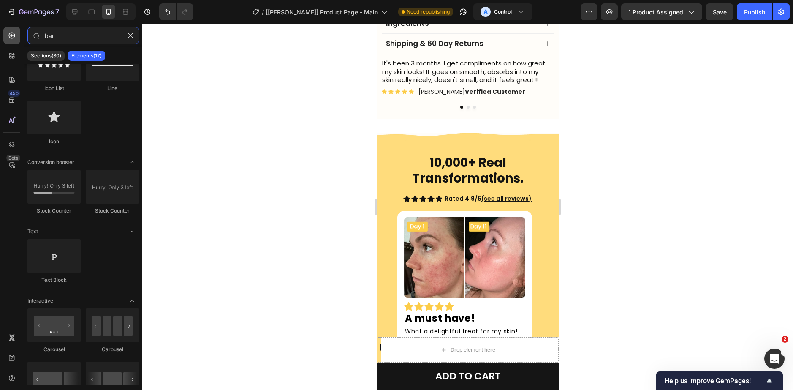
drag, startPoint x: 64, startPoint y: 40, endPoint x: 16, endPoint y: 39, distance: 47.7
click at [22, 40] on div "450 Beta bar Sections(30) Elements(17) Media Image Comparison Hero Banner Paral…" at bounding box center [71, 207] width 142 height 366
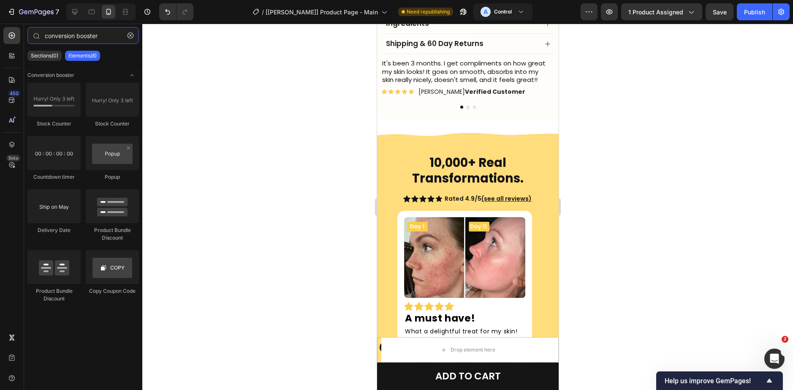
type input "conversion booster"
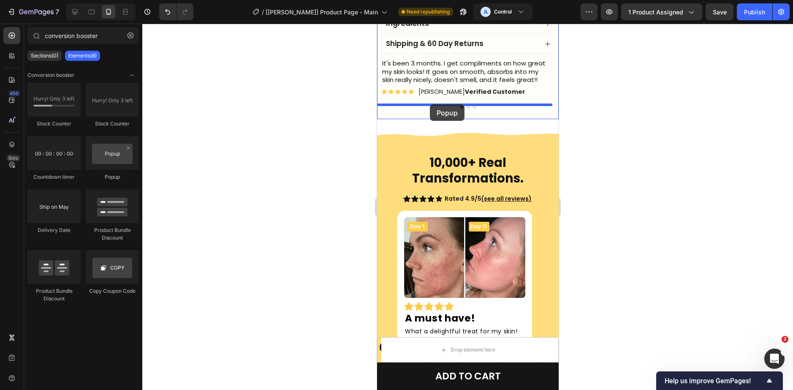
drag, startPoint x: 797, startPoint y: 284, endPoint x: 429, endPoint y: 104, distance: 409.4
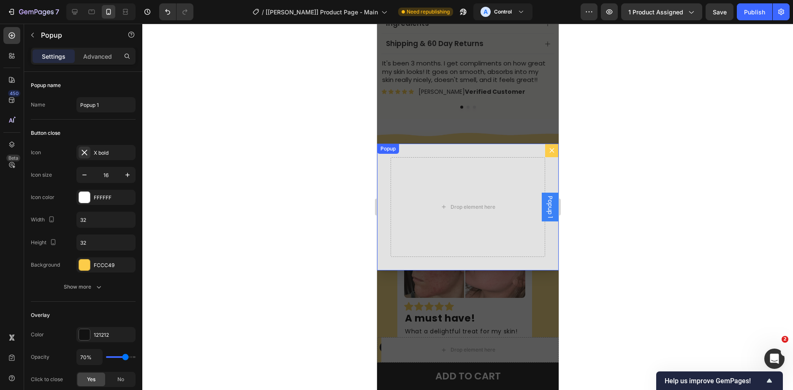
click at [527, 153] on div "Drop element here" at bounding box center [468, 207] width 182 height 127
click at [428, 156] on div "Dialog content" at bounding box center [426, 152] width 10 height 10
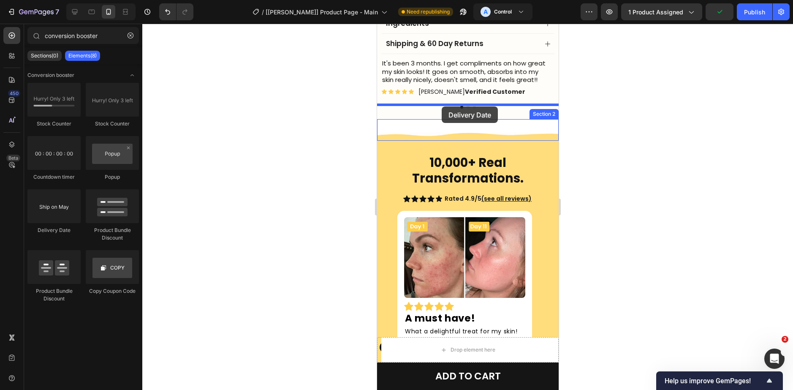
drag, startPoint x: 485, startPoint y: 227, endPoint x: 441, endPoint y: 106, distance: 128.5
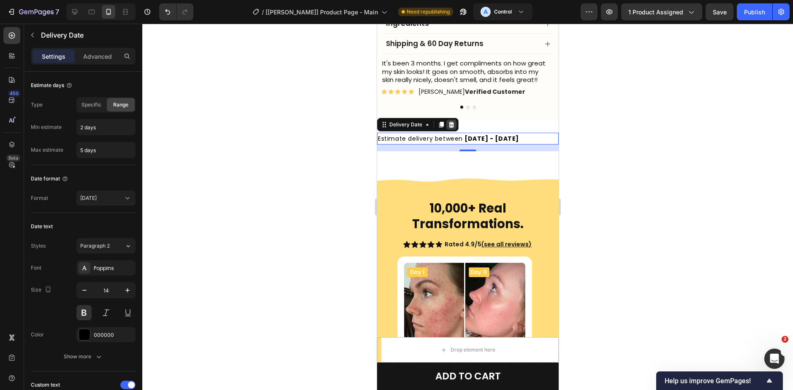
click at [449, 122] on icon at bounding box center [450, 125] width 5 height 6
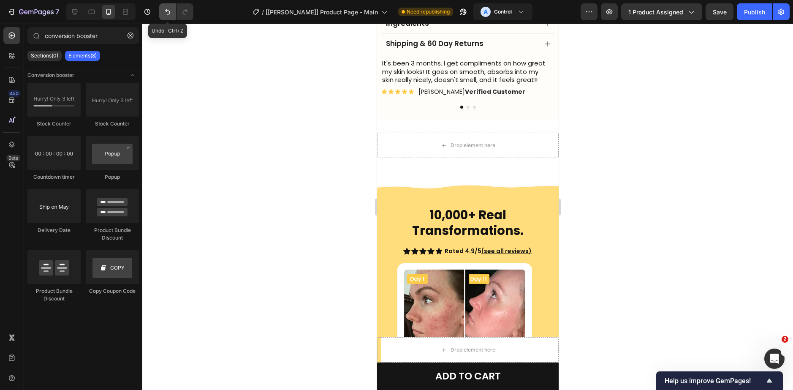
click at [175, 9] on button "Undo/Redo" at bounding box center [167, 11] width 17 height 17
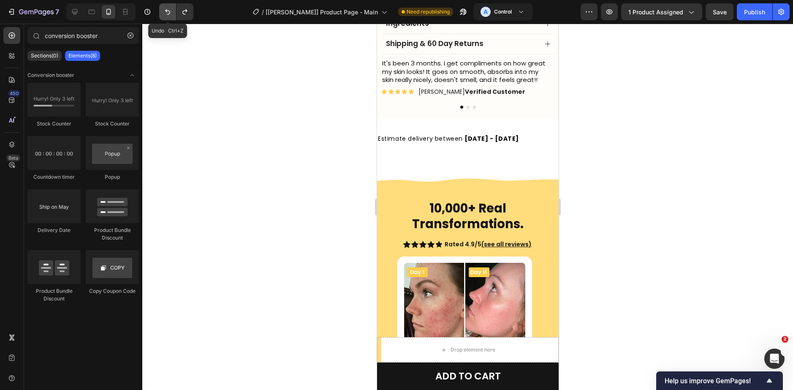
click at [172, 11] on icon "Undo/Redo" at bounding box center [167, 12] width 8 height 8
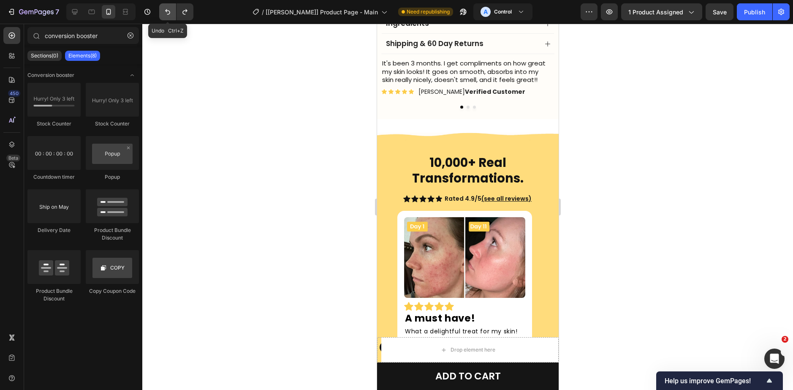
click at [172, 11] on icon "Undo/Redo" at bounding box center [167, 12] width 8 height 8
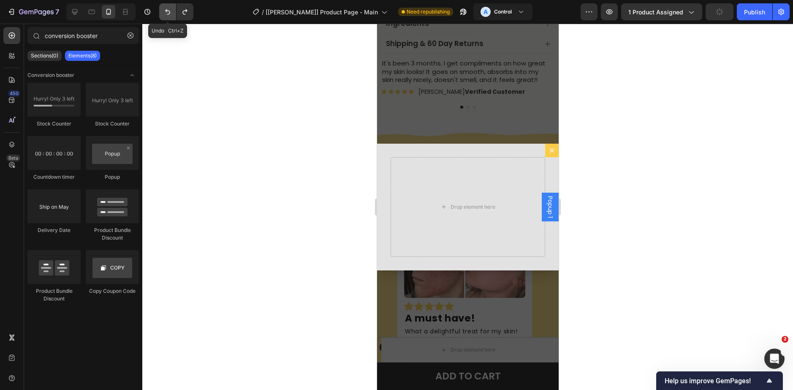
click at [172, 11] on icon "Undo/Redo" at bounding box center [167, 12] width 8 height 8
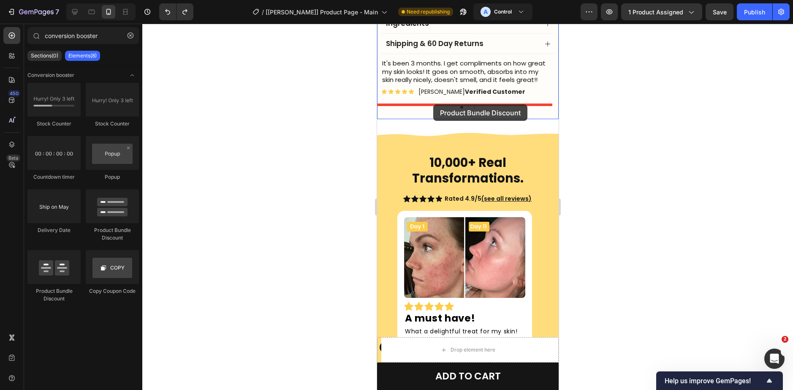
drag, startPoint x: 486, startPoint y: 236, endPoint x: 433, endPoint y: 104, distance: 141.8
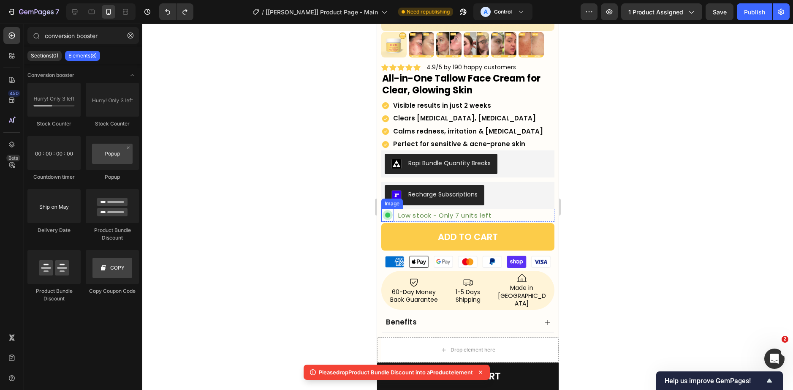
scroll to position [127, 0]
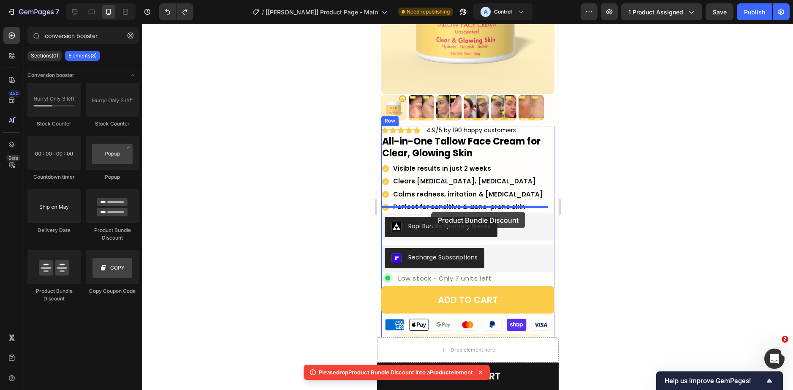
drag, startPoint x: 474, startPoint y: 228, endPoint x: 432, endPoint y: 211, distance: 45.5
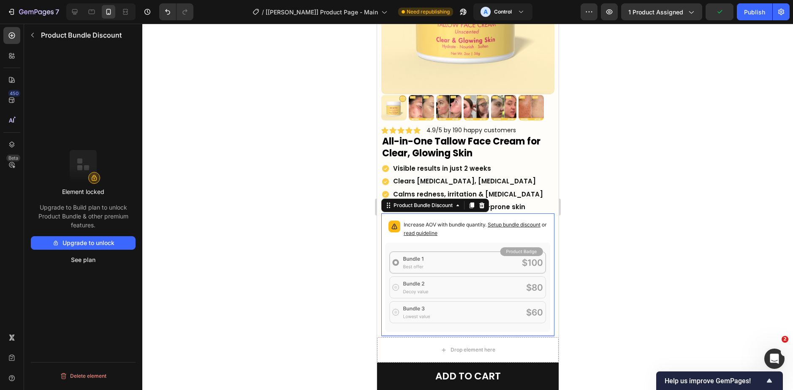
scroll to position [169, 0]
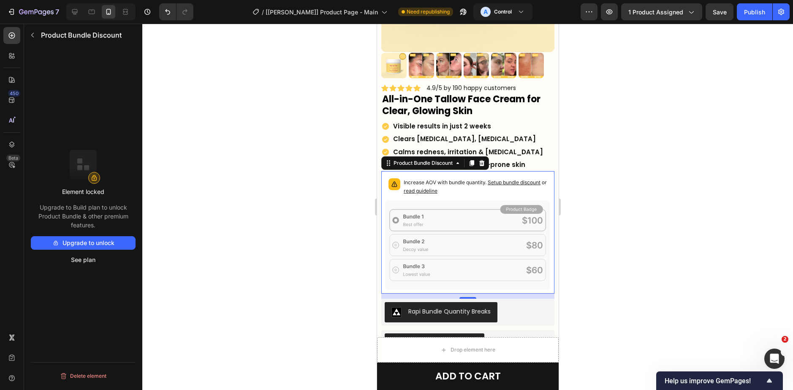
click at [495, 179] on span "Setup bundle discount" at bounding box center [513, 182] width 53 height 6
click at [481, 160] on icon at bounding box center [481, 163] width 7 height 7
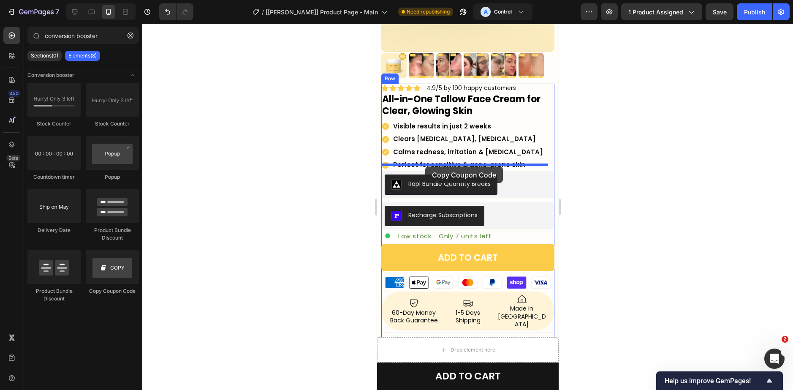
drag, startPoint x: 683, startPoint y: 258, endPoint x: 424, endPoint y: 168, distance: 274.4
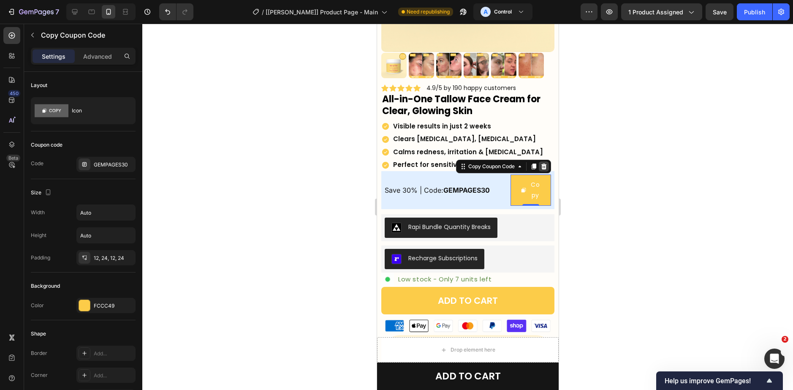
click at [540, 163] on icon at bounding box center [543, 166] width 7 height 7
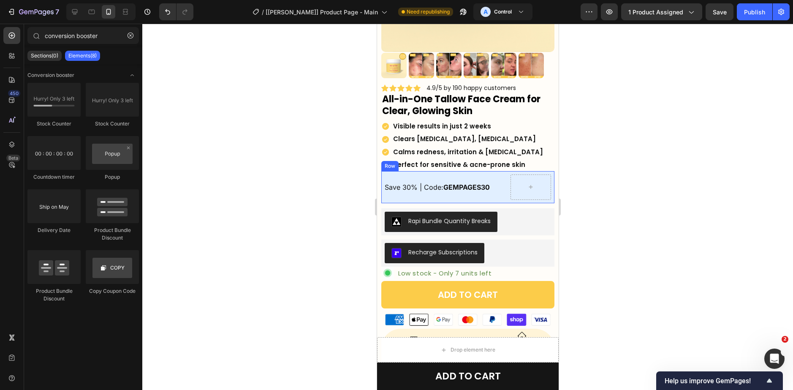
click at [488, 194] on div "Save 30% | Code: GEMPAGES30 Text Block Row" at bounding box center [467, 187] width 173 height 32
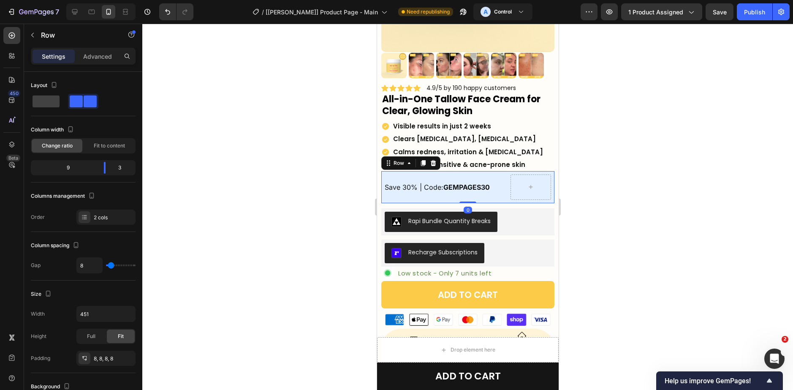
click at [435, 160] on icon at bounding box center [432, 163] width 7 height 7
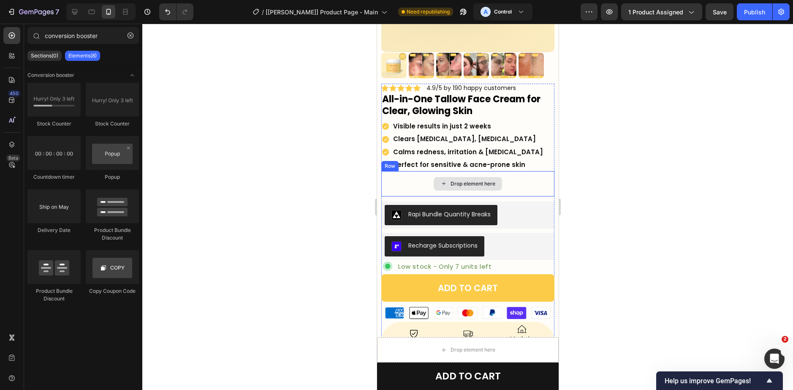
click at [418, 174] on div "Drop element here" at bounding box center [467, 183] width 173 height 25
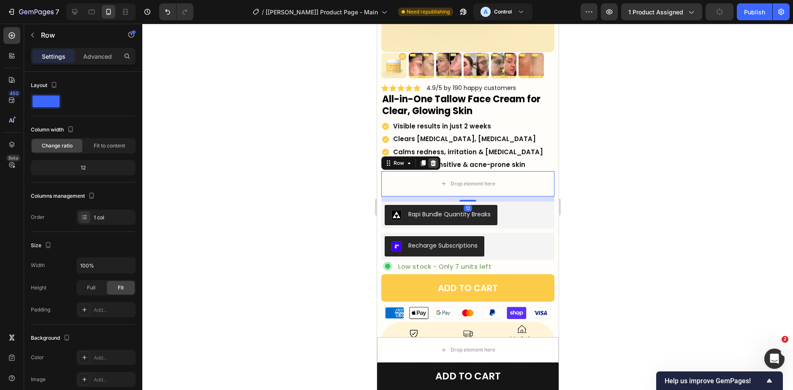
click at [433, 160] on icon at bounding box center [432, 163] width 7 height 7
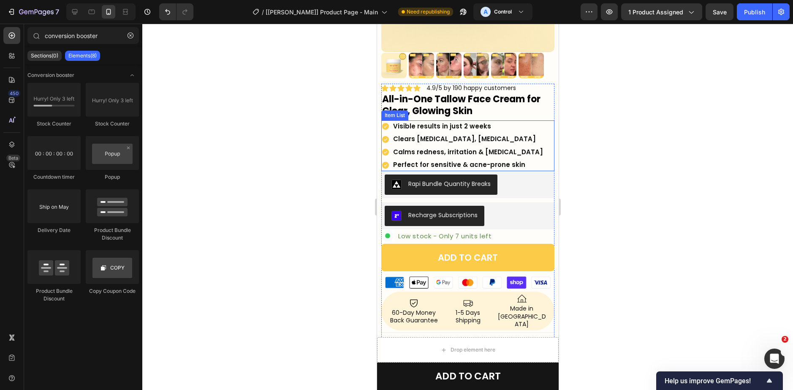
click at [542, 157] on div "Visible results in just 2 weeks Clears [MEDICAL_DATA], [MEDICAL_DATA] Calms red…" at bounding box center [467, 145] width 173 height 51
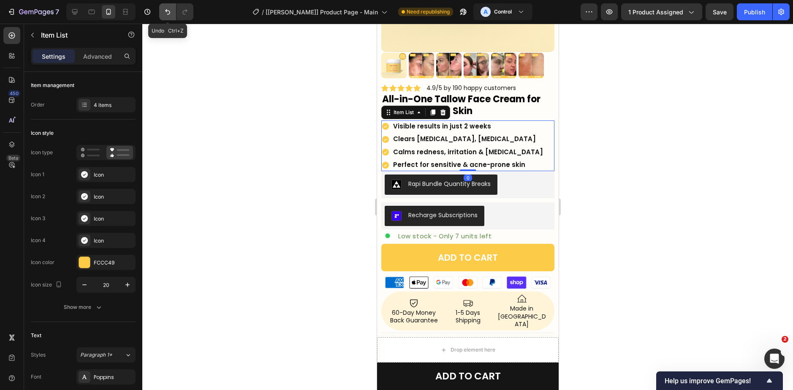
click at [168, 8] on icon "Undo/Redo" at bounding box center [167, 12] width 8 height 8
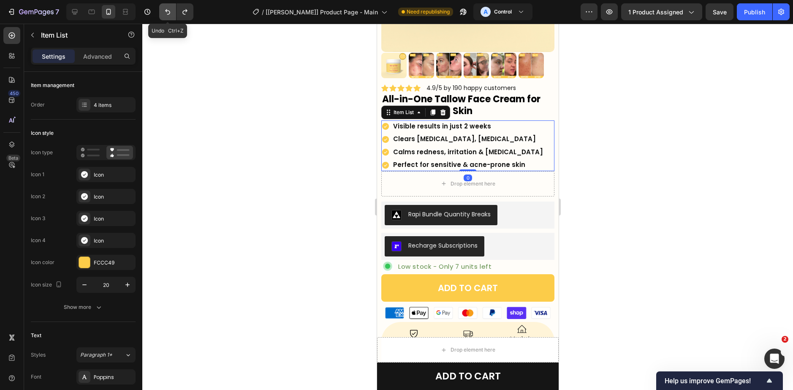
click at [168, 8] on icon "Undo/Redo" at bounding box center [167, 12] width 8 height 8
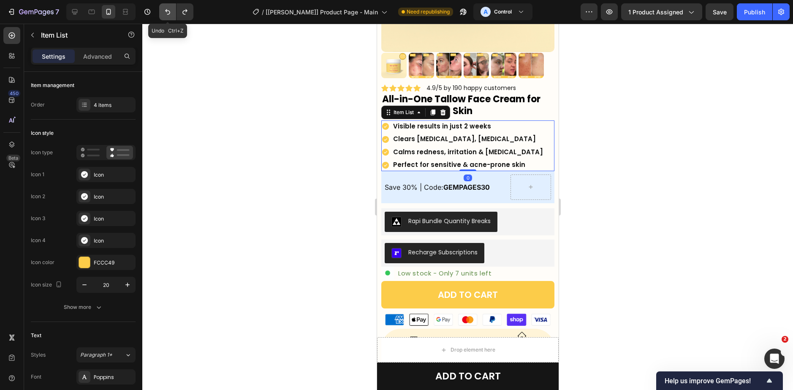
click at [168, 8] on icon "Undo/Redo" at bounding box center [167, 12] width 8 height 8
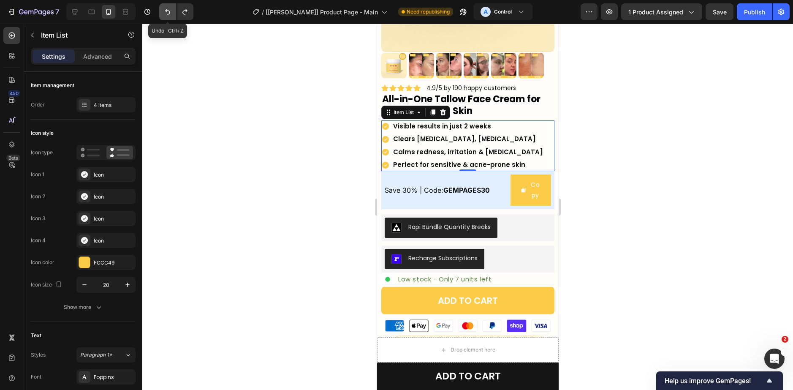
click at [168, 8] on icon "Undo/Redo" at bounding box center [167, 12] width 8 height 8
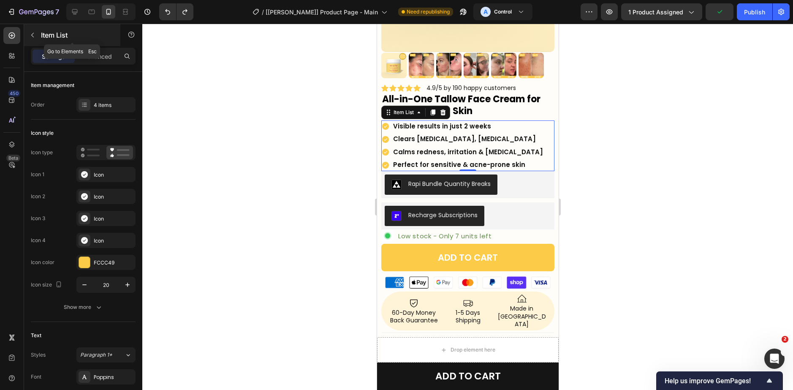
click at [32, 32] on icon "button" at bounding box center [32, 35] width 7 height 7
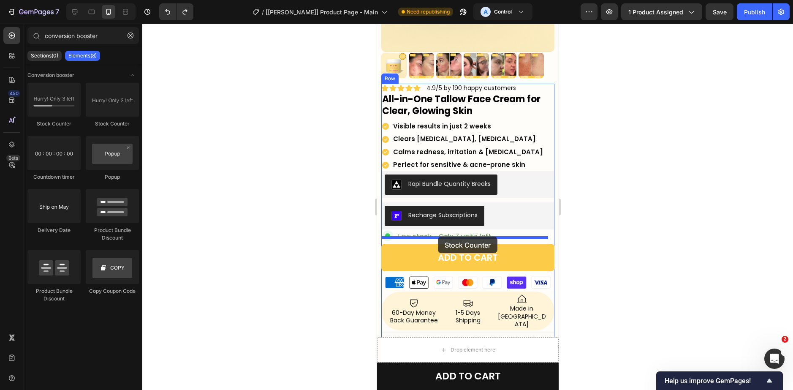
drag, startPoint x: 440, startPoint y: 136, endPoint x: 437, endPoint y: 236, distance: 100.5
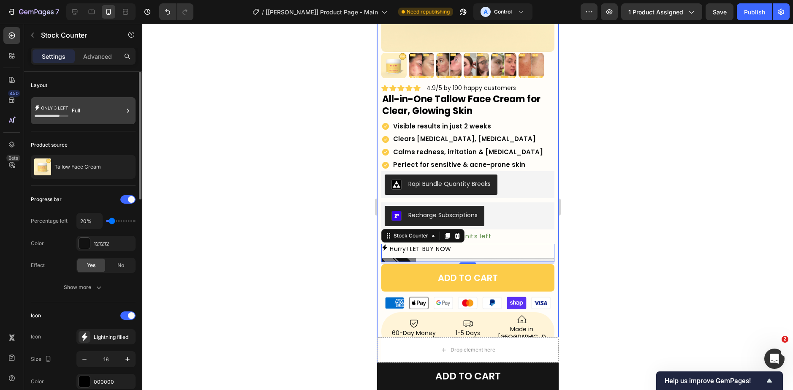
click at [65, 109] on icon at bounding box center [52, 110] width 34 height 19
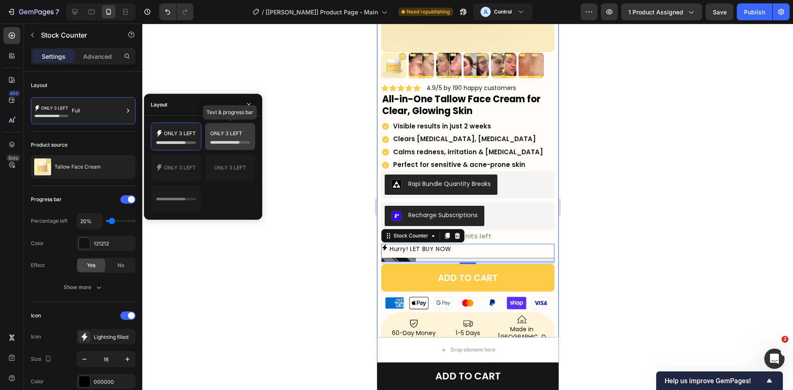
click at [206, 136] on div at bounding box center [230, 136] width 50 height 27
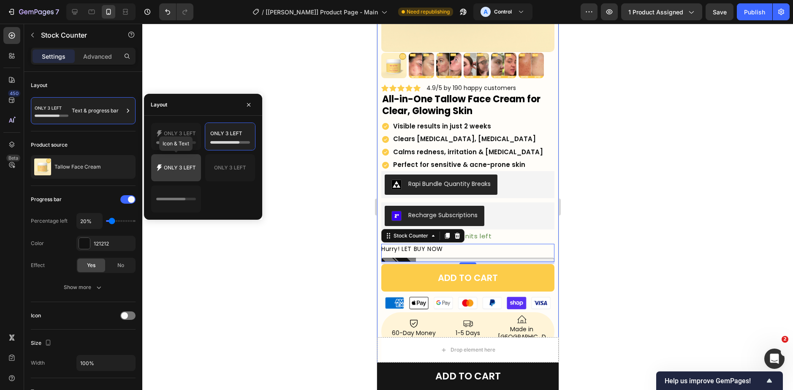
click at [185, 168] on icon at bounding box center [176, 167] width 40 height 17
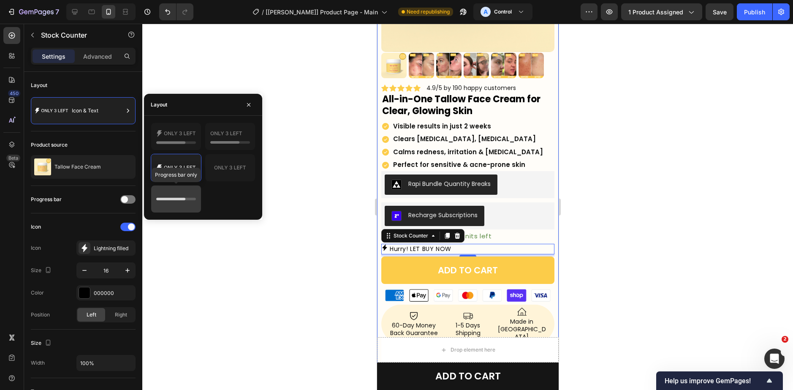
click at [185, 205] on icon at bounding box center [176, 198] width 40 height 17
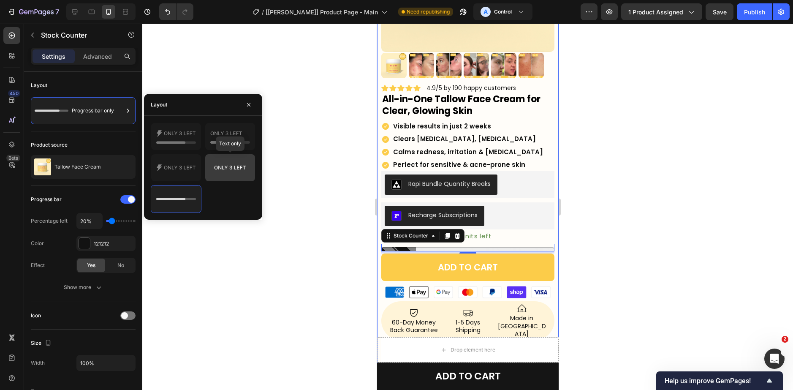
click at [222, 180] on div at bounding box center [230, 167] width 50 height 27
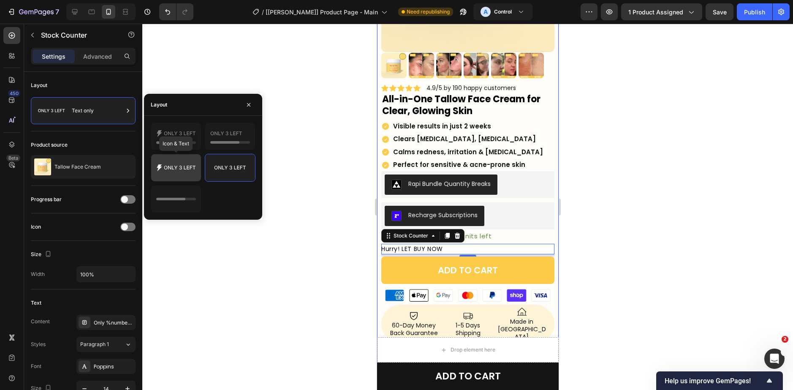
click at [178, 172] on icon at bounding box center [176, 167] width 40 height 17
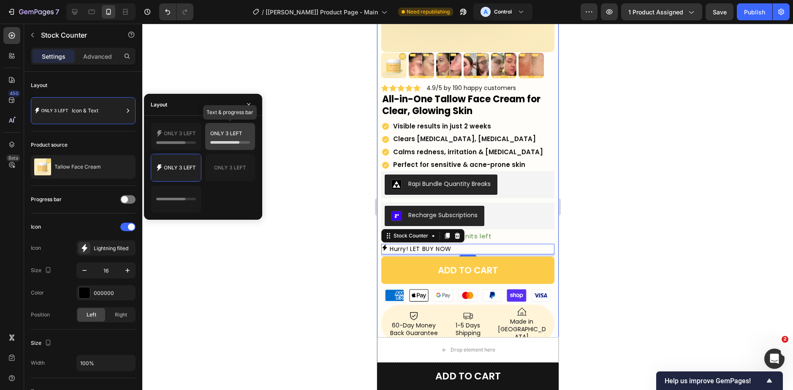
click at [220, 138] on icon at bounding box center [230, 136] width 40 height 17
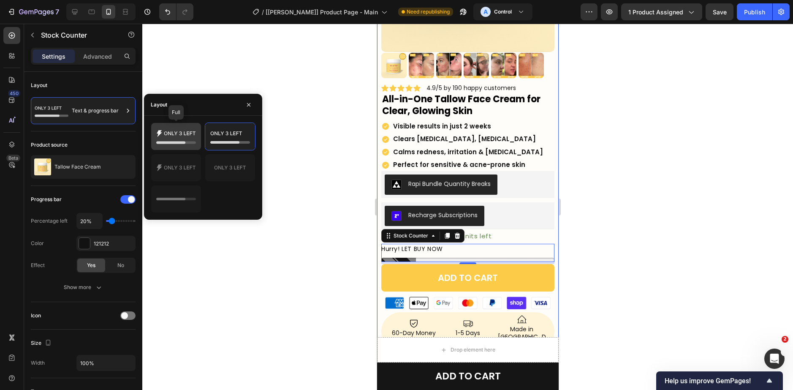
click at [188, 140] on icon at bounding box center [176, 136] width 40 height 17
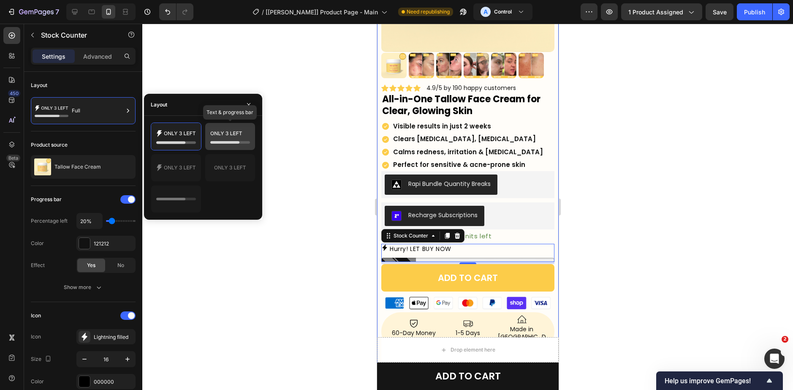
click at [209, 139] on div at bounding box center [230, 136] width 50 height 27
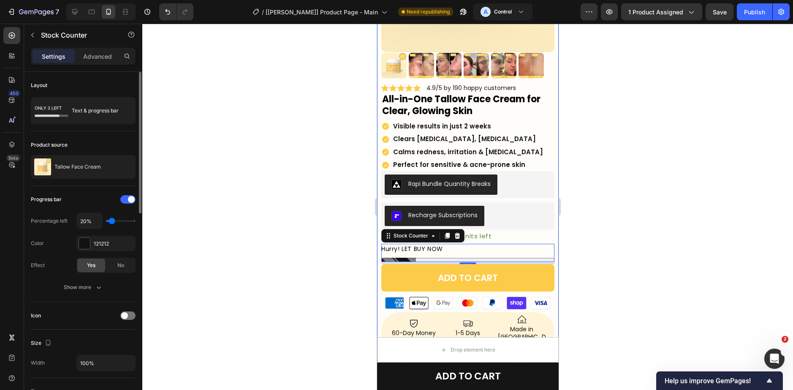
type input "10%"
type input "10"
type input "20%"
type input "20"
type input "30%"
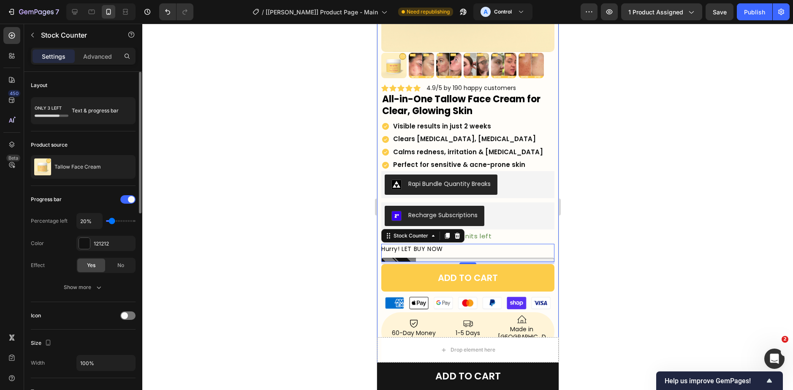
type input "30"
type input "40%"
type input "40"
type input "30%"
type input "30"
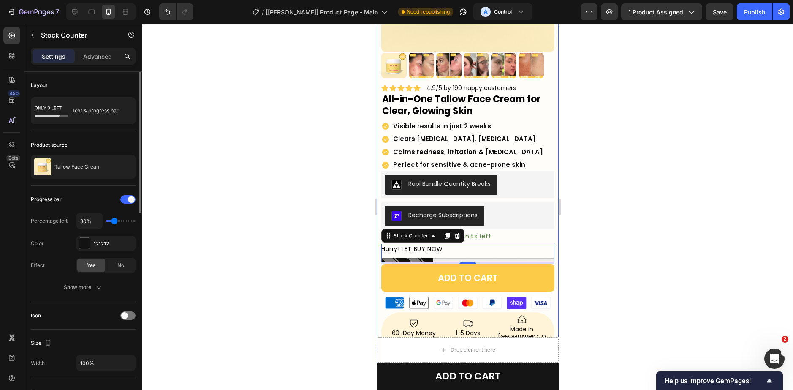
type input "40%"
type input "40"
type input "50%"
type input "50"
type input "60%"
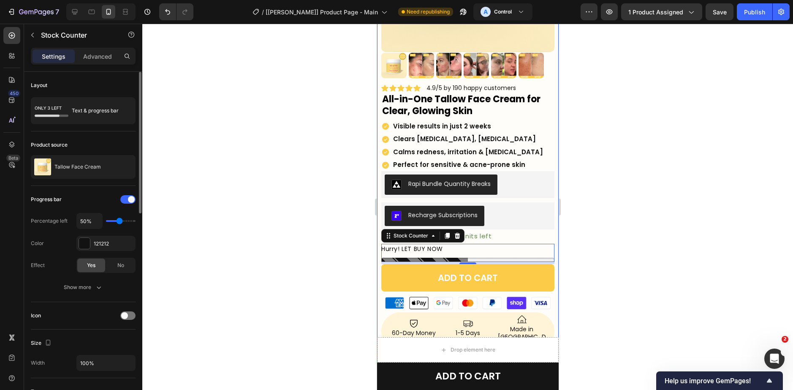
type input "60"
type input "50%"
type input "50"
type input "40%"
drag, startPoint x: 110, startPoint y: 221, endPoint x: 117, endPoint y: 219, distance: 7.9
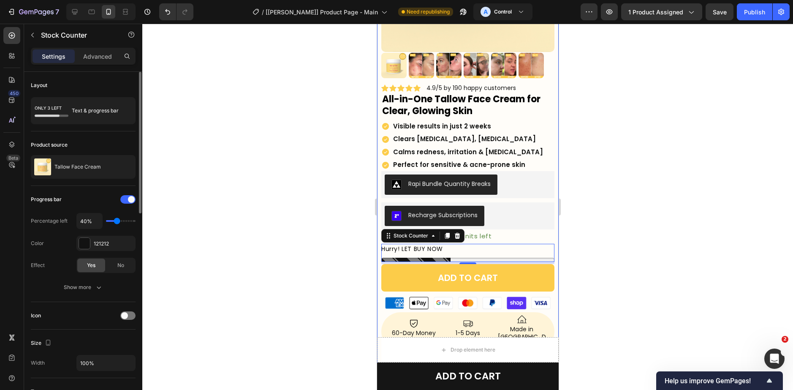
type input "40"
click at [117, 220] on input "range" at bounding box center [121, 221] width 30 height 2
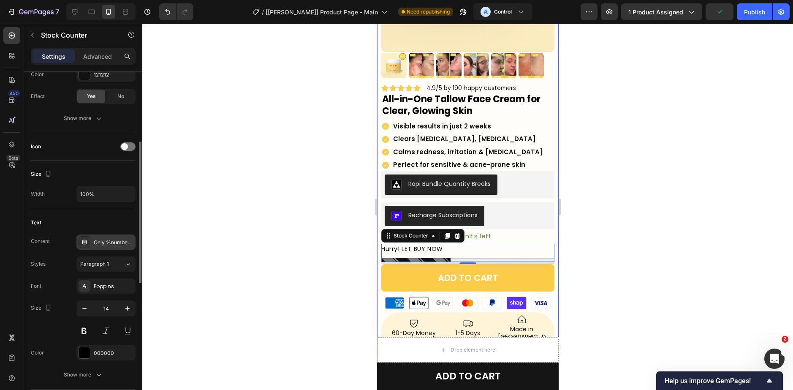
click at [101, 244] on div "Only %number% left" at bounding box center [114, 243] width 40 height 8
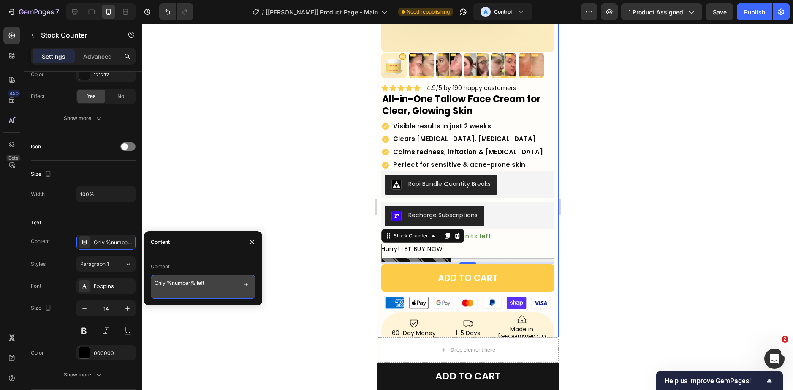
click at [193, 287] on textarea "Only %number% left" at bounding box center [203, 287] width 105 height 24
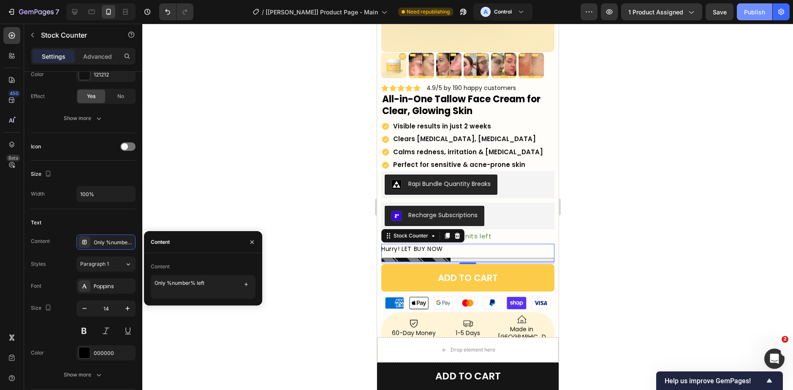
click at [751, 14] on div "Publish" at bounding box center [754, 12] width 21 height 9
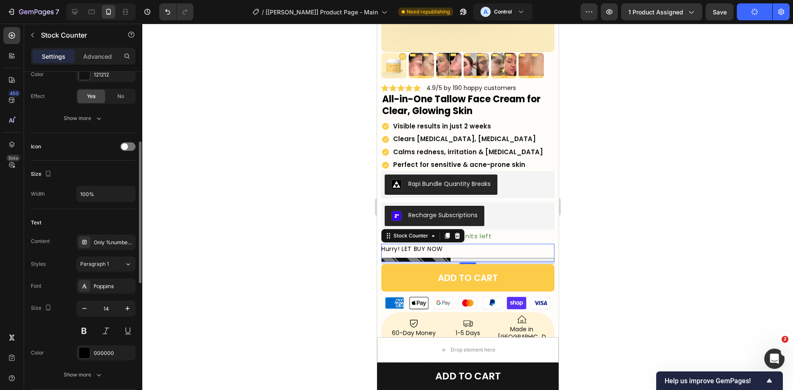
scroll to position [84, 0]
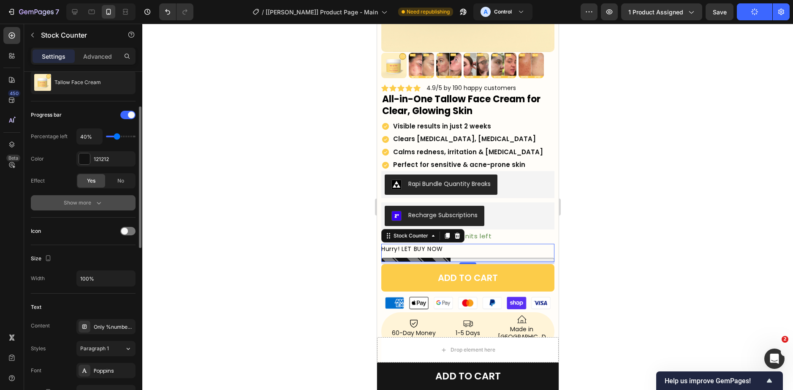
click at [96, 204] on icon "button" at bounding box center [99, 202] width 8 height 8
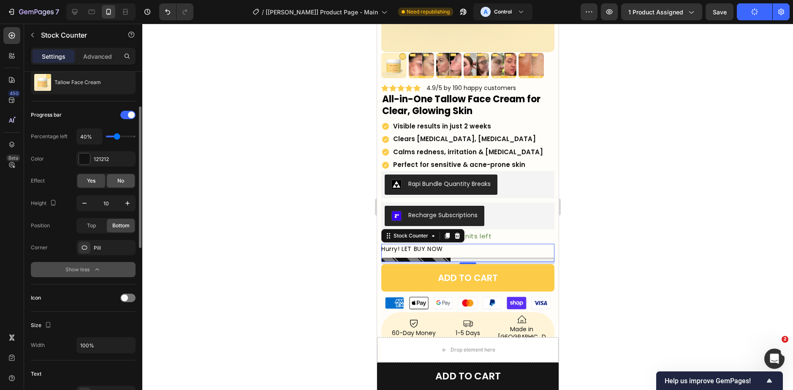
click at [119, 178] on span "No" at bounding box center [120, 181] width 7 height 8
click at [87, 224] on span "Top" at bounding box center [91, 226] width 9 height 8
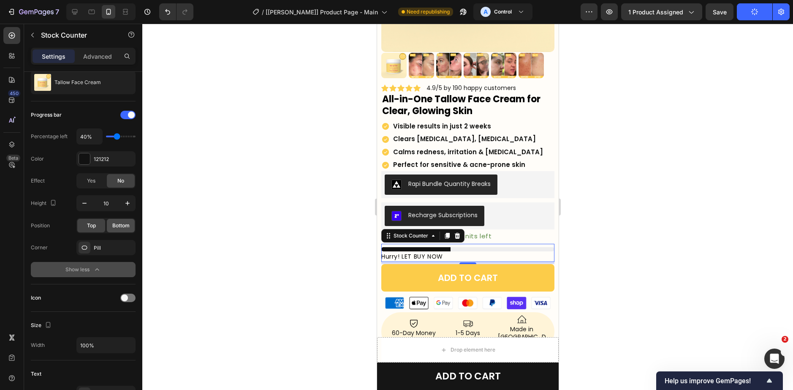
click at [110, 228] on div "Bottom" at bounding box center [121, 226] width 28 height 14
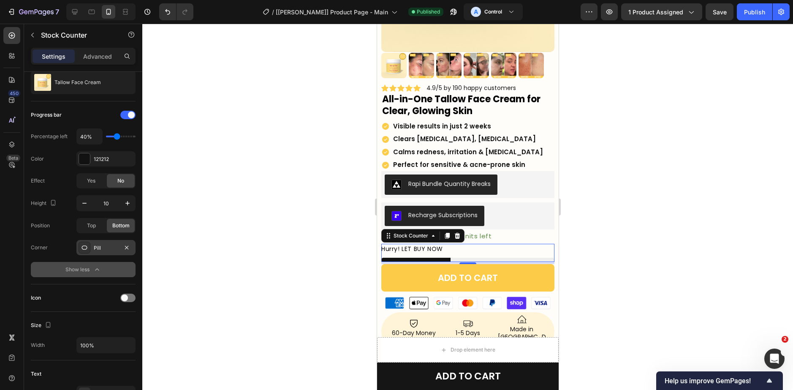
click at [100, 240] on div "Height 10 Position Top Bottom Corner Pill" at bounding box center [83, 225] width 105 height 60
click at [100, 243] on div "Pill" at bounding box center [105, 247] width 59 height 15
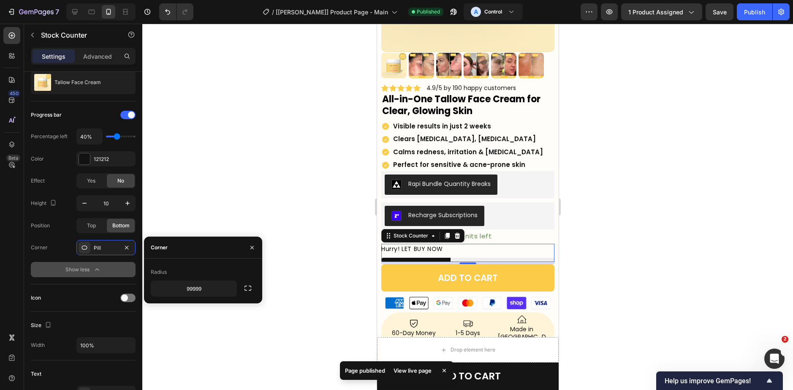
click at [314, 247] on div at bounding box center [467, 207] width 651 height 366
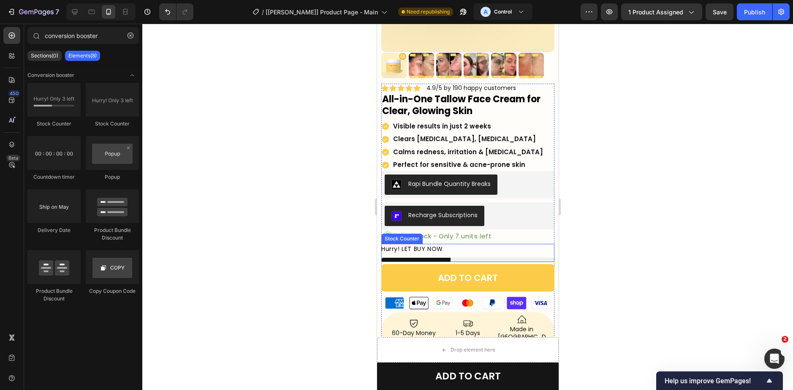
click at [422, 246] on p "Hurry! LET BUY NOW" at bounding box center [412, 249] width 62 height 11
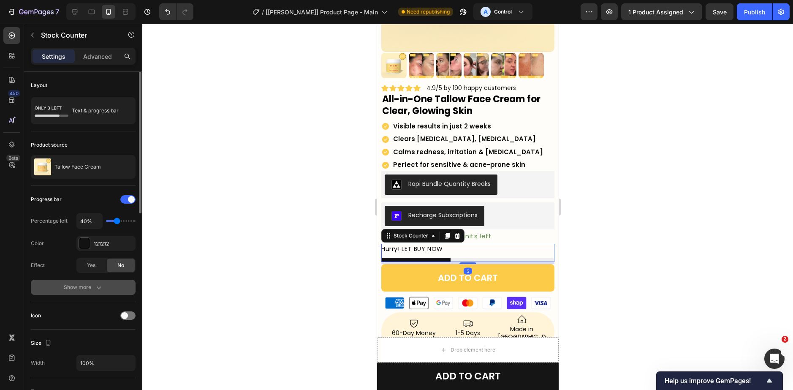
click at [106, 288] on button "Show more" at bounding box center [83, 287] width 105 height 15
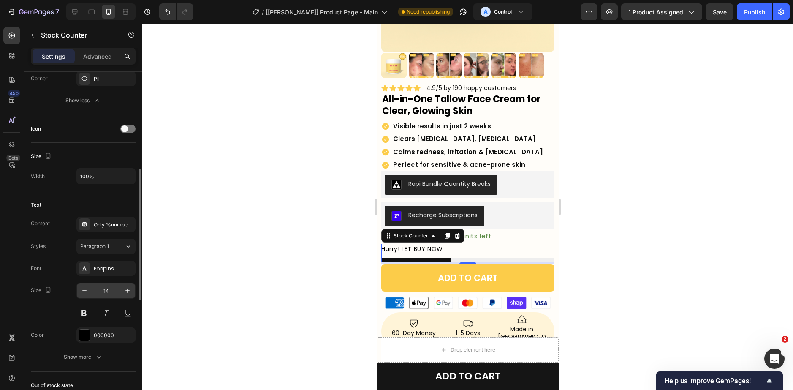
scroll to position [422, 0]
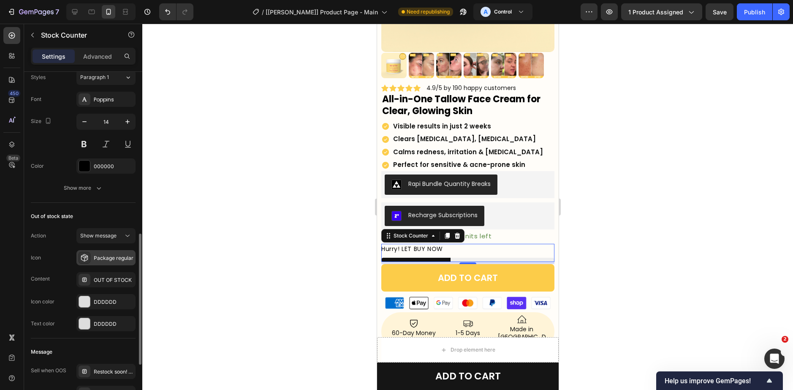
click at [106, 259] on div "Package regular" at bounding box center [114, 258] width 40 height 8
click at [105, 234] on span "Show message" at bounding box center [98, 235] width 36 height 6
click at [119, 277] on div "OUT OF STOCK" at bounding box center [114, 280] width 40 height 8
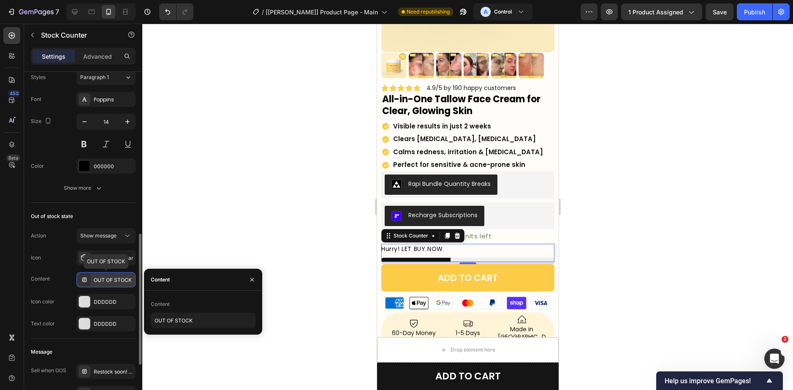
click at [119, 277] on div "OUT OF STOCK" at bounding box center [114, 280] width 40 height 8
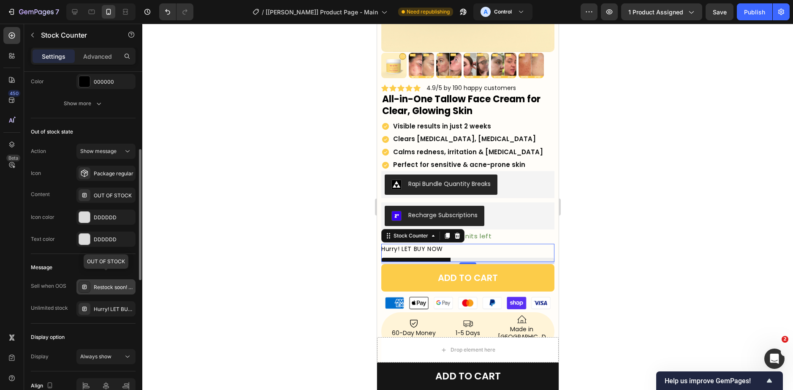
scroll to position [549, 0]
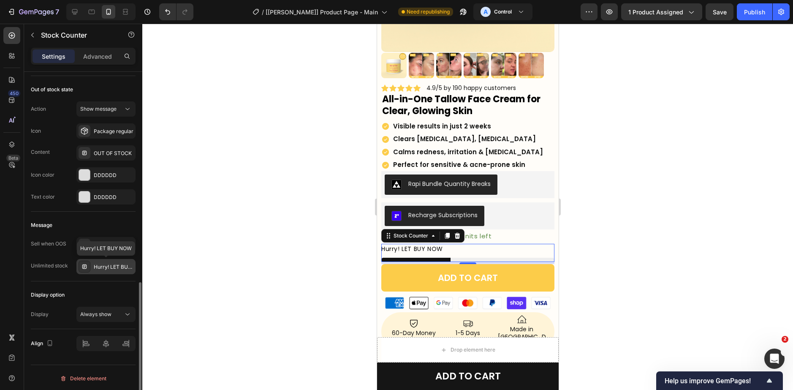
click at [102, 268] on div "Hurry! LET BUY NOW" at bounding box center [114, 267] width 40 height 8
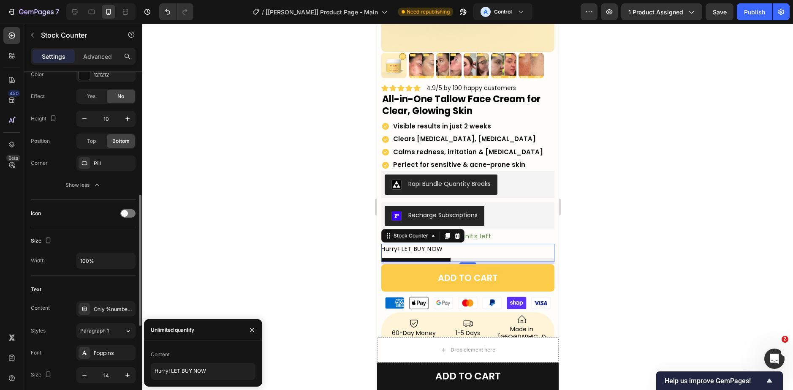
scroll to position [211, 0]
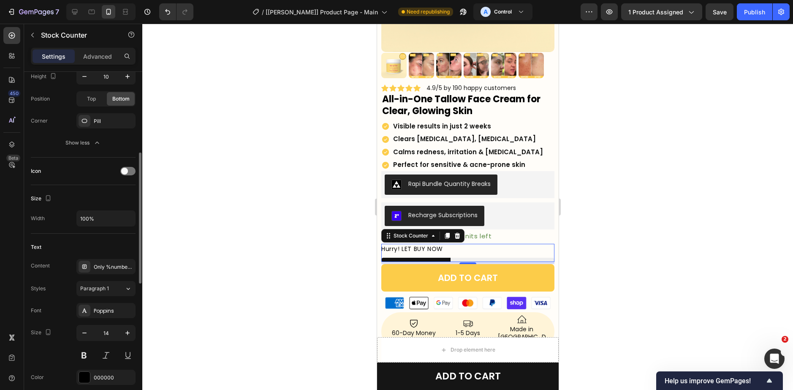
click at [113, 277] on div "Content Only %number% left Styles Paragraph 1 Font Poppins Size 14 Color 000000…" at bounding box center [83, 333] width 105 height 148
click at [110, 267] on div "Only %number% left" at bounding box center [114, 267] width 40 height 8
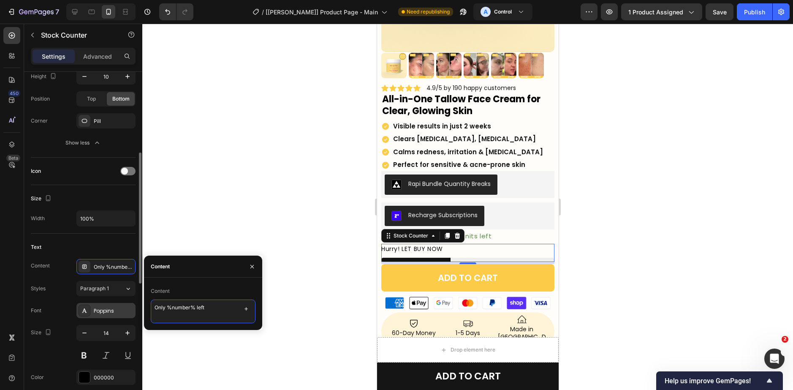
drag, startPoint x: 217, startPoint y: 304, endPoint x: 113, endPoint y: 305, distance: 104.3
click at [113, 305] on div "450 Beta conversion booster Sections(0) Elements(8) We couldn’t find any matche…" at bounding box center [71, 207] width 142 height 366
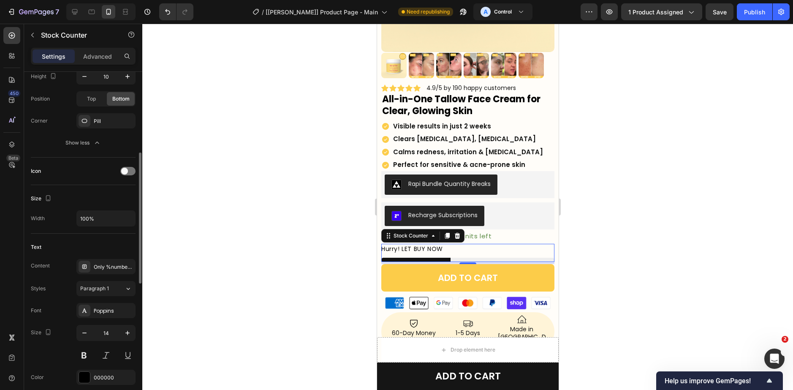
click at [93, 241] on div "Text" at bounding box center [83, 247] width 105 height 14
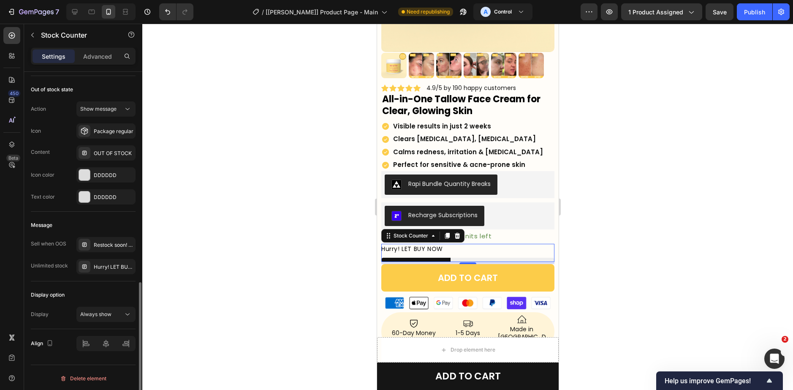
scroll to position [551, 0]
click at [108, 266] on div "Hurry! LET BUY NOW" at bounding box center [114, 265] width 40 height 8
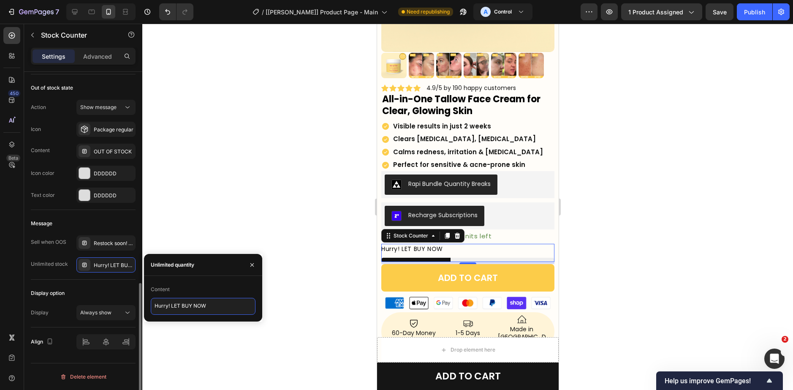
drag, startPoint x: 219, startPoint y: 307, endPoint x: 132, endPoint y: 302, distance: 87.1
click at [132, 302] on div "450 Beta conversion booster Sections(0) Elements(8) We couldn’t find any matche…" at bounding box center [71, 207] width 142 height 366
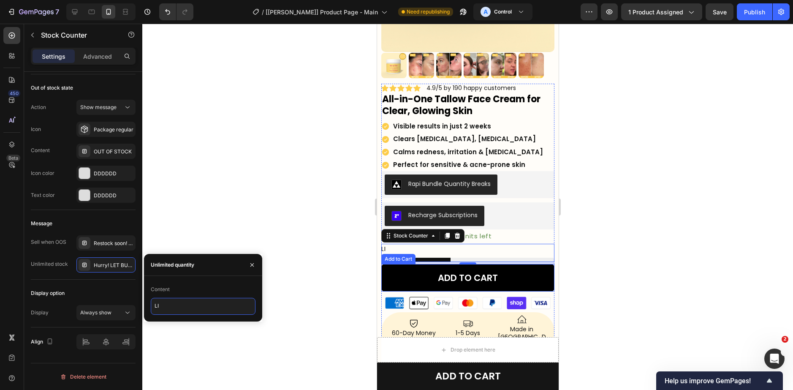
type textarea "L"
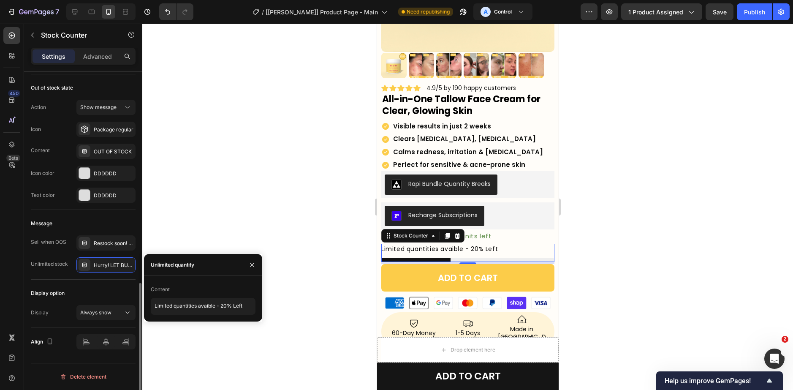
click at [101, 293] on div "Display option" at bounding box center [83, 293] width 105 height 14
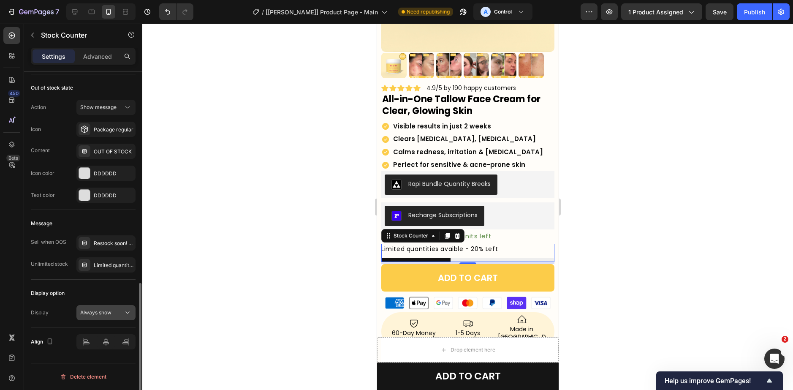
click at [109, 312] on span "Always show" at bounding box center [95, 312] width 31 height 6
click at [105, 252] on div "Sell when OOS Restock soon! PREORDER NOW Unlimited stock Limited quantities ava…" at bounding box center [83, 253] width 105 height 37
click at [102, 261] on div "Limited quantities avaible - 20% Left" at bounding box center [105, 264] width 59 height 15
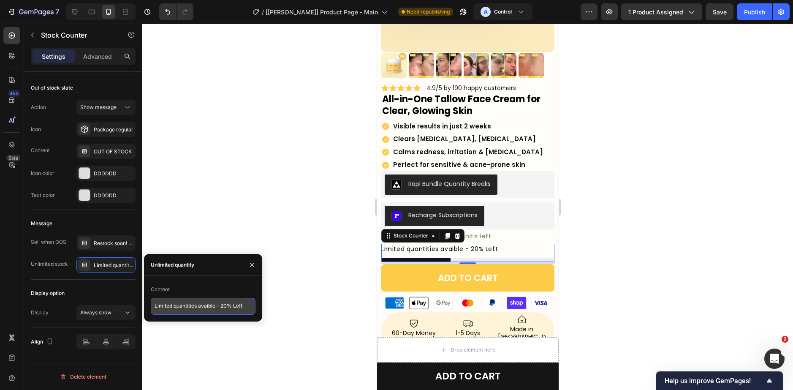
click at [209, 308] on textarea "Limited quantities avaible - 20% Left" at bounding box center [203, 306] width 105 height 17
paste textarea "⏳ Limited Stock: Only 20% Left!"
type textarea "⏳ Limited Stock: Only 20% Left!"
click at [457, 244] on p "⏳ Limited Stock: Only 20% Left!" at bounding box center [431, 249] width 101 height 11
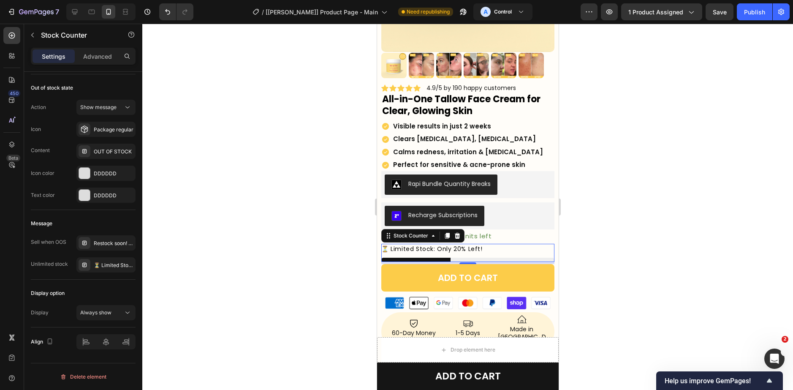
drag, startPoint x: 185, startPoint y: 317, endPoint x: 157, endPoint y: 326, distance: 29.4
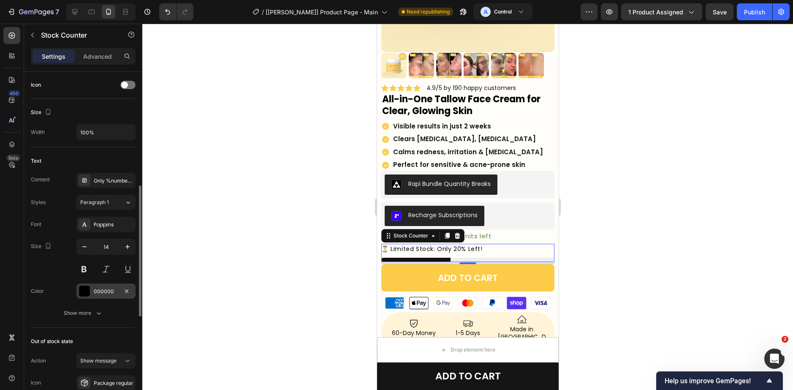
scroll to position [171, 0]
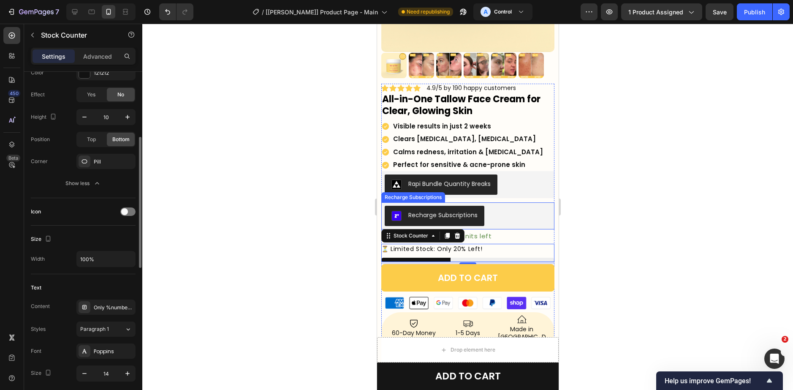
click at [478, 231] on p "Low stock - Only 7 units left" at bounding box center [444, 235] width 93 height 11
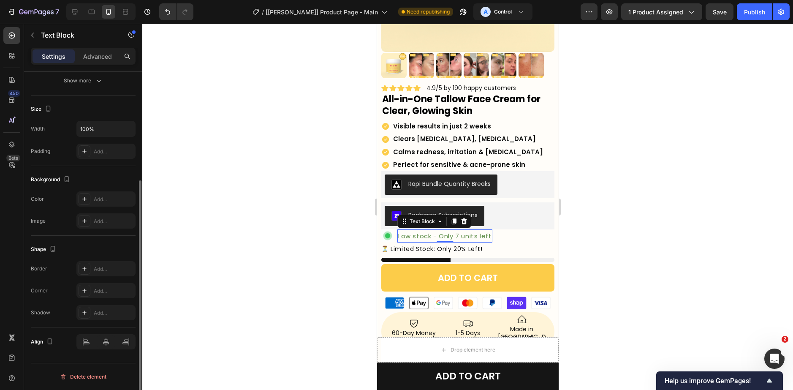
scroll to position [0, 0]
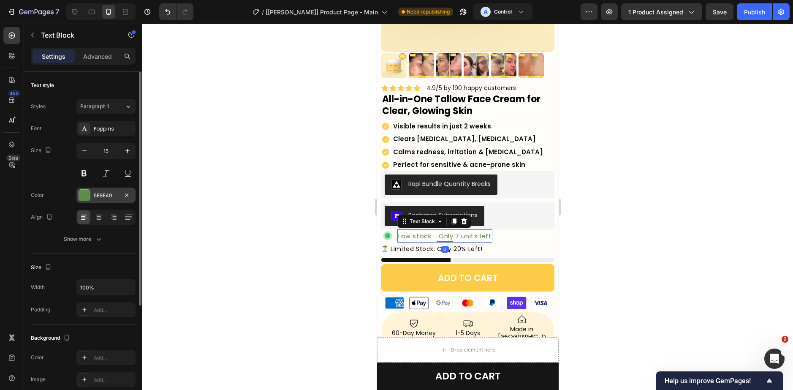
click at [90, 197] on div at bounding box center [85, 195] width 12 height 12
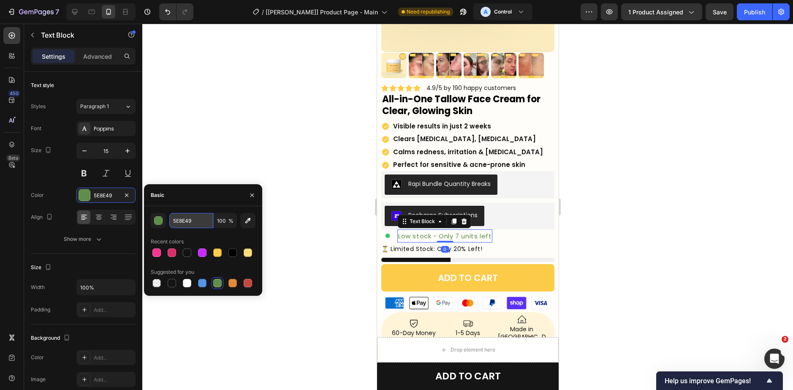
click at [179, 223] on input "5E8E49" at bounding box center [191, 220] width 44 height 15
click at [426, 250] on div "⏳ Limited Stock: Only 20% Left!" at bounding box center [467, 253] width 173 height 18
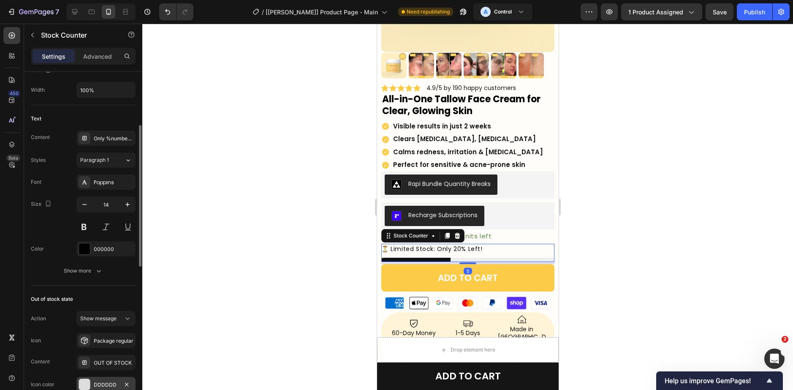
scroll to position [231, 0]
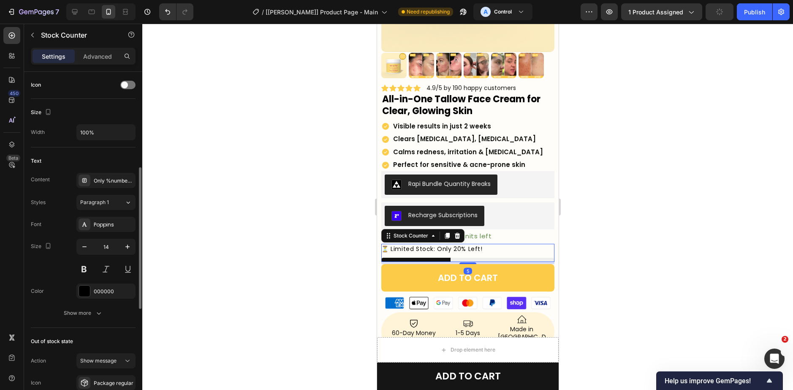
click at [90, 299] on div "Font Poppins Size 14 Color 000000 Show more" at bounding box center [83, 269] width 105 height 104
click at [87, 291] on div at bounding box center [84, 290] width 11 height 11
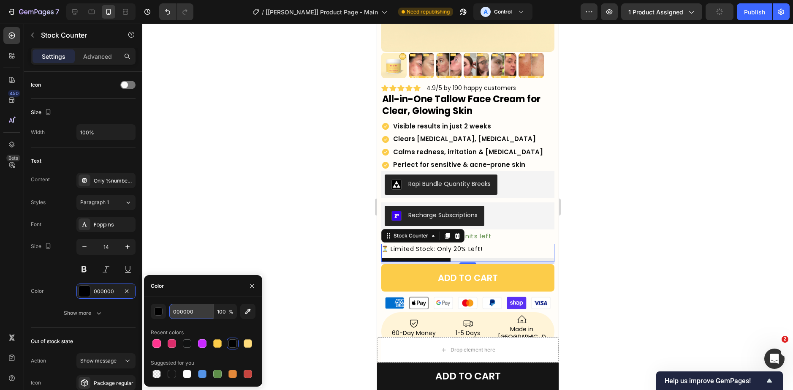
click at [184, 307] on input "000000" at bounding box center [191, 311] width 44 height 15
paste input "5E8E49"
click at [232, 342] on div at bounding box center [232, 343] width 8 height 8
click at [181, 341] on div at bounding box center [187, 343] width 12 height 12
click at [231, 346] on div at bounding box center [232, 343] width 8 height 8
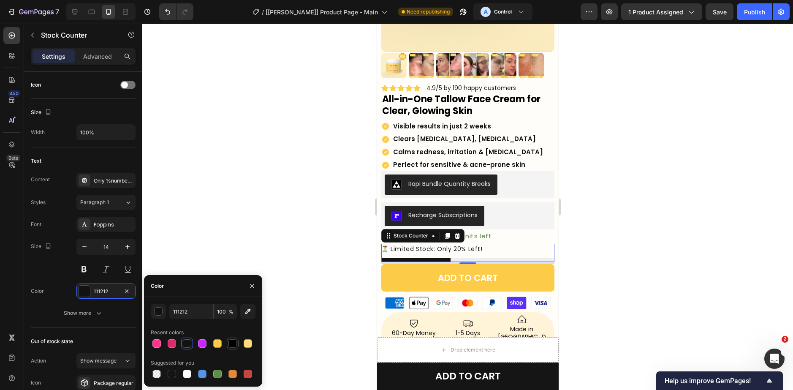
type input "000000"
click at [116, 326] on div "Text Content Only %number% left Styles Paragraph 1 Font Poppins Size 14 Color 0…" at bounding box center [83, 237] width 105 height 180
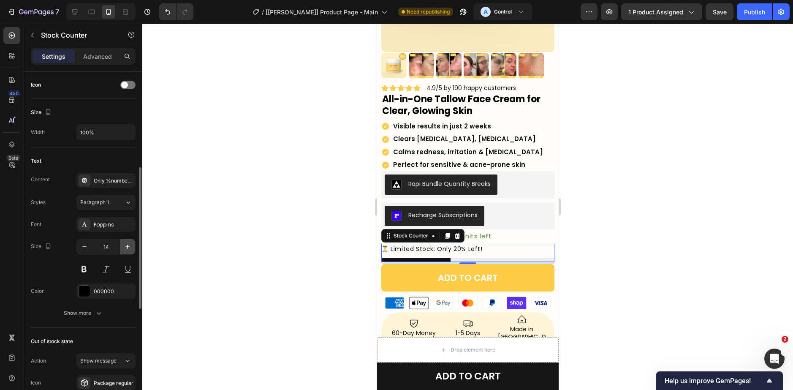
click at [129, 249] on icon "button" at bounding box center [127, 246] width 8 height 8
type input "15"
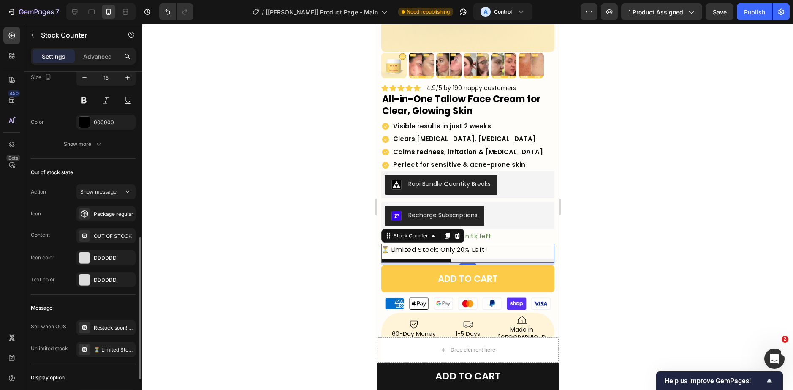
scroll to position [315, 0]
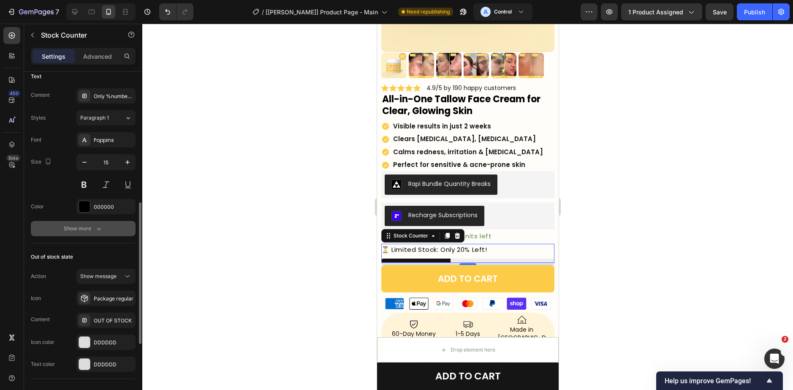
click at [99, 229] on icon "button" at bounding box center [99, 229] width 4 height 3
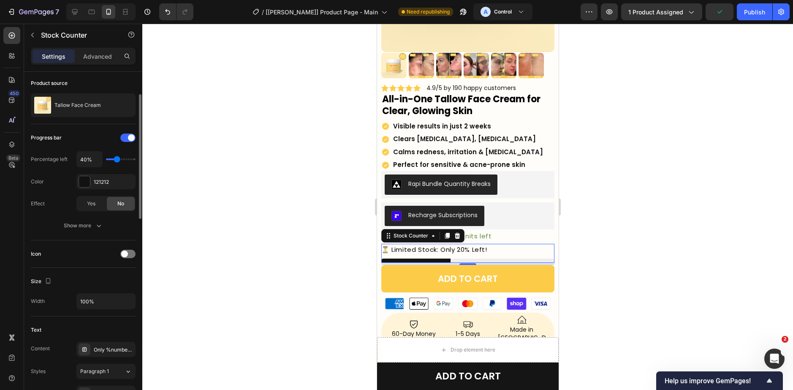
scroll to position [19, 0]
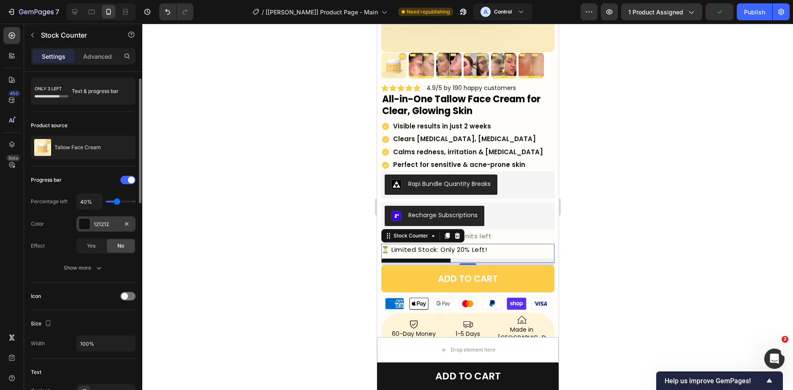
click at [83, 222] on div at bounding box center [84, 223] width 11 height 11
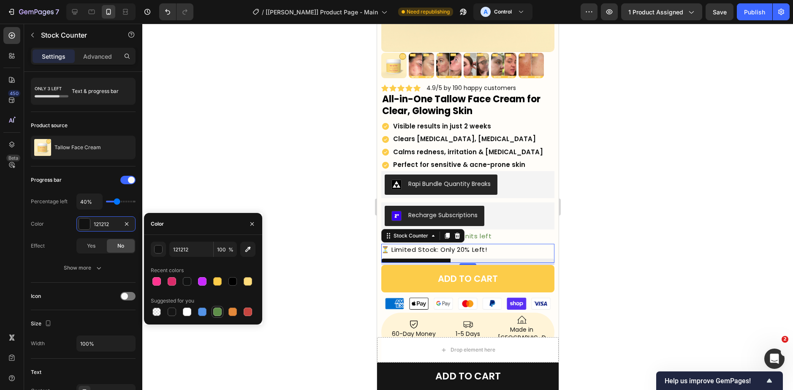
click at [218, 312] on div at bounding box center [217, 311] width 8 height 8
type input "5E8E49"
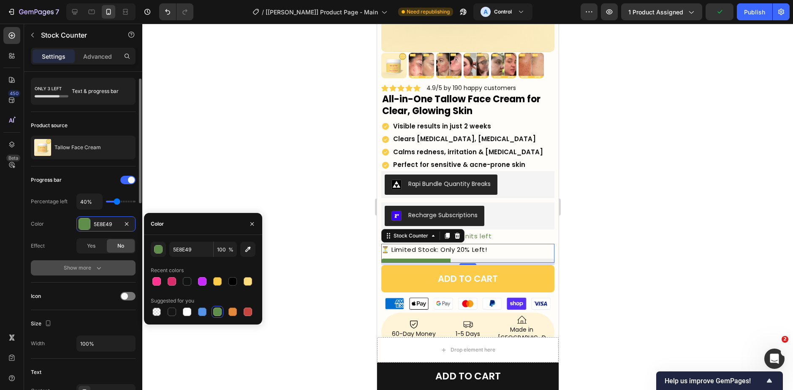
click at [110, 271] on button "Show more" at bounding box center [83, 267] width 105 height 15
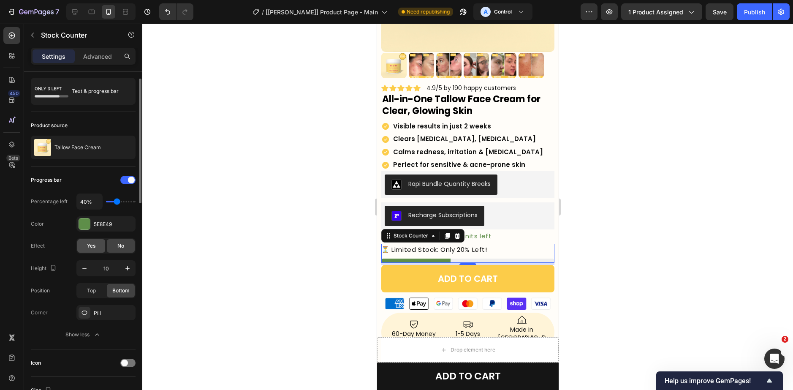
click at [95, 246] on div "Yes" at bounding box center [91, 246] width 28 height 14
click at [122, 248] on span "No" at bounding box center [120, 246] width 7 height 8
click at [100, 252] on div "Yes" at bounding box center [91, 246] width 28 height 14
click at [119, 248] on span "No" at bounding box center [120, 246] width 7 height 8
click at [95, 248] on span "Yes" at bounding box center [91, 246] width 8 height 8
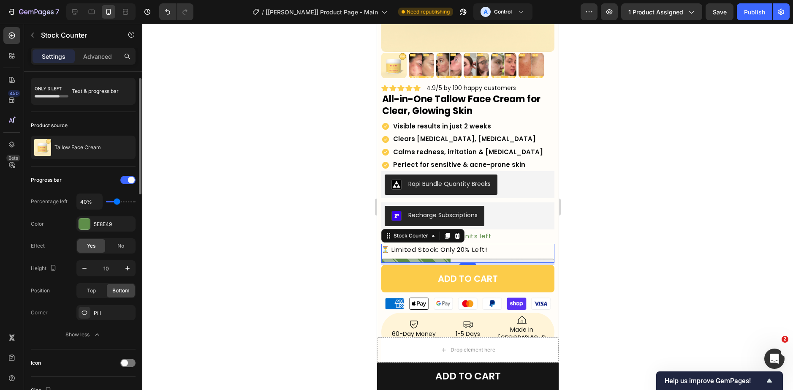
type input "30%"
type input "30"
type input "20%"
drag, startPoint x: 118, startPoint y: 201, endPoint x: 112, endPoint y: 203, distance: 6.0
type input "20"
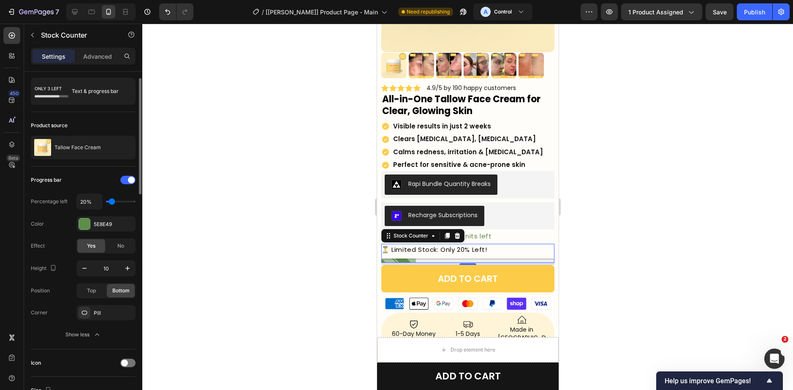
click at [112, 202] on input "range" at bounding box center [121, 202] width 30 height 2
click at [94, 203] on input "20%" at bounding box center [89, 201] width 25 height 15
click at [92, 207] on input "20%" at bounding box center [89, 201] width 25 height 15
click at [94, 211] on div "Progress bar Percentage left 20% Color 5E8E49 Effect Yes No" at bounding box center [83, 213] width 105 height 80
click at [460, 244] on p "⏳ Limited Stock: Only 20% Left!" at bounding box center [434, 249] width 106 height 11
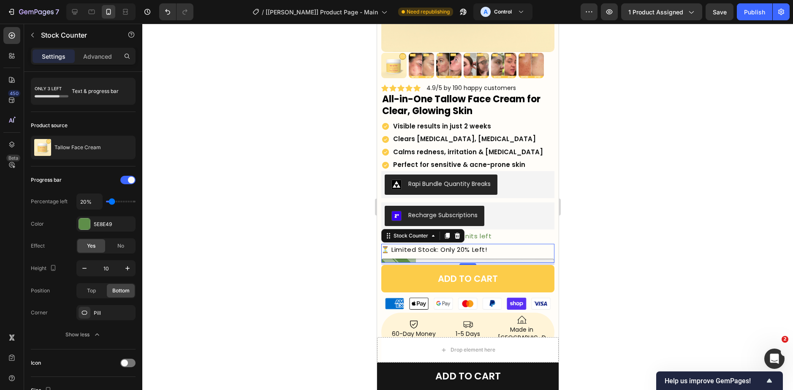
click at [430, 244] on p "⏳ Limited Stock: Only 20% Left!" at bounding box center [434, 249] width 106 height 11
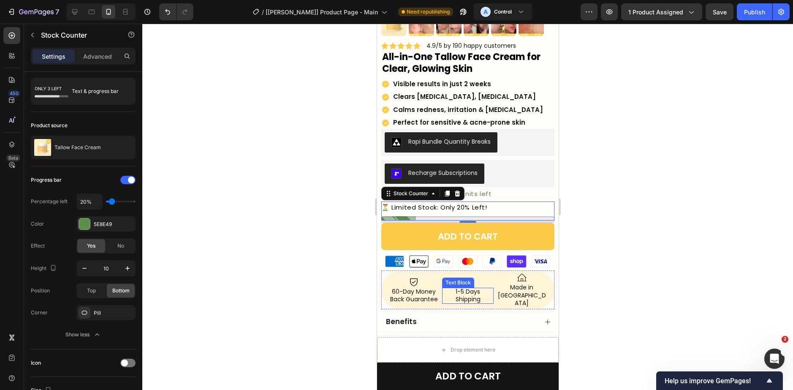
scroll to position [169, 0]
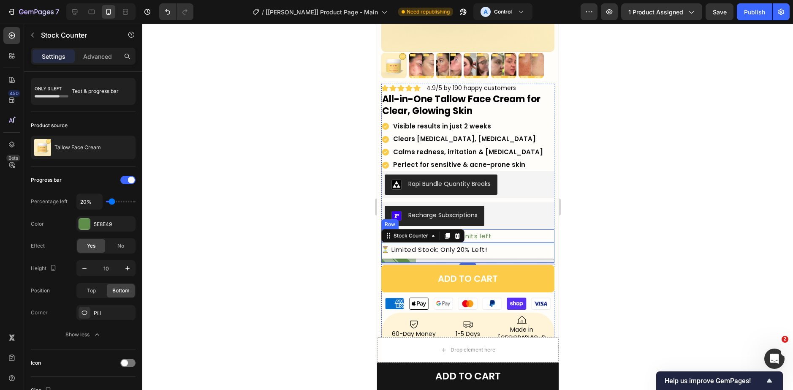
click at [501, 236] on div "Image Low stock - Only 7 units left Text [GEOGRAPHIC_DATA]" at bounding box center [467, 235] width 173 height 13
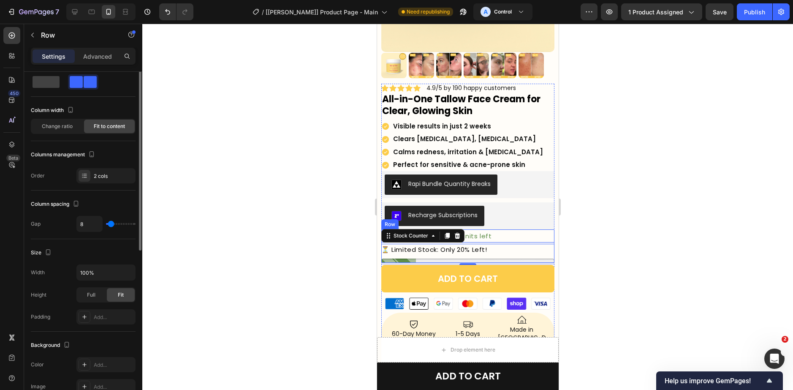
scroll to position [0, 0]
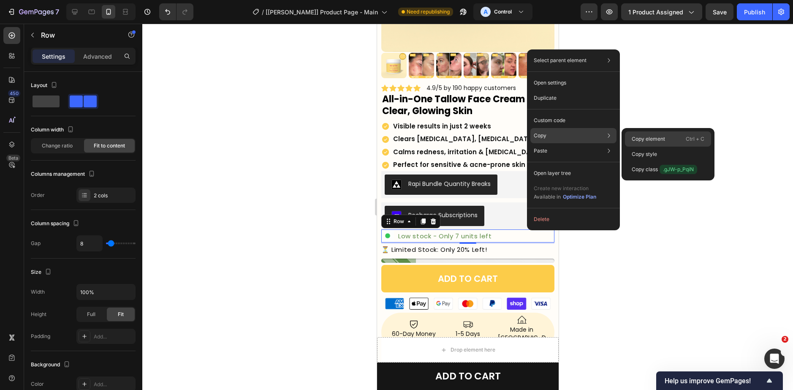
click at [646, 136] on p "Copy element" at bounding box center [648, 139] width 33 height 8
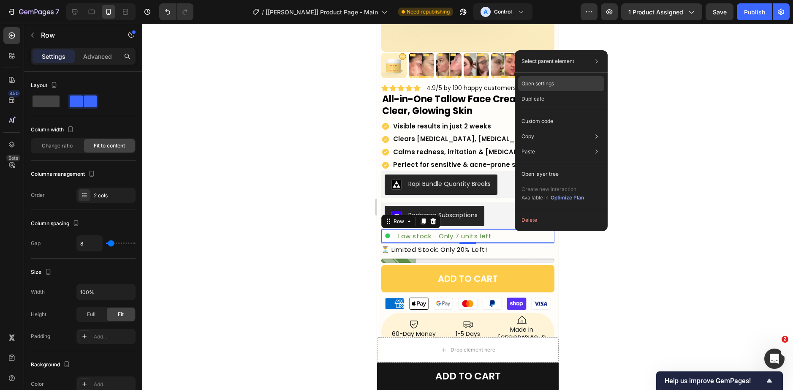
click at [539, 83] on p "Open settings" at bounding box center [537, 84] width 33 height 8
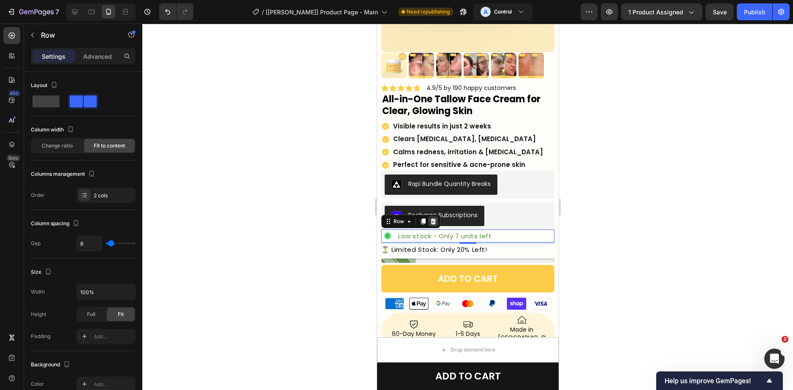
click at [437, 217] on div at bounding box center [433, 221] width 10 height 10
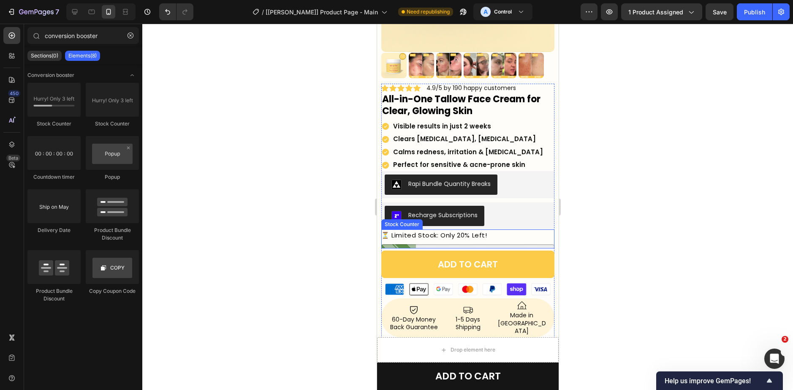
click at [520, 235] on div "⏳ Limited Stock: Only 20% Left!" at bounding box center [467, 238] width 173 height 19
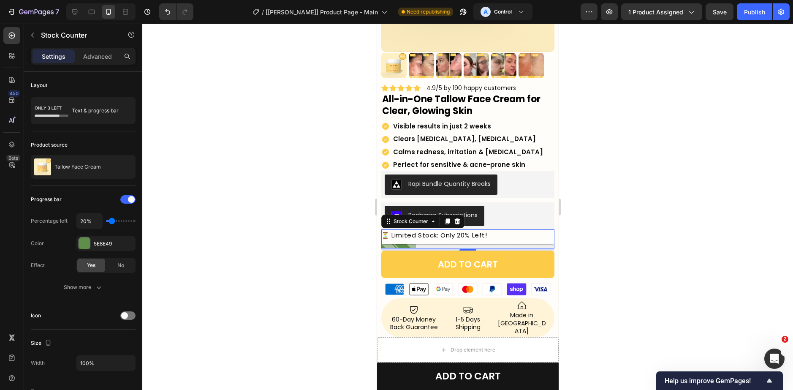
click at [420, 230] on p "⏳ Limited Stock: Only 20% Left!" at bounding box center [434, 234] width 106 height 11
click at [420, 229] on p "⏳ Limited Stock: Only 20% Left!" at bounding box center [434, 234] width 106 height 11
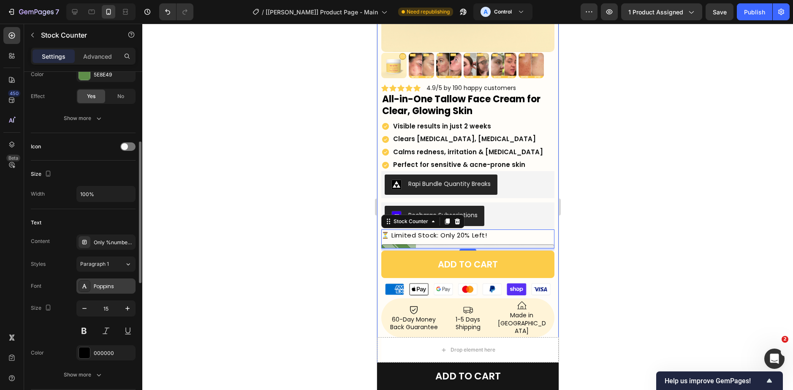
scroll to position [211, 0]
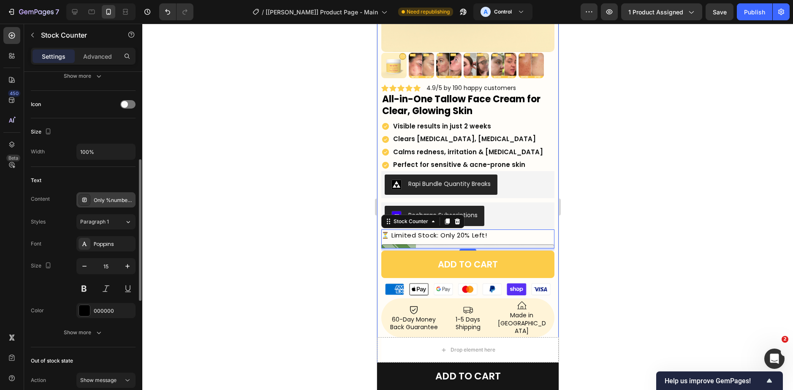
click at [107, 199] on div "Only %number% left" at bounding box center [114, 200] width 40 height 8
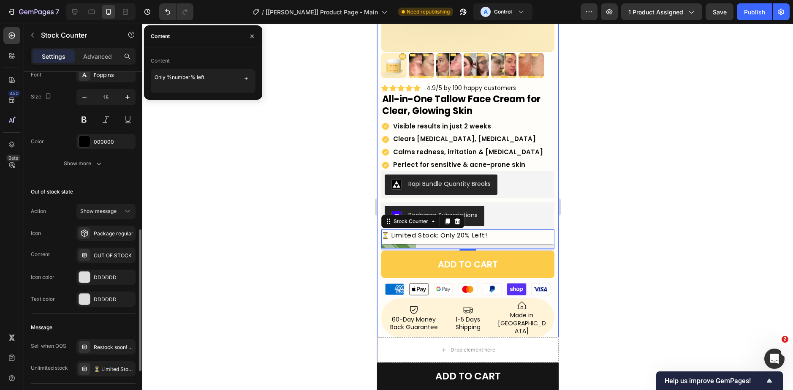
scroll to position [484, 0]
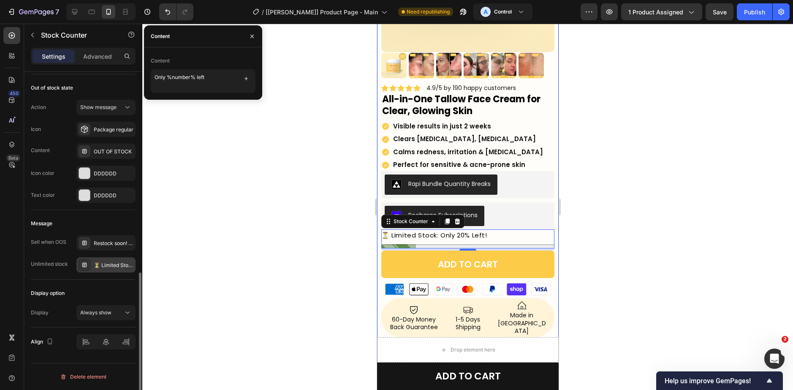
click at [99, 261] on div "⏳ Limited Stock: Only 20% Left!" at bounding box center [105, 264] width 59 height 15
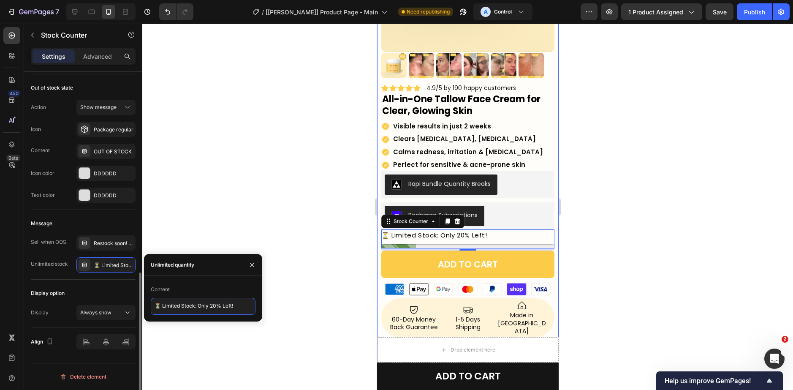
drag, startPoint x: 242, startPoint y: 310, endPoint x: 129, endPoint y: 301, distance: 113.5
click at [129, 302] on div "450 Beta conversion booster Sections(0) Elements(8) We couldn’t find any matche…" at bounding box center [71, 207] width 142 height 366
paste textarea "SELLING OUT FAST: Only 20% Left in Stock"
type textarea "⏳ SELLING OUT FAST: Only 20% Left in Stock!"
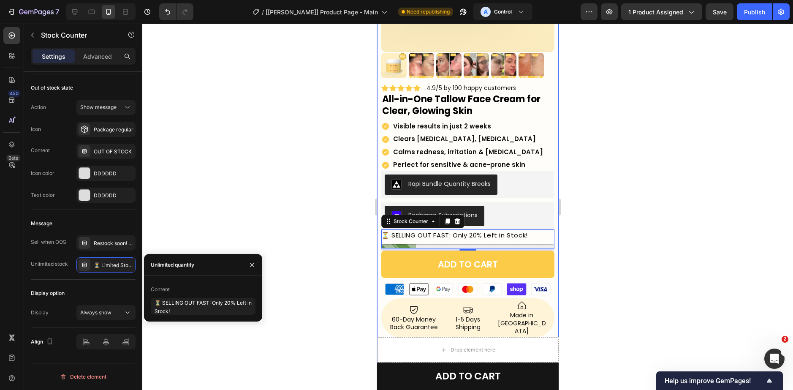
click at [190, 209] on div at bounding box center [467, 207] width 651 height 366
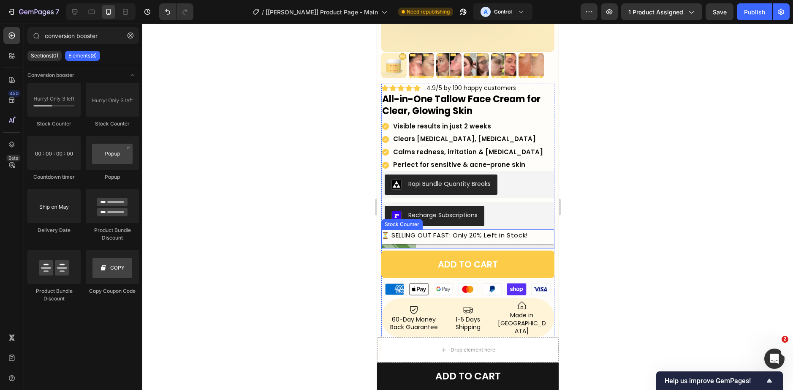
click at [429, 237] on div "⏳ SELLING OUT FAST: Only 20% Left in Stock!" at bounding box center [467, 238] width 173 height 19
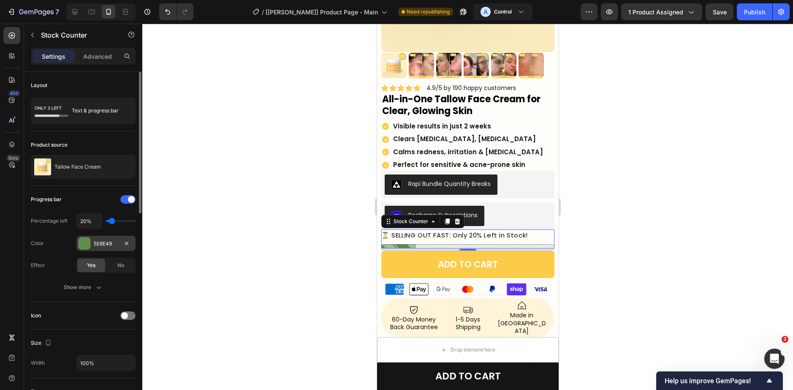
click at [96, 244] on div "5E8E49" at bounding box center [106, 244] width 24 height 8
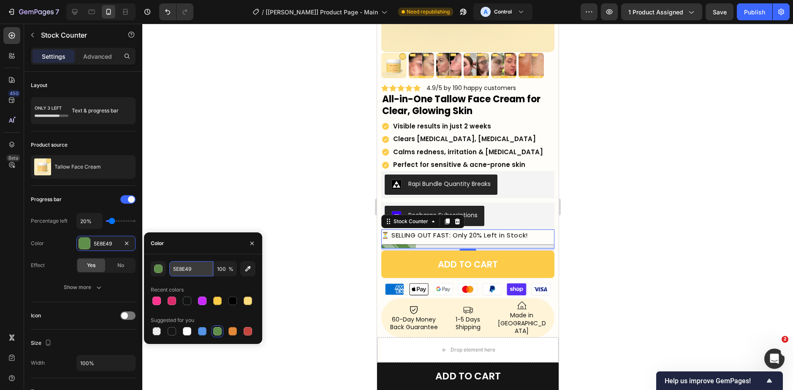
click at [192, 274] on input "5E8E49" at bounding box center [191, 268] width 44 height 15
paste input "#0F866A"
type input "#0F866A"
click at [204, 206] on div at bounding box center [467, 207] width 651 height 366
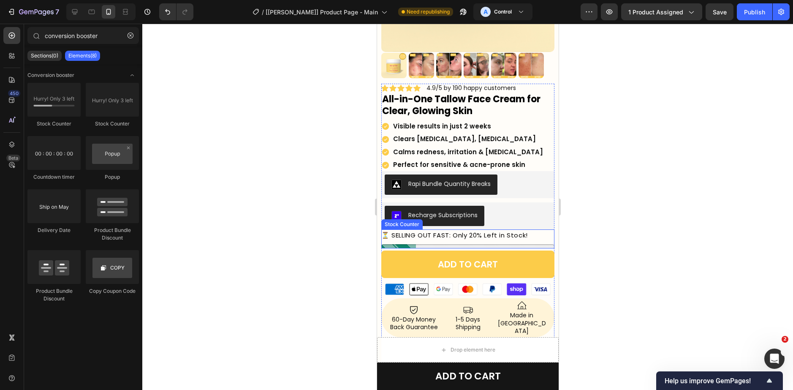
click at [403, 237] on div "⏳ SELLING OUT FAST: Only 20% Left in Stock!" at bounding box center [467, 238] width 173 height 19
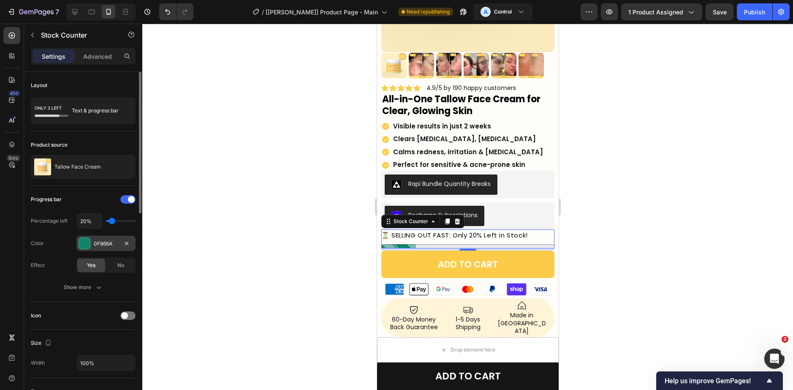
click at [98, 240] on div "0F866A" at bounding box center [105, 243] width 59 height 15
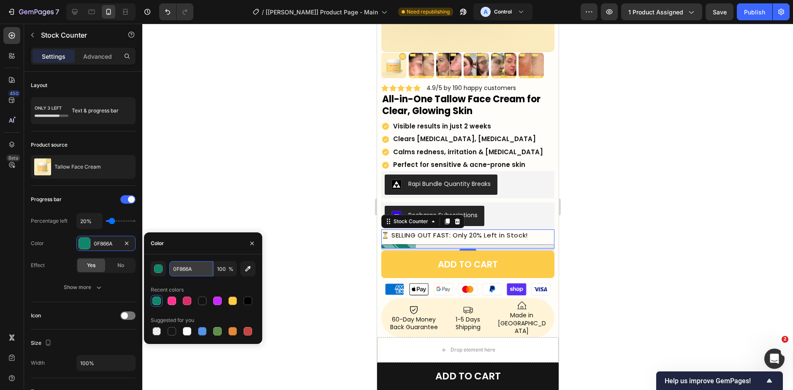
click at [198, 271] on input "0F866A" at bounding box center [191, 268] width 44 height 15
paste input "#0F8613"
type input "#0F8613"
click at [111, 268] on div "No" at bounding box center [121, 265] width 28 height 14
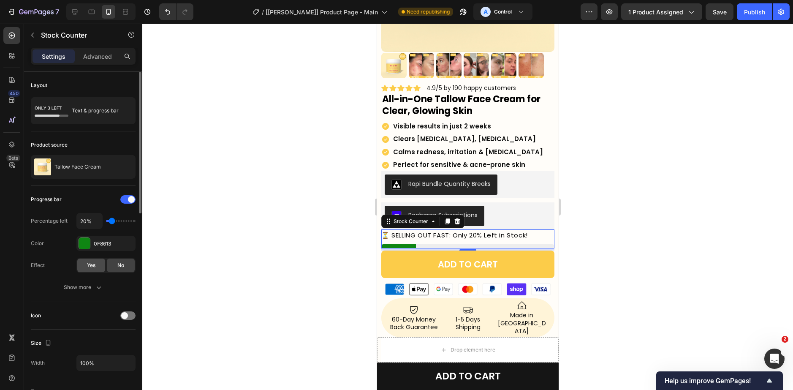
click at [88, 264] on span "Yes" at bounding box center [91, 265] width 8 height 8
click at [109, 265] on div "No" at bounding box center [121, 265] width 28 height 14
click at [81, 294] on button "Show more" at bounding box center [83, 287] width 105 height 15
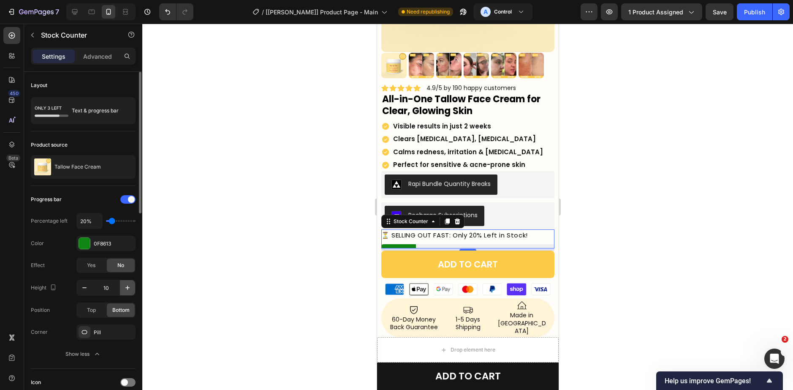
click at [128, 285] on icon "button" at bounding box center [127, 287] width 8 height 8
click at [125, 286] on icon "button" at bounding box center [127, 287] width 8 height 8
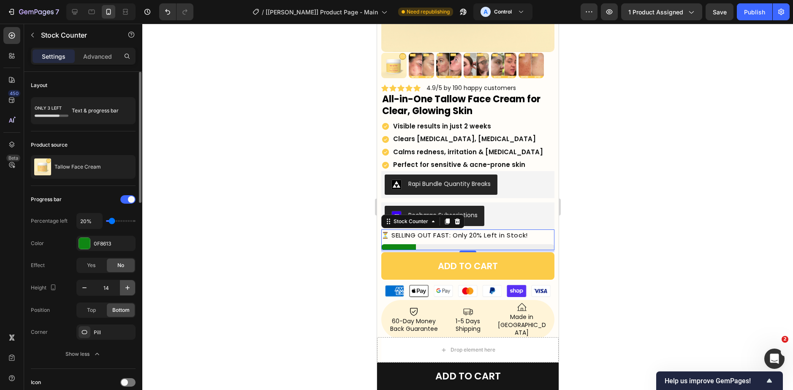
click at [125, 286] on icon "button" at bounding box center [127, 287] width 8 height 8
click at [125, 287] on icon "button" at bounding box center [127, 287] width 8 height 8
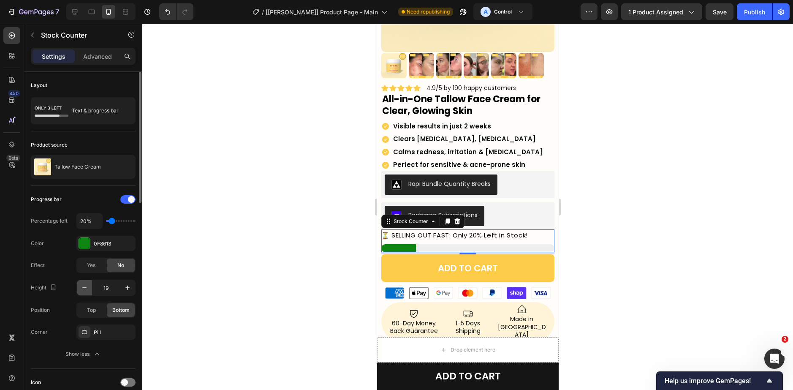
click at [91, 286] on button "button" at bounding box center [84, 287] width 15 height 15
type input "18"
click at [101, 333] on div "Pill" at bounding box center [106, 332] width 24 height 8
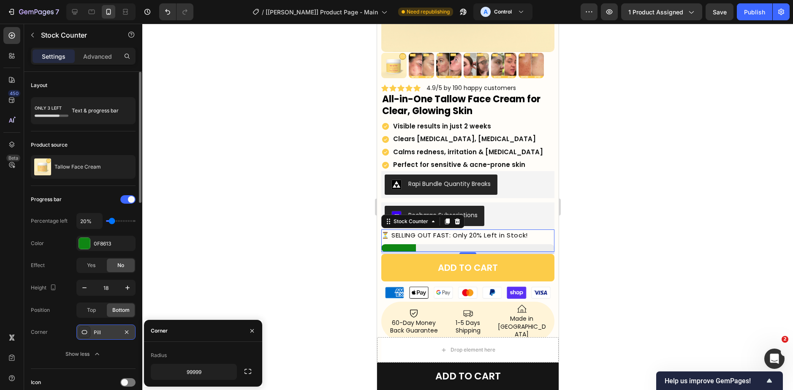
click at [84, 331] on icon at bounding box center [84, 331] width 7 height 7
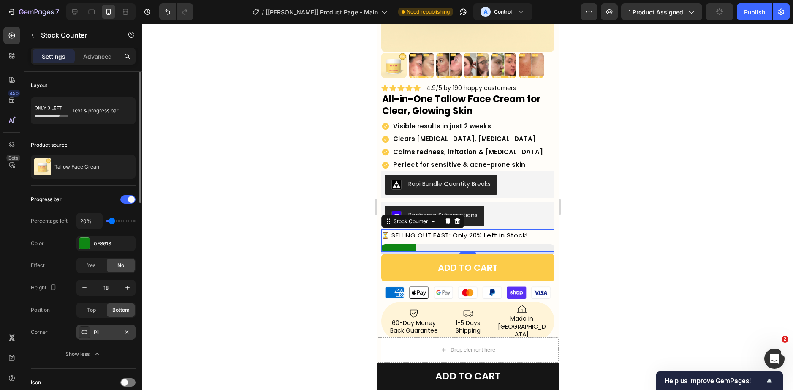
drag, startPoint x: 85, startPoint y: 331, endPoint x: 115, endPoint y: 334, distance: 29.7
click at [86, 331] on icon at bounding box center [84, 331] width 7 height 7
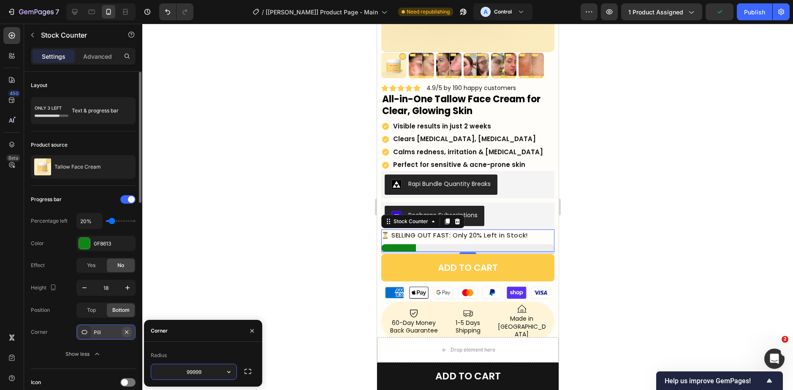
click at [123, 333] on icon "button" at bounding box center [126, 331] width 7 height 7
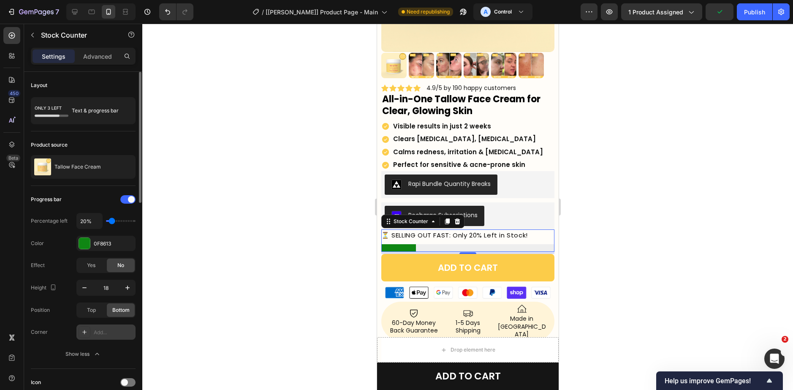
click at [87, 330] on icon at bounding box center [84, 331] width 7 height 7
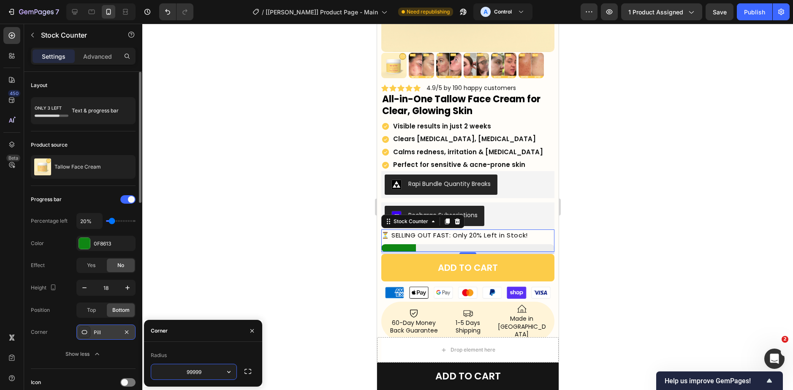
click at [218, 372] on input "99999" at bounding box center [193, 371] width 85 height 15
click at [225, 372] on icon "button" at bounding box center [229, 371] width 8 height 8
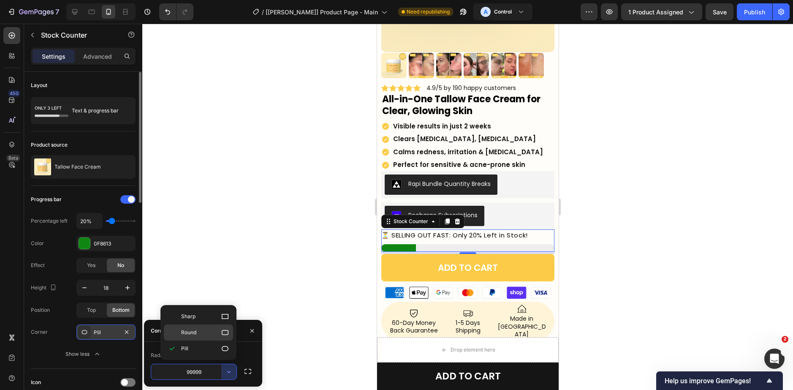
click at [213, 336] on p "Round" at bounding box center [205, 332] width 48 height 8
type input "8"
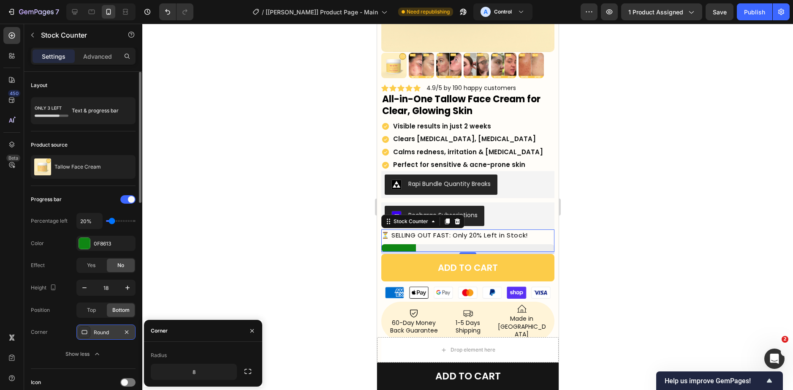
click at [243, 285] on div at bounding box center [467, 207] width 651 height 366
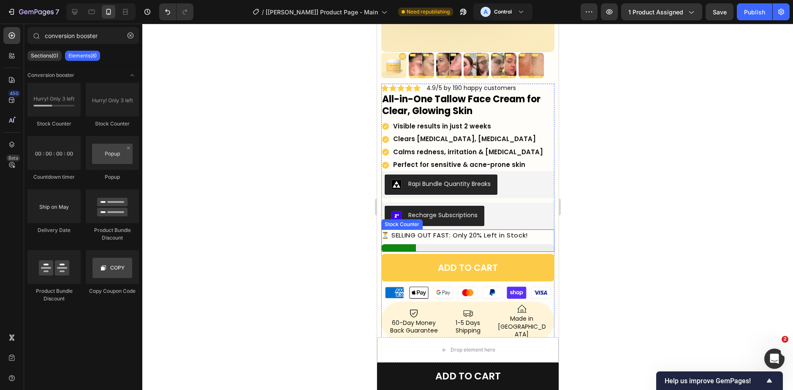
click at [396, 244] on div at bounding box center [467, 248] width 173 height 8
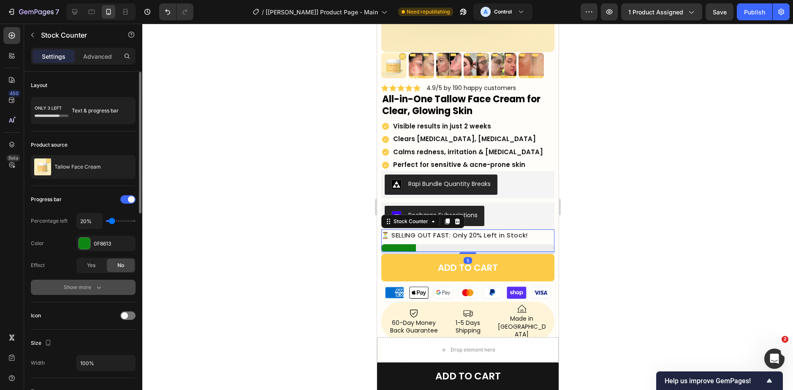
click at [88, 283] on div "Show more" at bounding box center [83, 287] width 39 height 8
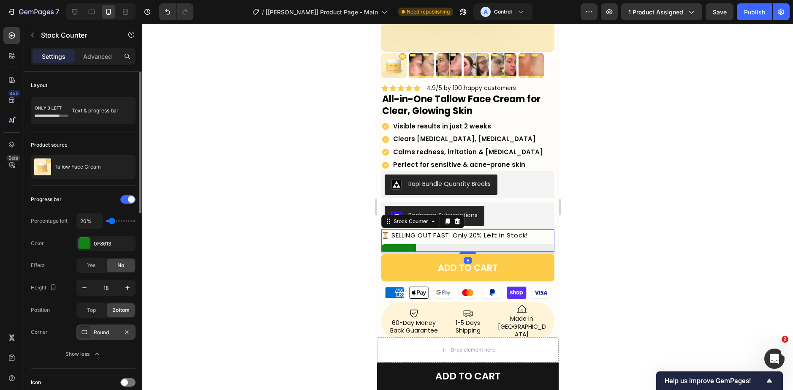
click at [104, 338] on div "Round" at bounding box center [105, 331] width 59 height 15
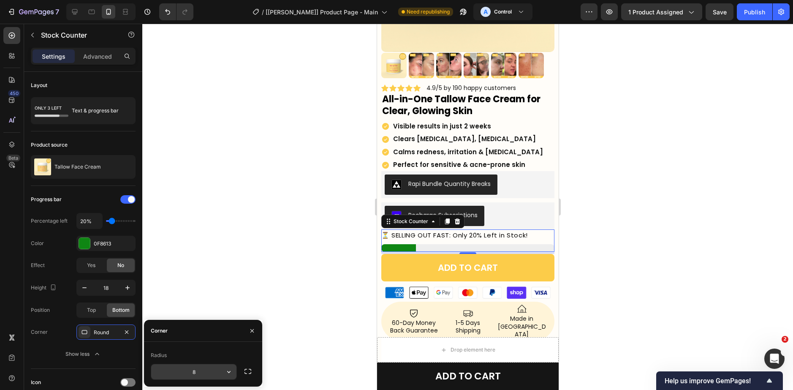
click at [194, 371] on input "8" at bounding box center [193, 371] width 85 height 15
type input "2"
click at [317, 305] on div at bounding box center [467, 207] width 651 height 366
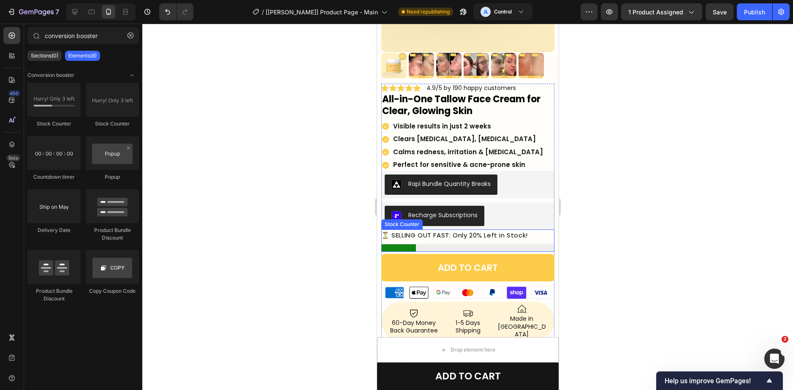
click at [491, 244] on div at bounding box center [467, 248] width 173 height 8
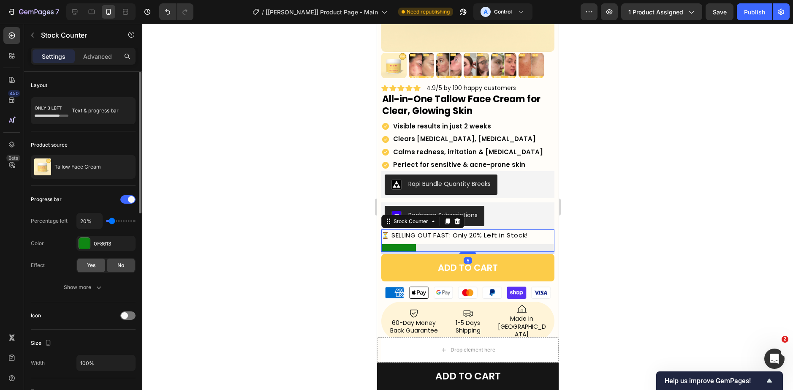
drag, startPoint x: 88, startPoint y: 264, endPoint x: 93, endPoint y: 264, distance: 4.6
click at [89, 264] on span "Yes" at bounding box center [91, 265] width 8 height 8
click at [336, 245] on div at bounding box center [467, 207] width 651 height 366
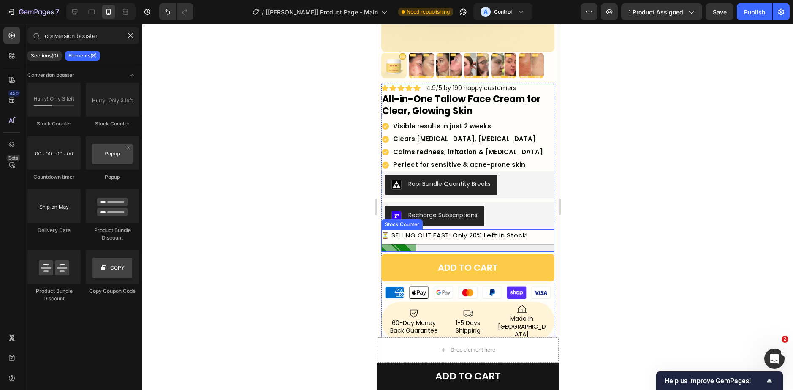
click at [423, 244] on div at bounding box center [467, 248] width 173 height 8
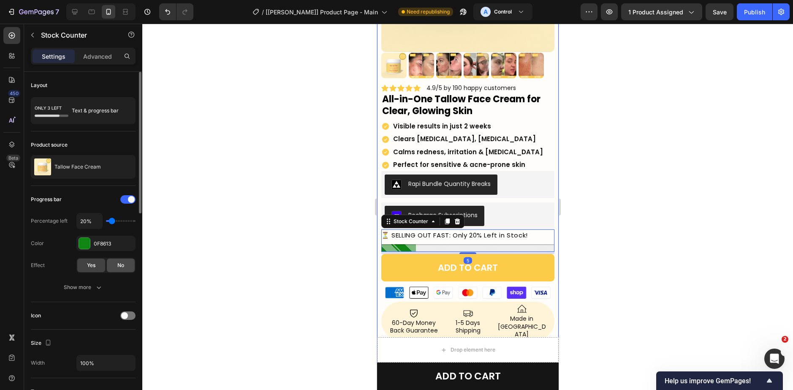
click at [126, 271] on div "No" at bounding box center [121, 265] width 28 height 14
click at [284, 251] on div at bounding box center [467, 207] width 651 height 366
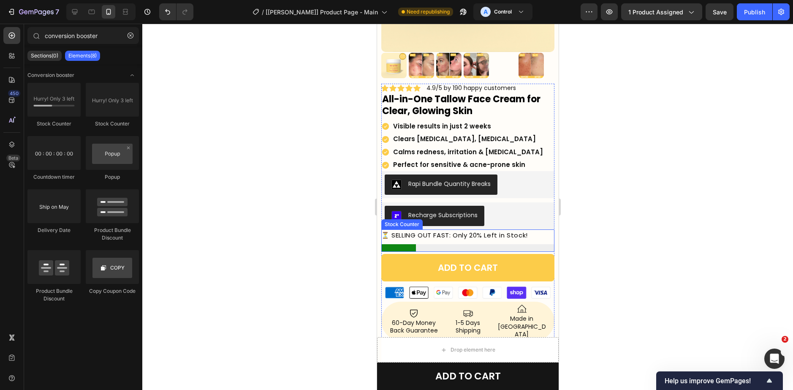
click at [407, 244] on div at bounding box center [467, 248] width 173 height 8
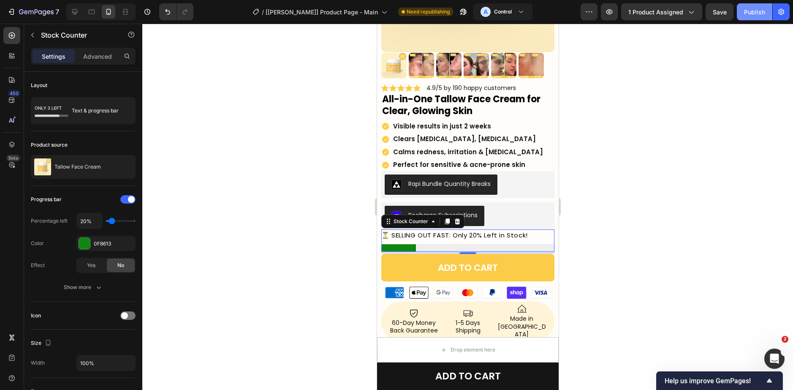
click at [744, 14] on button "Publish" at bounding box center [754, 11] width 35 height 17
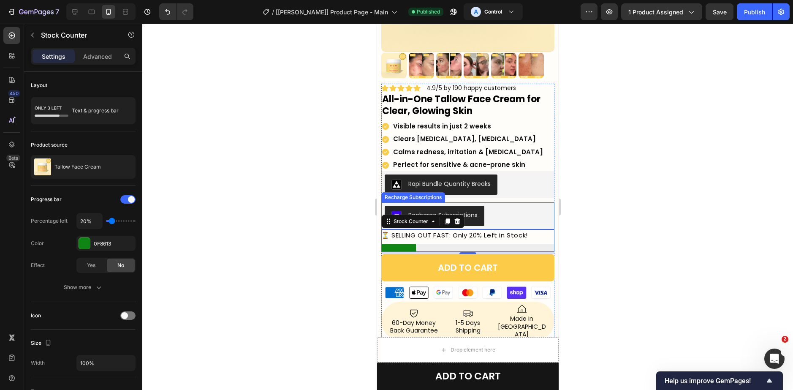
click at [498, 209] on div "Recharge Subscriptions" at bounding box center [467, 216] width 166 height 20
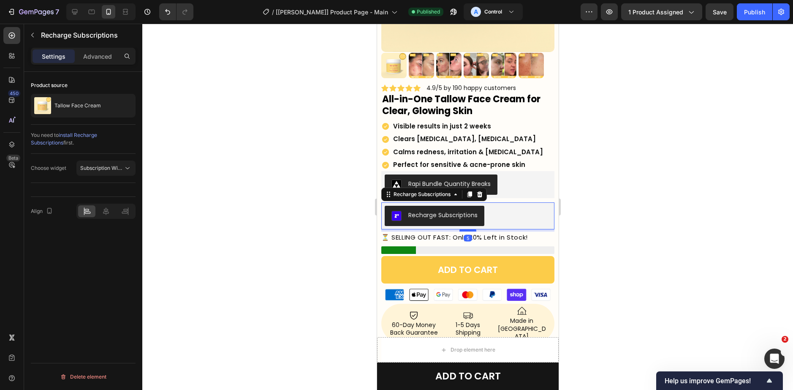
click at [464, 229] on div at bounding box center [467, 230] width 17 height 3
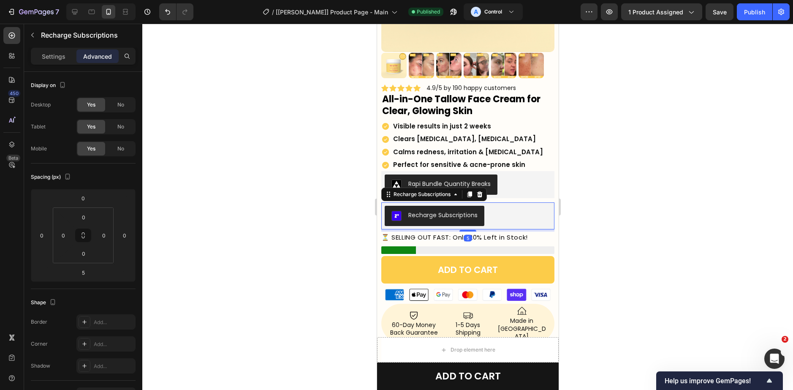
click at [621, 88] on div at bounding box center [467, 207] width 651 height 366
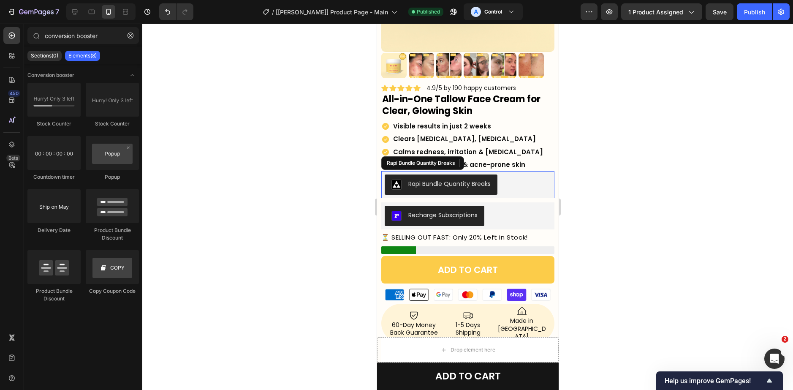
click at [506, 184] on div "Rapi Bundle Quantity Breaks" at bounding box center [467, 184] width 166 height 20
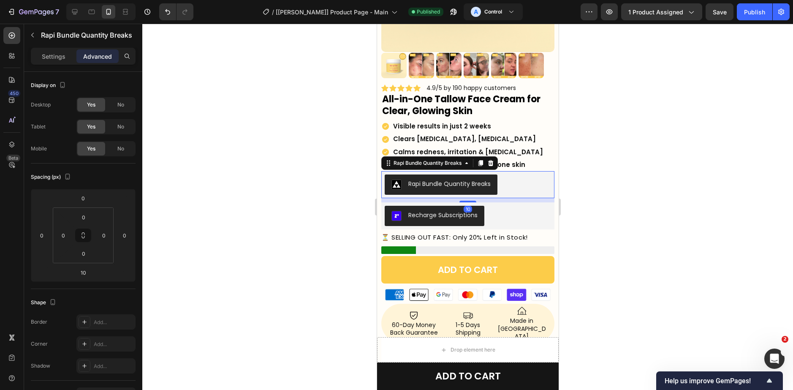
click at [651, 82] on div at bounding box center [467, 207] width 651 height 366
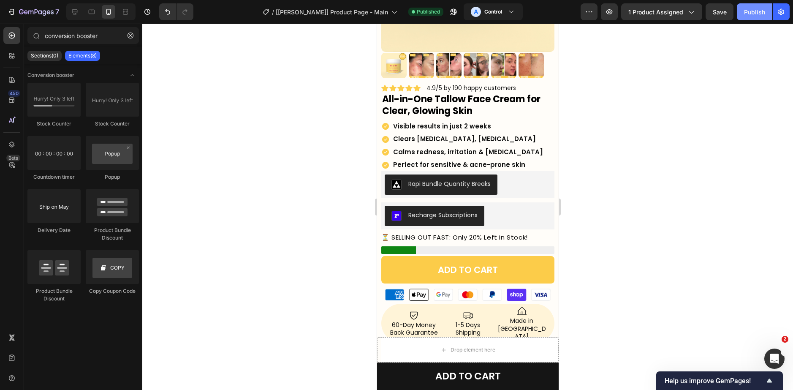
click at [743, 15] on button "Publish" at bounding box center [754, 11] width 35 height 17
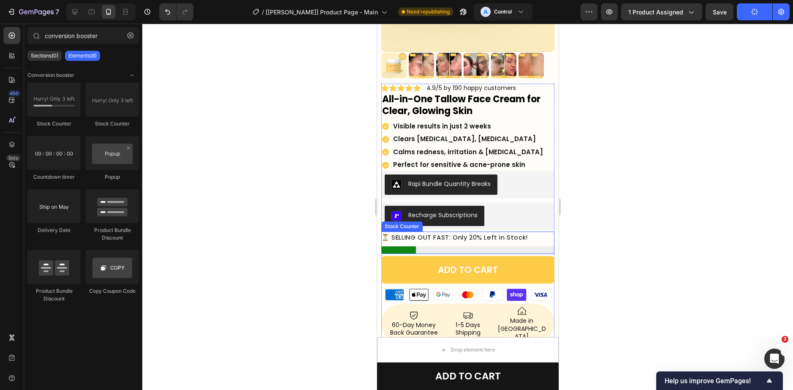
click at [402, 246] on div at bounding box center [467, 250] width 173 height 8
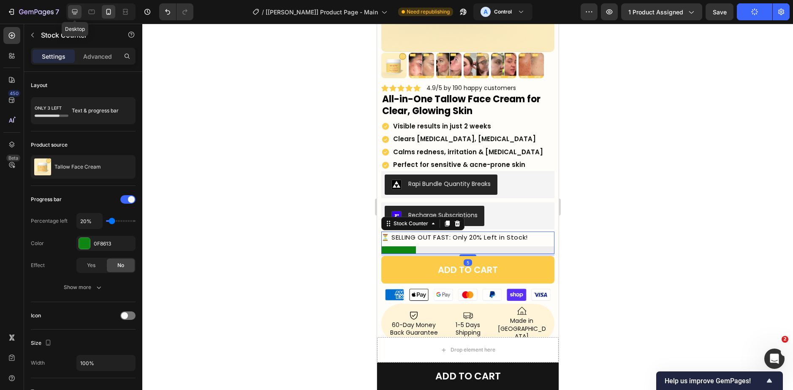
click at [77, 11] on icon at bounding box center [74, 11] width 5 height 5
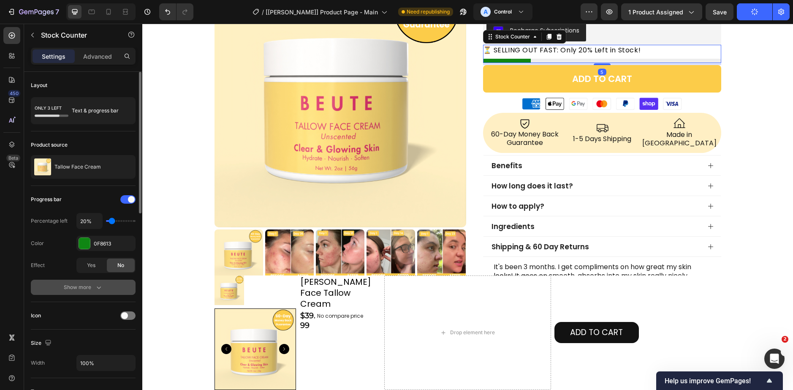
scroll to position [160, 0]
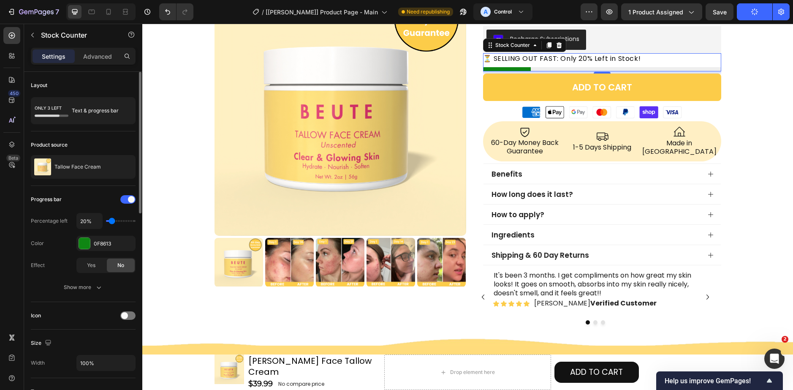
click at [105, 295] on div "Progress bar Percentage left 20% Color 0F8613 Effect Yes No Show more" at bounding box center [83, 244] width 105 height 116
click at [102, 290] on icon "button" at bounding box center [99, 287] width 8 height 8
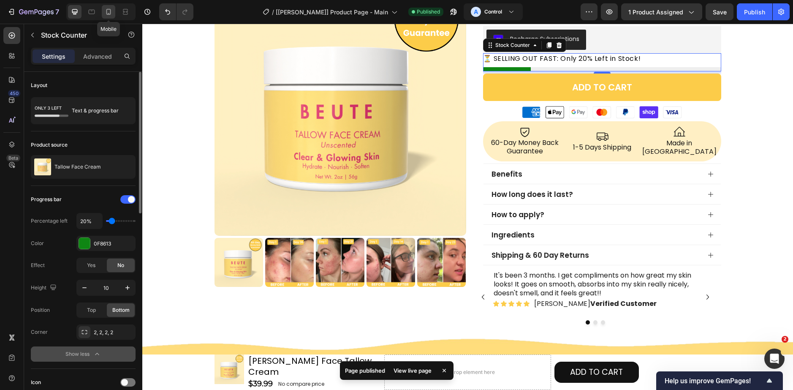
click at [111, 6] on div at bounding box center [109, 12] width 14 height 14
type input "15"
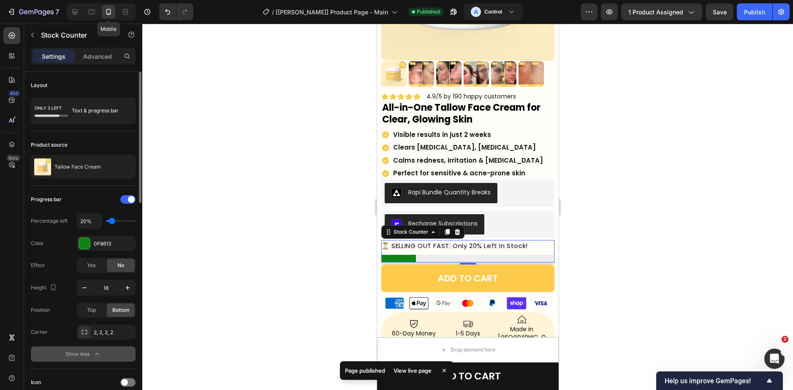
click at [109, 8] on icon at bounding box center [108, 12] width 8 height 8
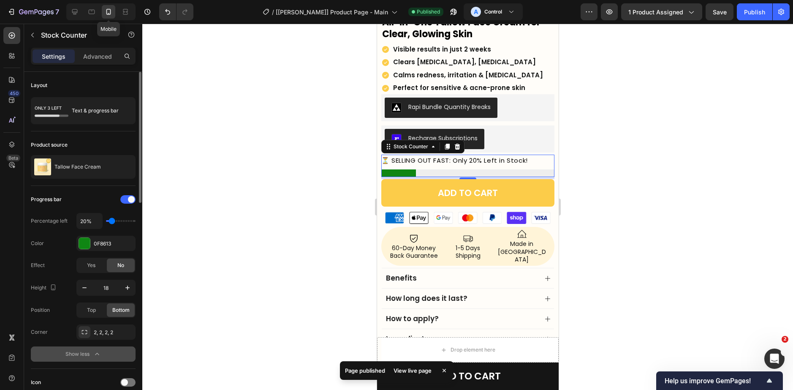
scroll to position [341, 0]
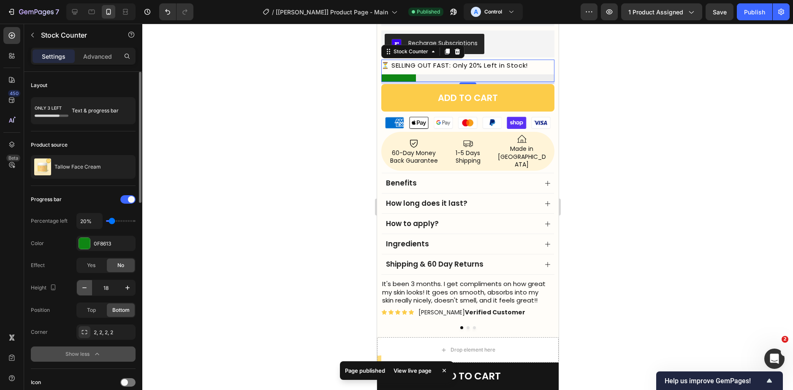
click at [81, 291] on icon "button" at bounding box center [84, 287] width 8 height 8
click at [82, 291] on icon "button" at bounding box center [84, 287] width 8 height 8
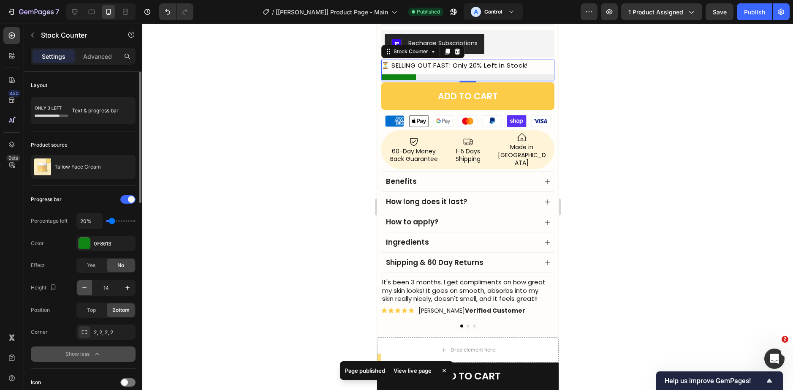
click at [82, 291] on icon "button" at bounding box center [84, 287] width 8 height 8
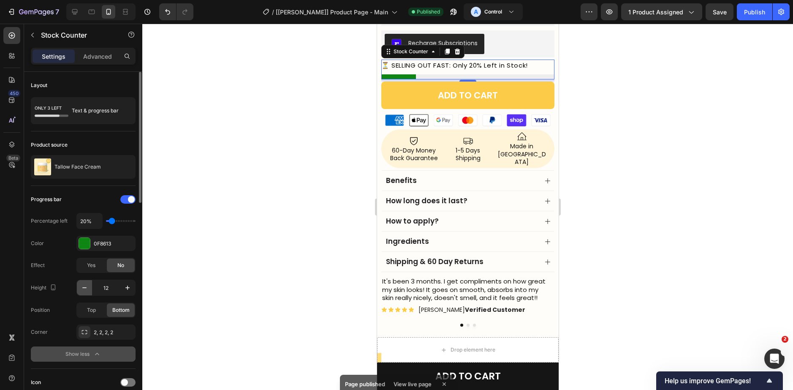
click at [82, 291] on icon "button" at bounding box center [84, 287] width 8 height 8
type input "10"
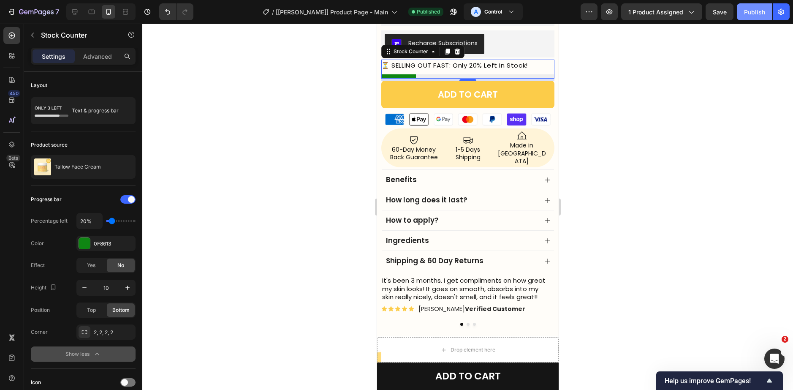
click at [747, 7] on button "Publish" at bounding box center [754, 11] width 35 height 17
click at [450, 146] on p "1-5 Days Shipping" at bounding box center [468, 153] width 50 height 15
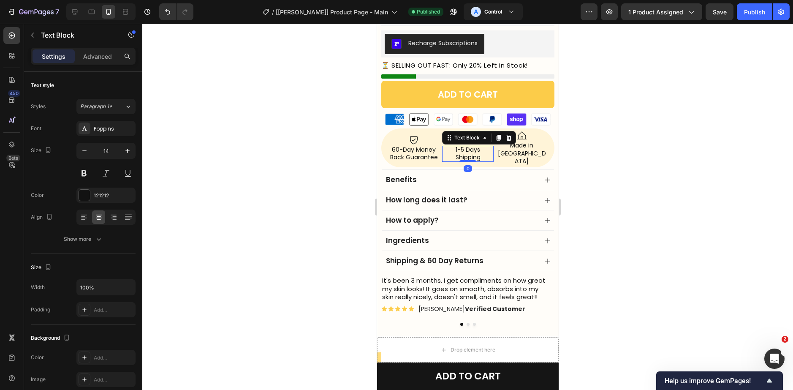
click at [450, 146] on p "1-5 Days Shipping" at bounding box center [468, 153] width 50 height 15
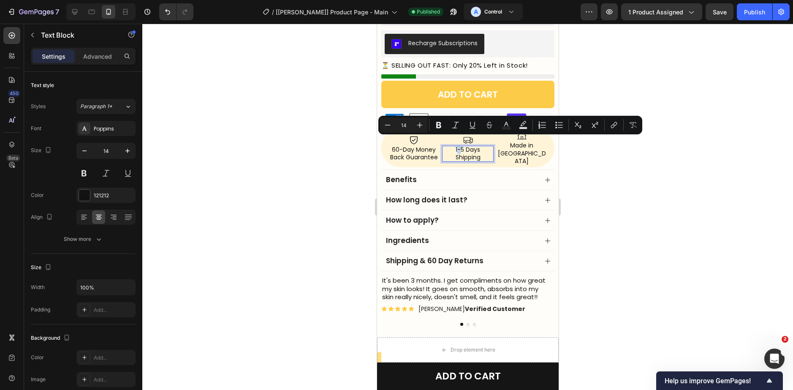
click at [452, 146] on p "1-5 Days Shipping" at bounding box center [468, 153] width 50 height 15
click at [453, 146] on p "1-5 Days Shipping" at bounding box center [468, 153] width 50 height 15
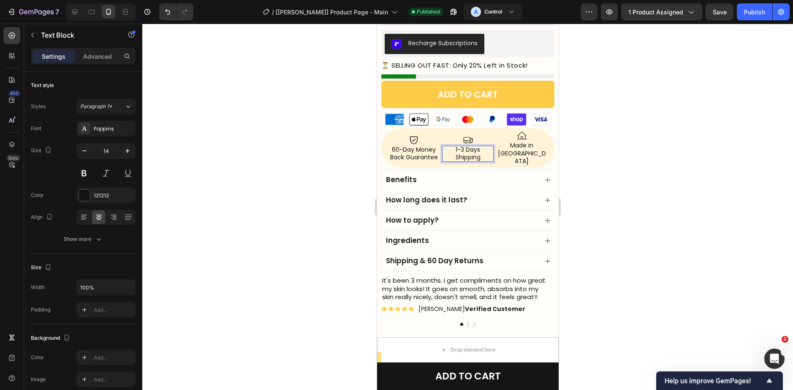
click at [450, 146] on p "1-3 Days Shipping" at bounding box center [468, 153] width 50 height 15
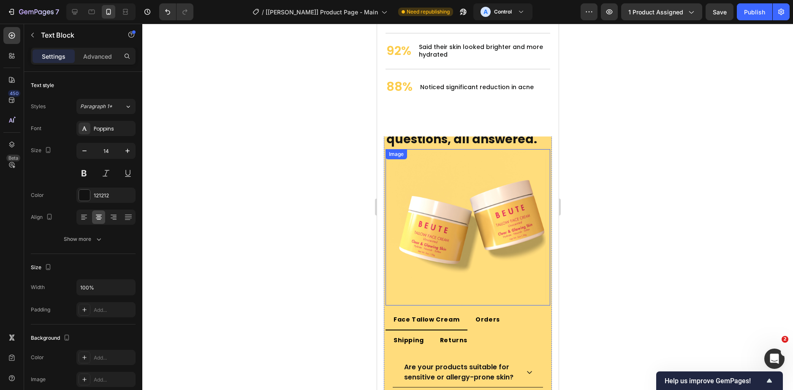
scroll to position [2283, 0]
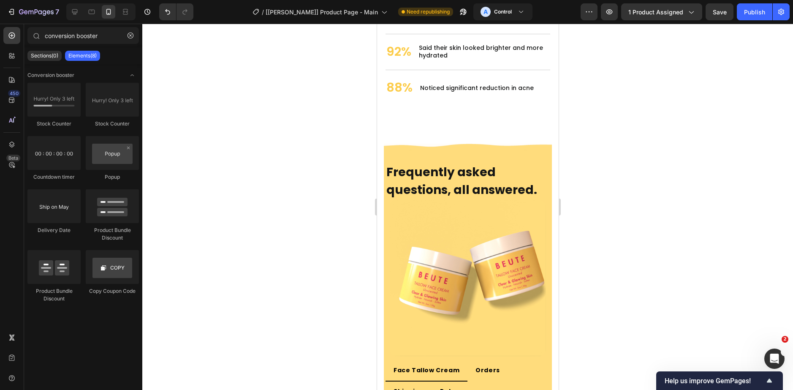
click at [76, 8] on icon at bounding box center [75, 12] width 8 height 8
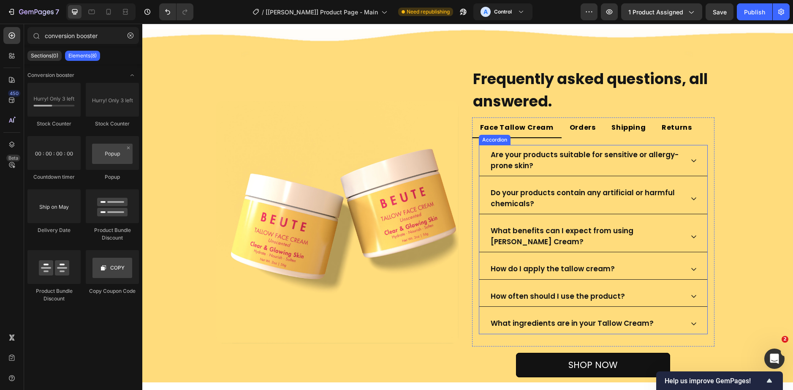
scroll to position [2181, 0]
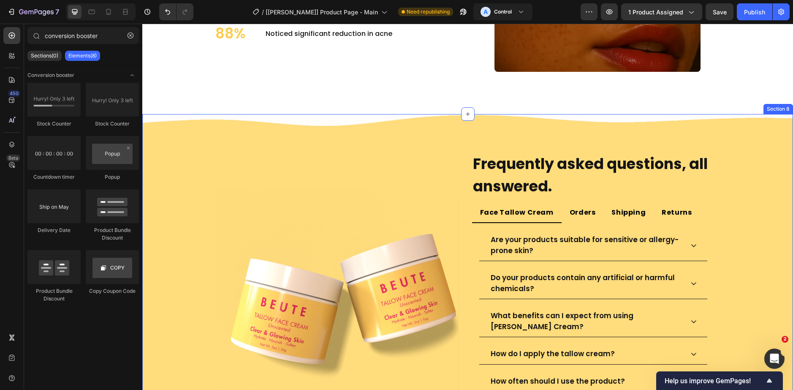
click at [780, 144] on div "Image Frequently asked questions, all answered. Heading Image Frequently asked …" at bounding box center [467, 290] width 651 height 353
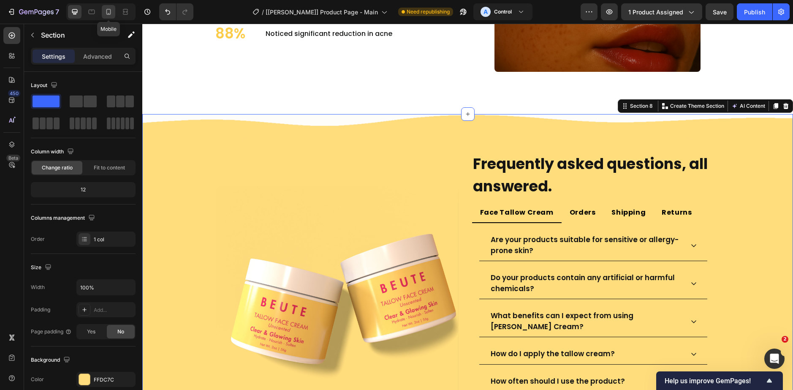
click at [111, 14] on icon at bounding box center [108, 12] width 8 height 8
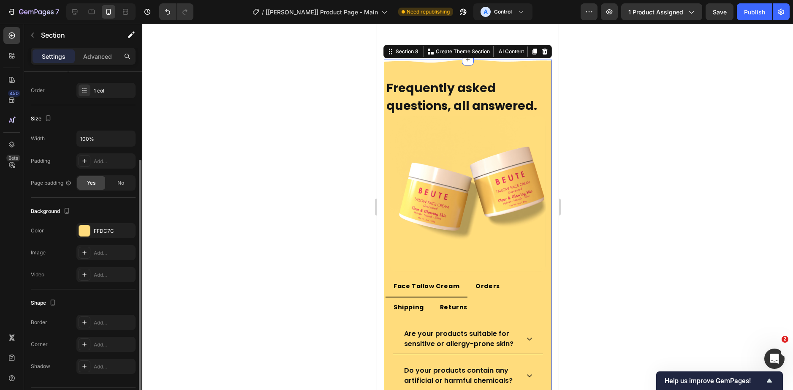
scroll to position [151, 0]
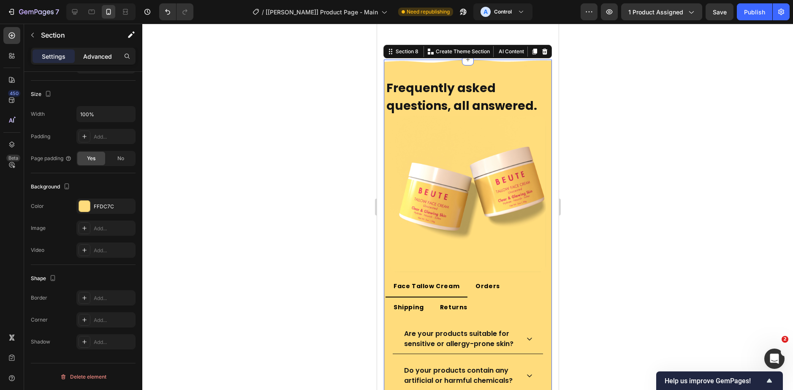
click at [100, 60] on div "Advanced" at bounding box center [97, 56] width 42 height 14
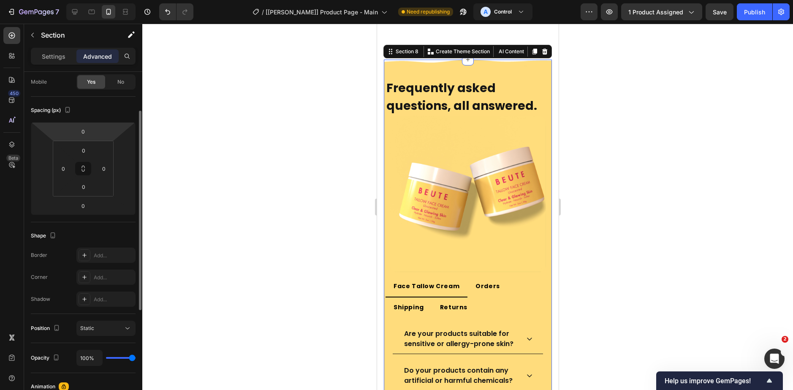
scroll to position [24, 0]
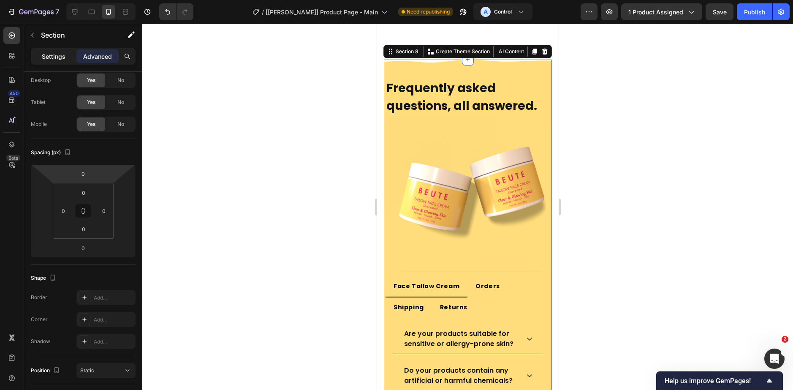
click at [57, 59] on p "Settings" at bounding box center [54, 56] width 24 height 9
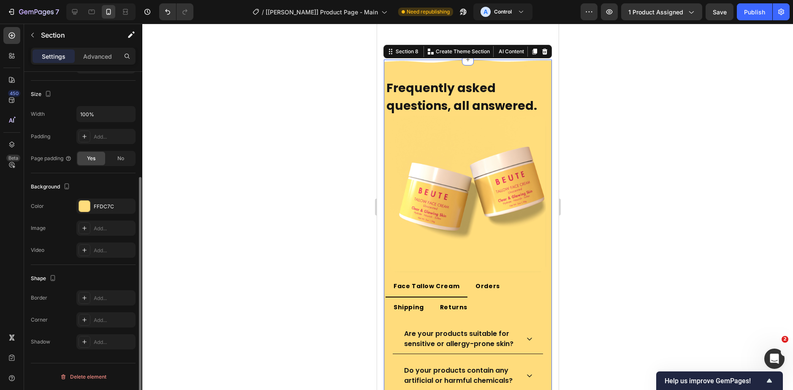
scroll to position [109, 0]
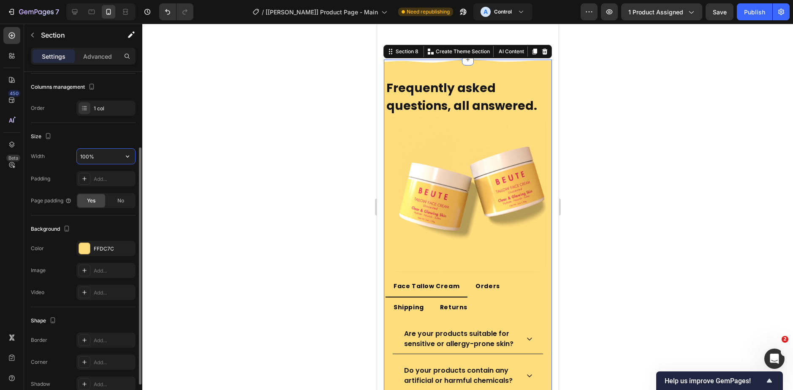
click at [92, 161] on input "100%" at bounding box center [106, 156] width 58 height 15
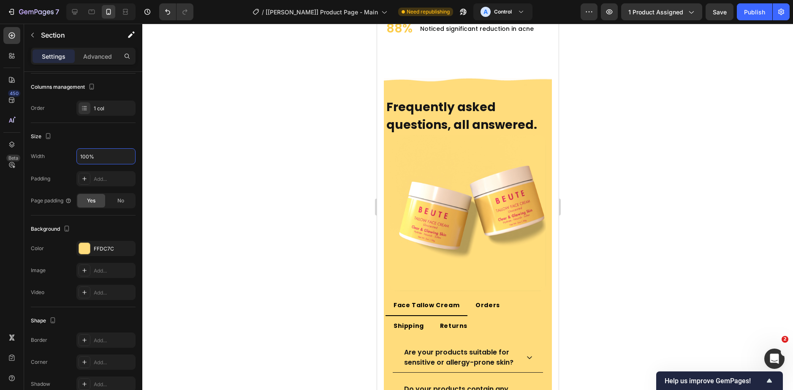
scroll to position [2332, 0]
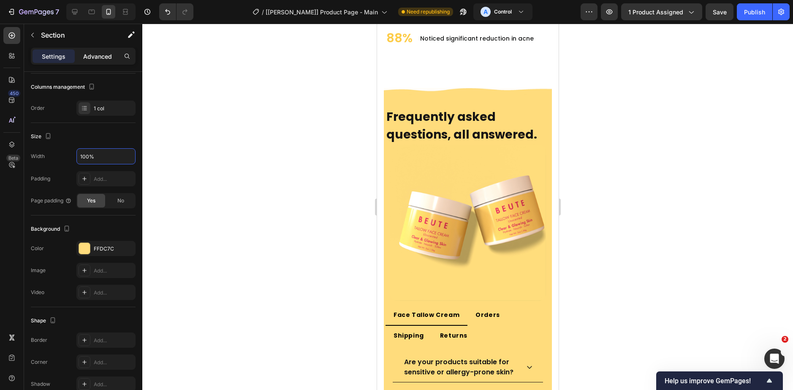
click at [87, 60] on p "Advanced" at bounding box center [97, 56] width 29 height 9
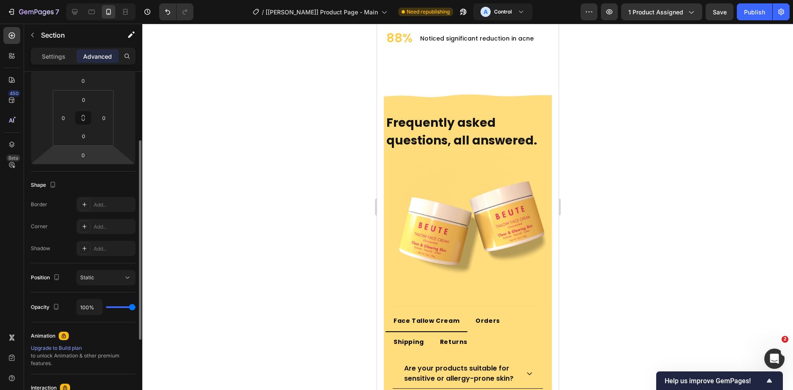
scroll to position [0, 0]
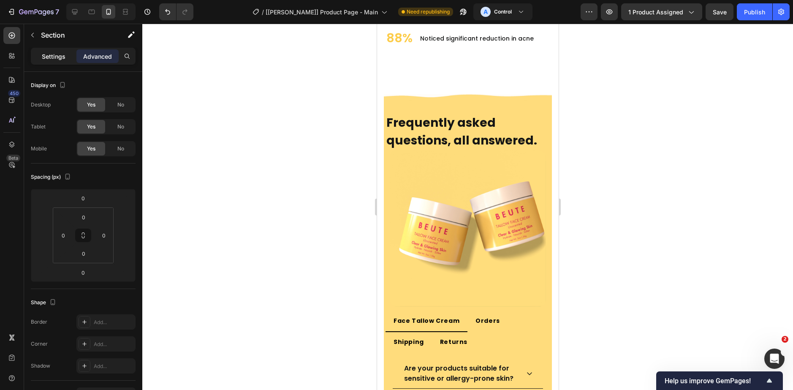
click at [49, 57] on p "Settings" at bounding box center [54, 56] width 24 height 9
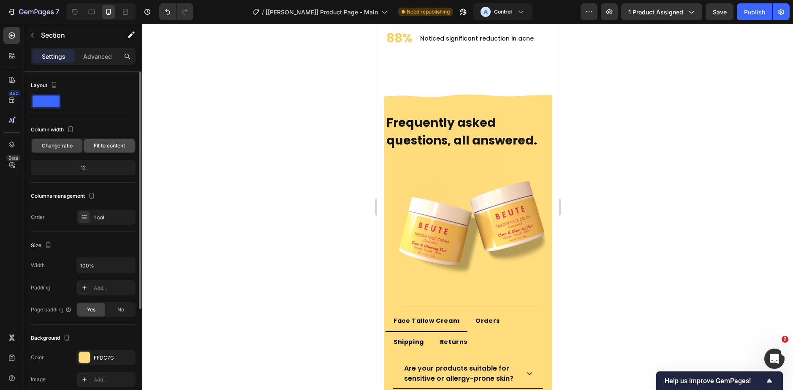
click at [90, 148] on div "Fit to content" at bounding box center [109, 146] width 51 height 14
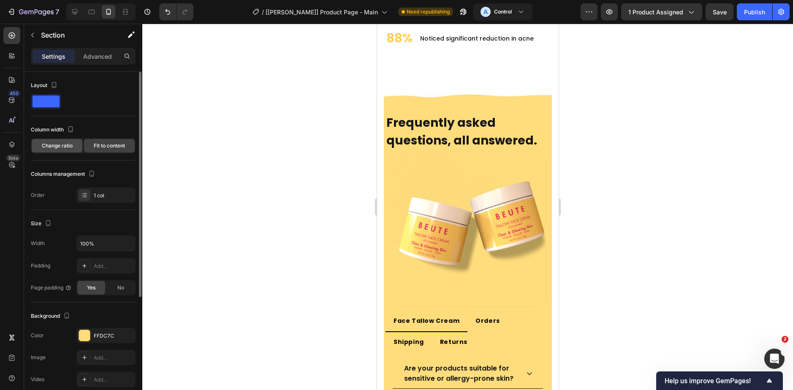
click at [62, 146] on span "Change ratio" at bounding box center [57, 146] width 31 height 8
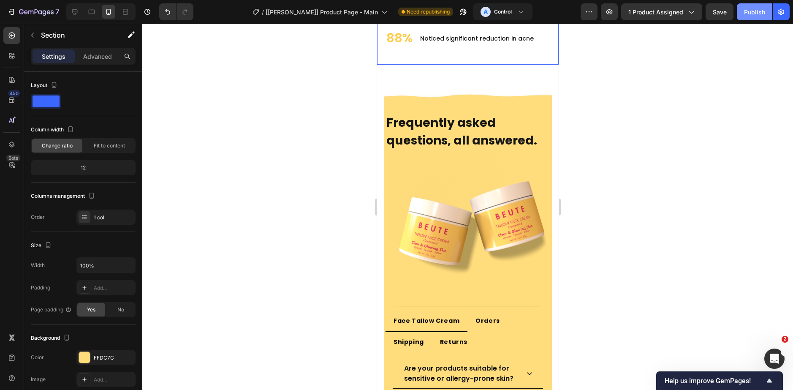
click at [748, 17] on button "Publish" at bounding box center [754, 11] width 35 height 17
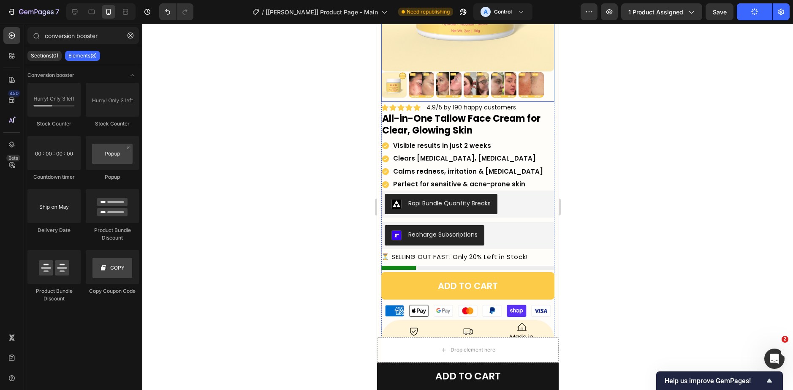
scroll to position [169, 0]
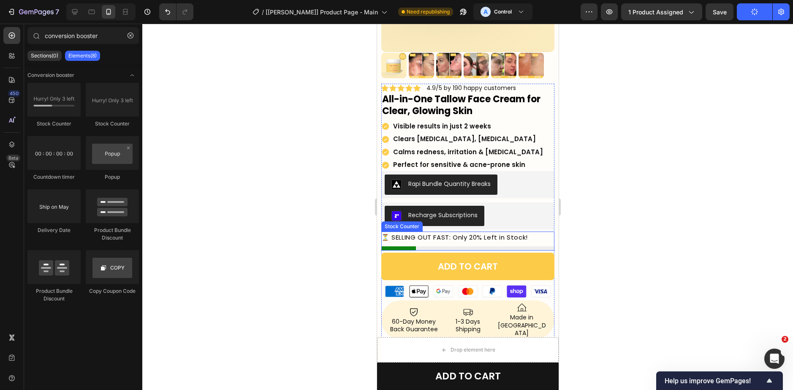
click at [449, 231] on p "⏳ SELLING OUT FAST: Only 20% Left in Stock!" at bounding box center [454, 236] width 147 height 11
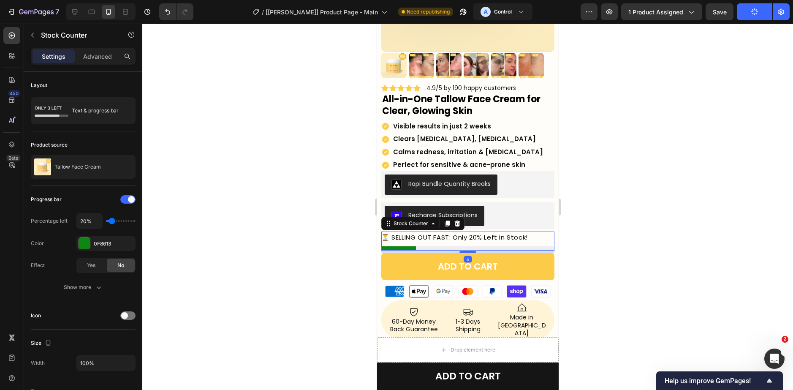
click at [449, 231] on p "⏳ SELLING OUT FAST: Only 20% Left in Stock!" at bounding box center [454, 236] width 147 height 11
click at [452, 233] on p "⏳ SELLING OUT FAST: Only 20% Left in Stock!" at bounding box center [454, 236] width 147 height 11
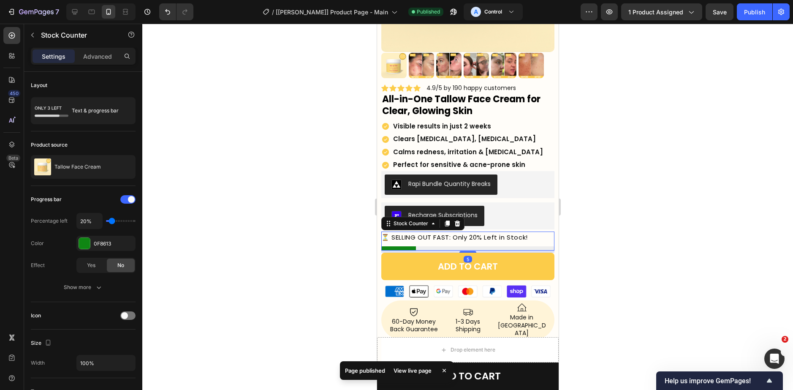
click at [578, 214] on div at bounding box center [467, 207] width 651 height 366
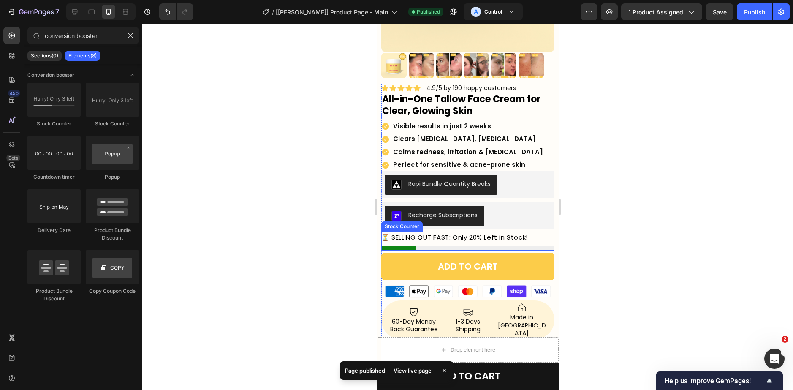
click at [452, 237] on div "⏳ SELLING OUT FAST: Only 20% Left in Stock!" at bounding box center [467, 240] width 173 height 19
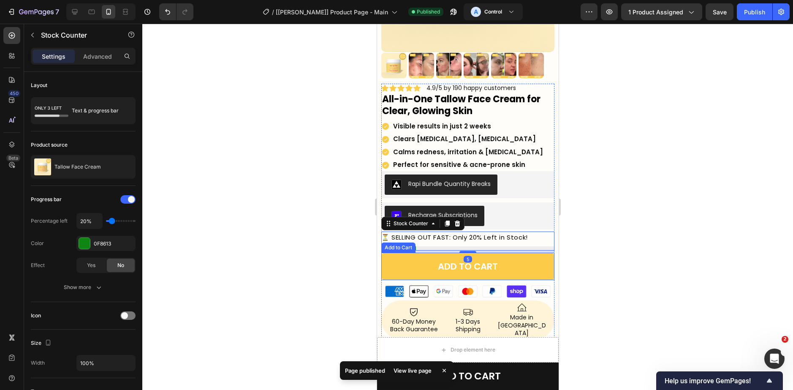
click at [587, 247] on div at bounding box center [467, 207] width 651 height 366
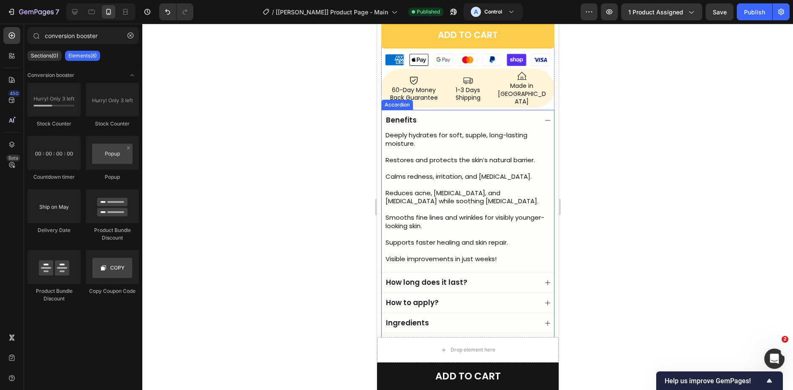
scroll to position [422, 0]
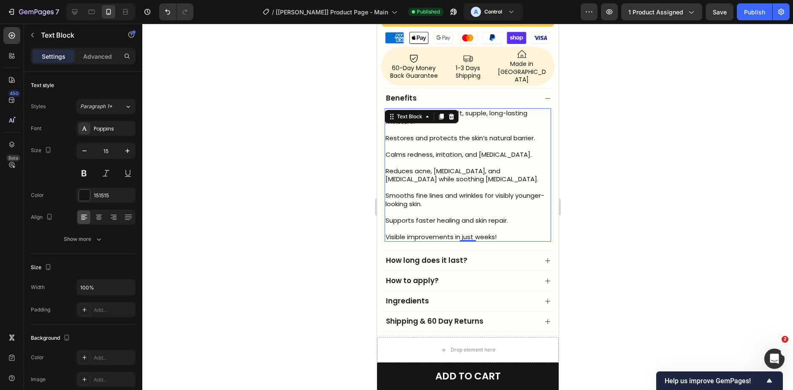
click at [472, 233] on p "Visible improvements in just weeks!" at bounding box center [467, 237] width 165 height 8
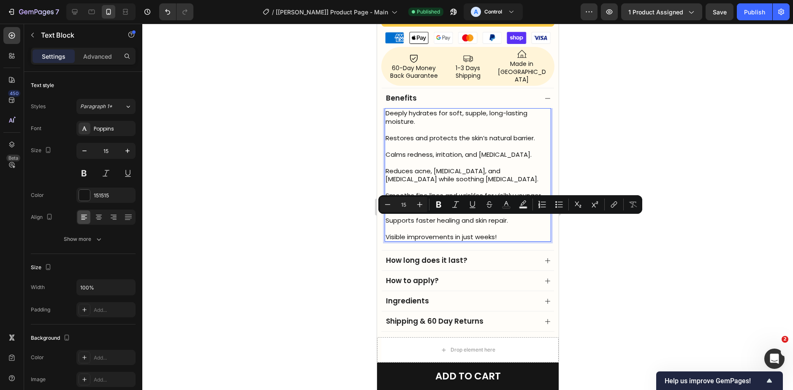
click at [479, 233] on p "Visible improvements in just weeks!" at bounding box center [467, 237] width 165 height 8
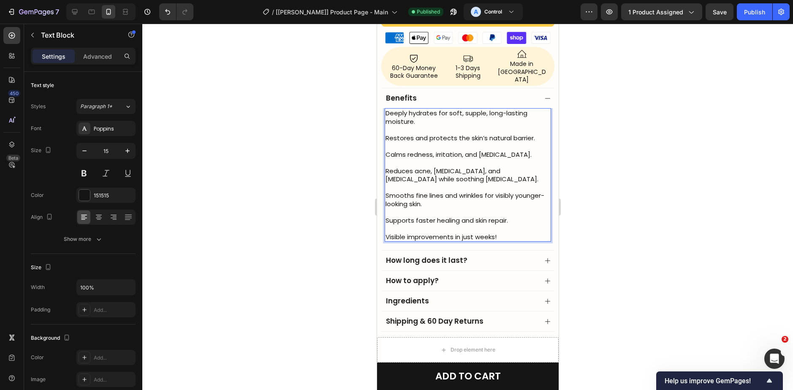
click at [478, 233] on p "Visible improvements in just weeks!" at bounding box center [467, 237] width 165 height 8
click at [451, 167] on p "Reduces acne, [MEDICAL_DATA], and [MEDICAL_DATA] while soothing [MEDICAL_DATA]." at bounding box center [467, 175] width 165 height 16
click at [457, 167] on p "Reduces acne, [MEDICAL_DATA], and [MEDICAL_DATA] while soothing [MEDICAL_DATA]." at bounding box center [467, 175] width 165 height 16
click at [464, 167] on p "Reduces acne, [MEDICAL_DATA], and [MEDICAL_DATA] while soothing [MEDICAL_DATA]." at bounding box center [467, 175] width 165 height 16
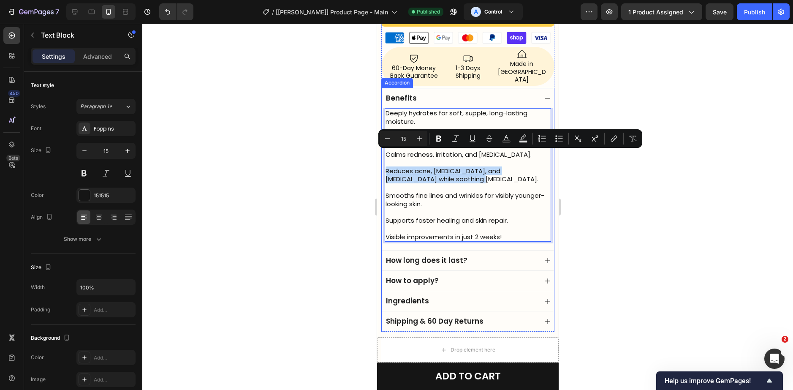
drag, startPoint x: 464, startPoint y: 165, endPoint x: 383, endPoint y: 153, distance: 81.1
click at [382, 155] on div "Deeply hydrates for soft, supple, long-lasting moisture. Restores and protects …" at bounding box center [467, 179] width 172 height 142
copy p "Reduces acne, [MEDICAL_DATA], and [MEDICAL_DATA] while soothing [MEDICAL_DATA]."
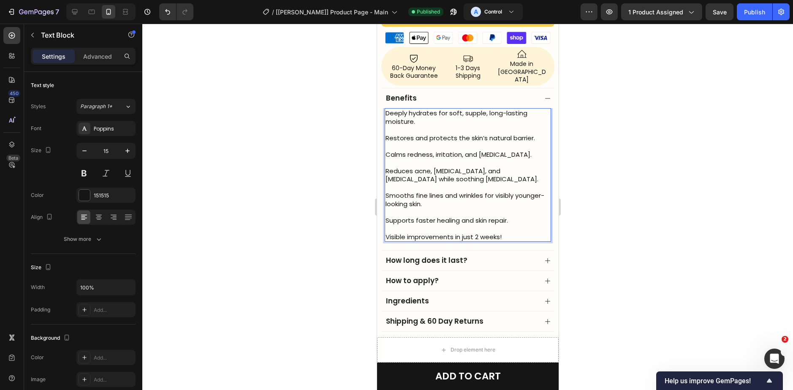
click at [445, 125] on p "Rich Text Editor. Editing area: main" at bounding box center [467, 129] width 165 height 8
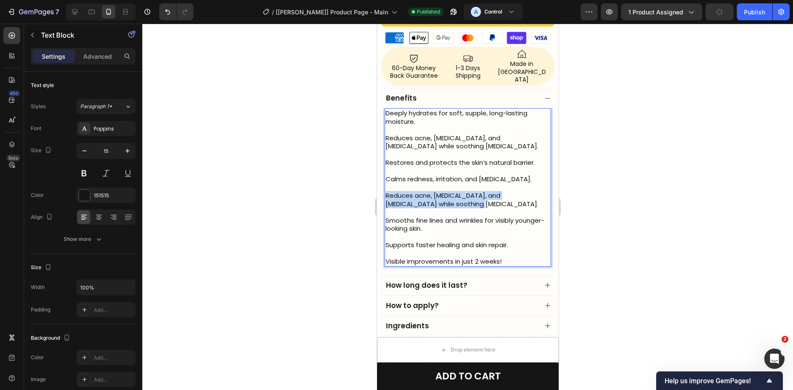
drag, startPoint x: 481, startPoint y: 192, endPoint x: 387, endPoint y: 179, distance: 95.5
click at [387, 191] on p "Reduces acne, [MEDICAL_DATA], and [MEDICAL_DATA] while soothing [MEDICAL_DATA]." at bounding box center [467, 199] width 165 height 16
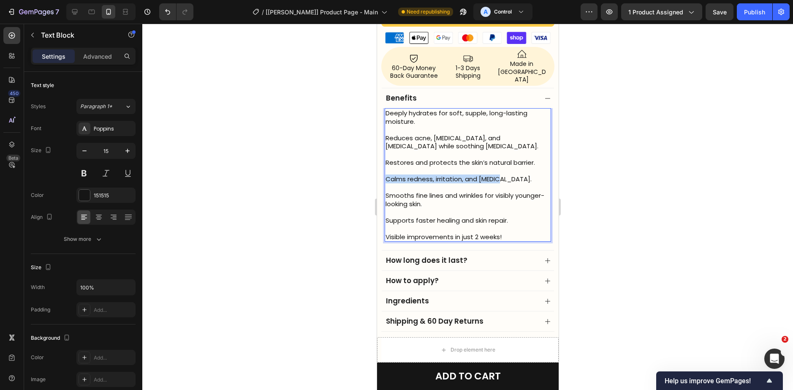
drag, startPoint x: 500, startPoint y: 163, endPoint x: 372, endPoint y: 163, distance: 127.1
copy p "Calms redness, irritation, and drynes"
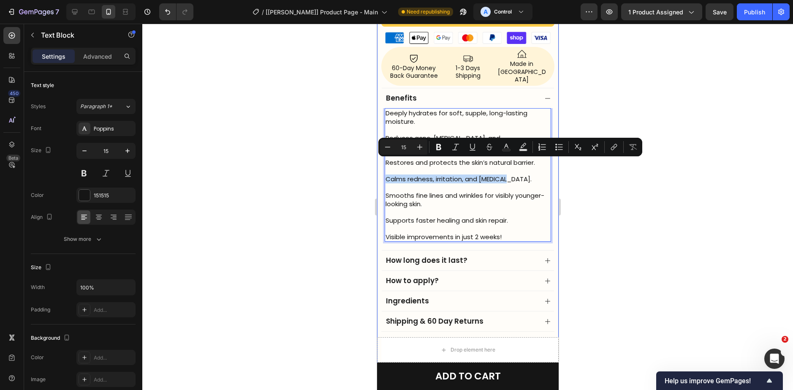
copy p "Calms redness, irritation, and [MEDICAL_DATA]."
drag, startPoint x: 511, startPoint y: 166, endPoint x: 378, endPoint y: 163, distance: 133.5
click at [378, 163] on div "Product Images Row Icon Icon Icon Icon Icon Icon List 4.9/5 by 190 happy custom…" at bounding box center [468, 8] width 182 height 778
click at [501, 134] on p "Reduces acne, [MEDICAL_DATA], and [MEDICAL_DATA] while soothing [MEDICAL_DATA]." at bounding box center [467, 142] width 165 height 16
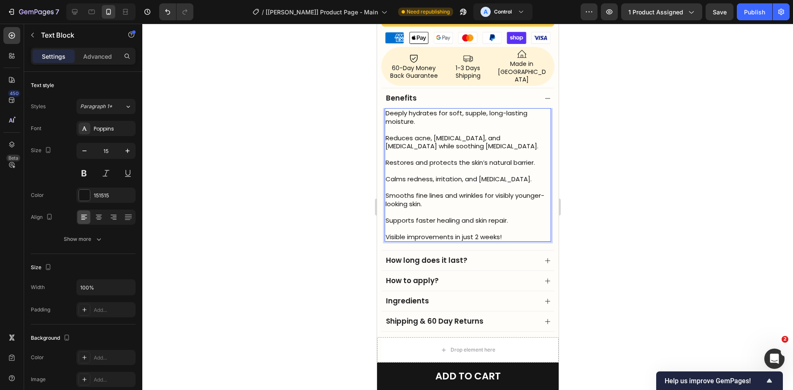
click at [472, 150] on p "Rich Text Editor. Editing area: main" at bounding box center [467, 154] width 165 height 8
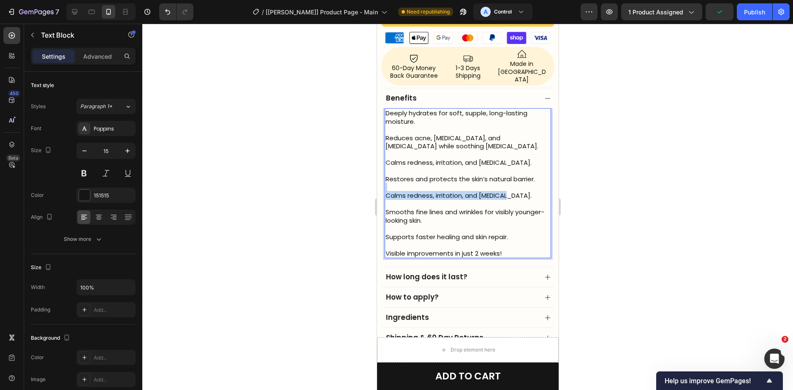
drag, startPoint x: 513, startPoint y: 179, endPoint x: 388, endPoint y: 172, distance: 125.6
click at [388, 172] on div "Deeply hydrates for soft, supple, long-lasting moisture. Reduces acne, eczema, …" at bounding box center [467, 183] width 166 height 150
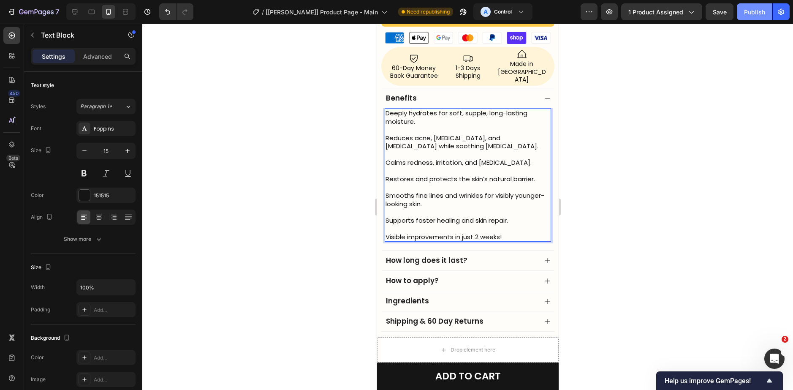
click at [757, 8] on div "Publish" at bounding box center [754, 12] width 21 height 9
click at [772, 359] on icon "Open Intercom Messenger" at bounding box center [773, 357] width 14 height 14
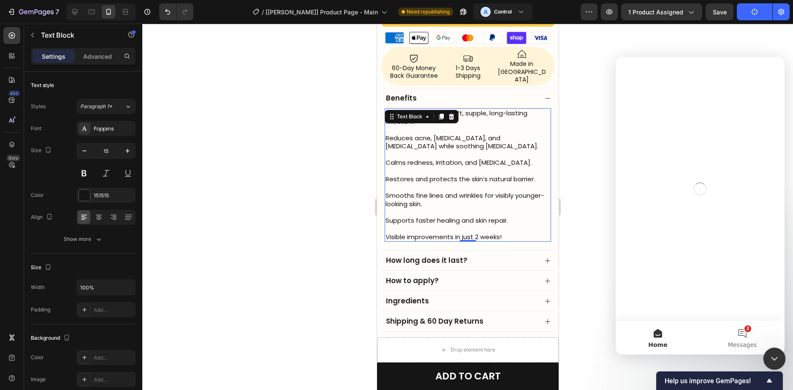
scroll to position [0, 0]
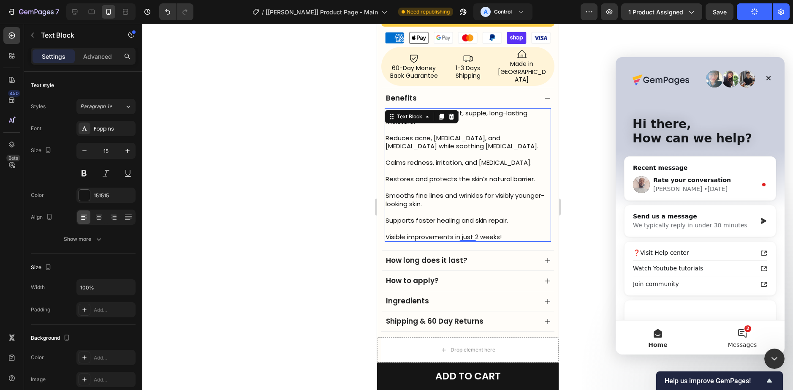
click at [743, 331] on button "2 Messages" at bounding box center [742, 337] width 84 height 34
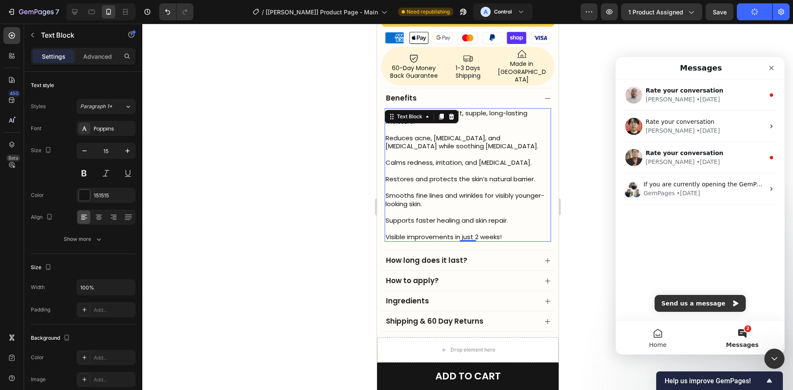
click at [671, 339] on button "Home" at bounding box center [658, 337] width 84 height 34
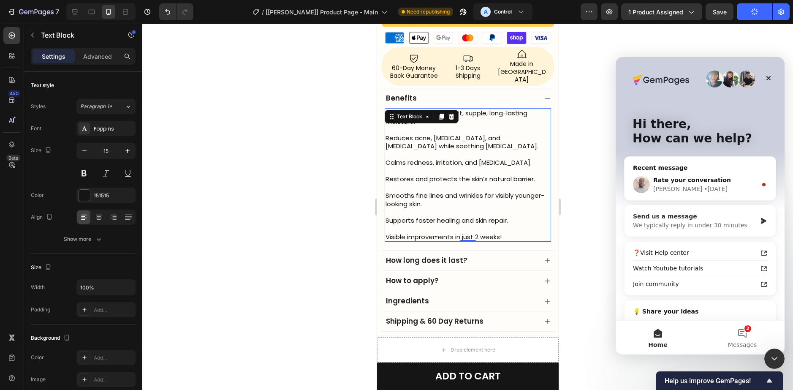
click at [693, 223] on div "We typically reply in under 30 minutes" at bounding box center [695, 225] width 124 height 9
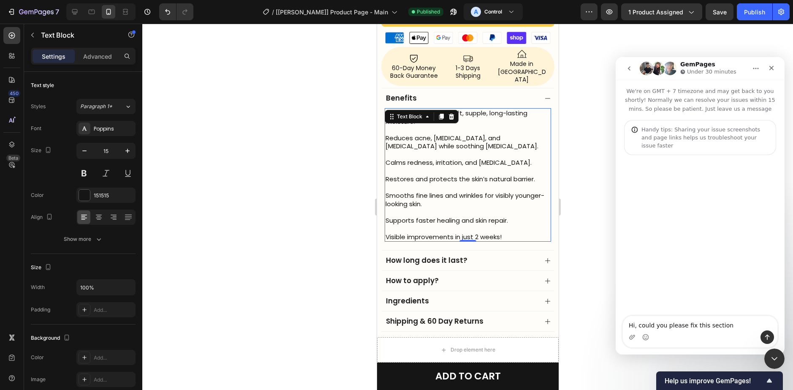
click at [730, 332] on div "Intercom messenger" at bounding box center [700, 337] width 155 height 14
click at [728, 328] on textarea "Hi, could you please fix this section" at bounding box center [700, 323] width 155 height 14
click at [722, 324] on textarea "Hi, could you please fix this section" at bounding box center [700, 323] width 155 height 14
click at [638, 337] on div "Intercom messenger" at bounding box center [700, 337] width 155 height 14
click at [633, 338] on icon "Upload attachment" at bounding box center [632, 336] width 6 height 5
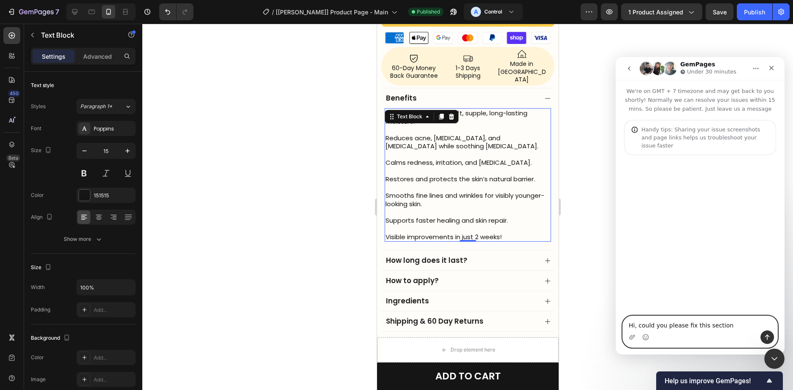
click at [725, 324] on textarea "Hi, could you please fix this section" at bounding box center [700, 323] width 155 height 14
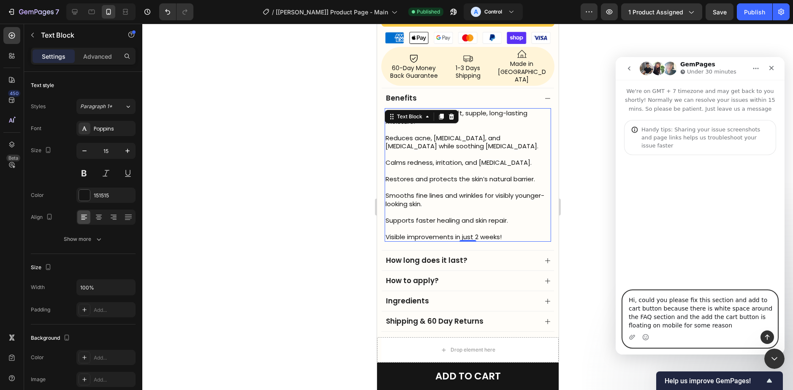
paste textarea "Message…"
type textarea "Hi, could you please fix this section and add to cart button because there is w…"
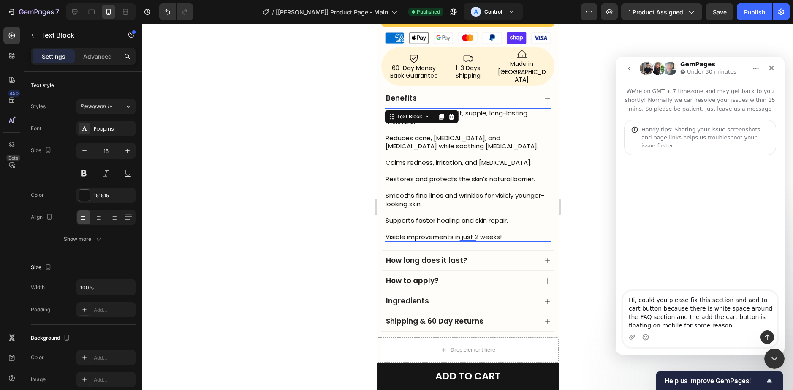
click at [632, 342] on div "Intercom messenger" at bounding box center [632, 337] width 7 height 14
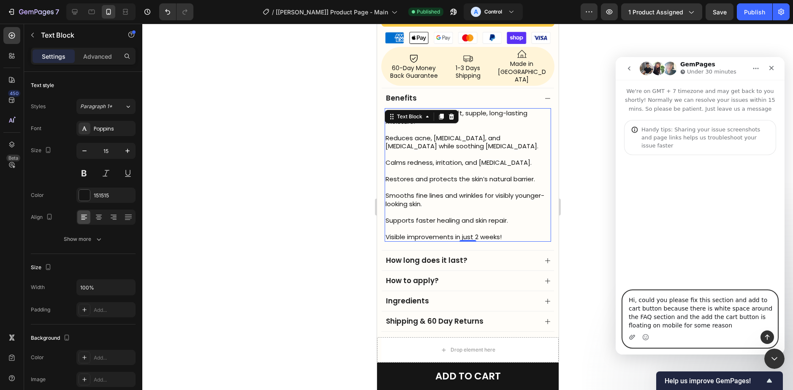
click at [631, 338] on icon "Upload attachment" at bounding box center [632, 337] width 7 height 7
